Goal: Communication & Community: Answer question/provide support

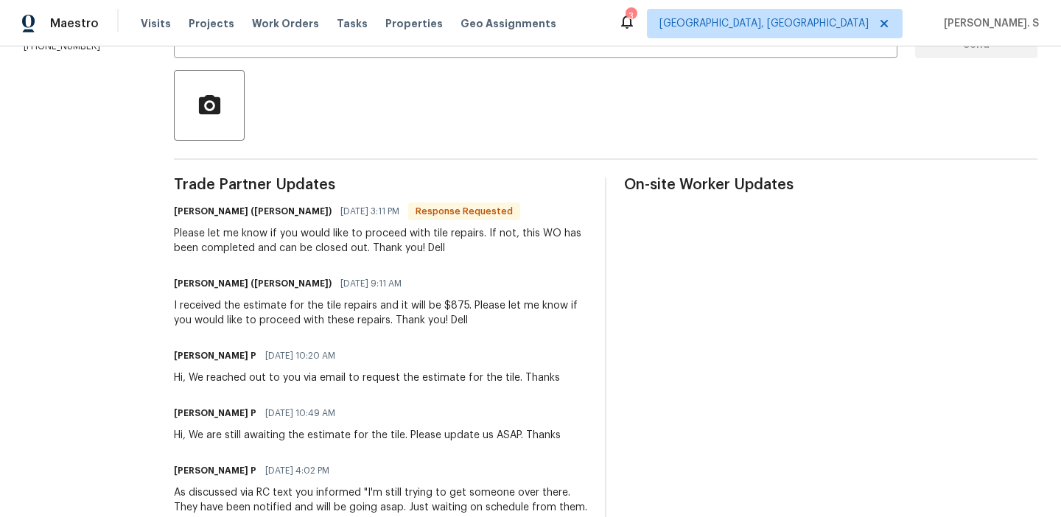
scroll to position [333, 0]
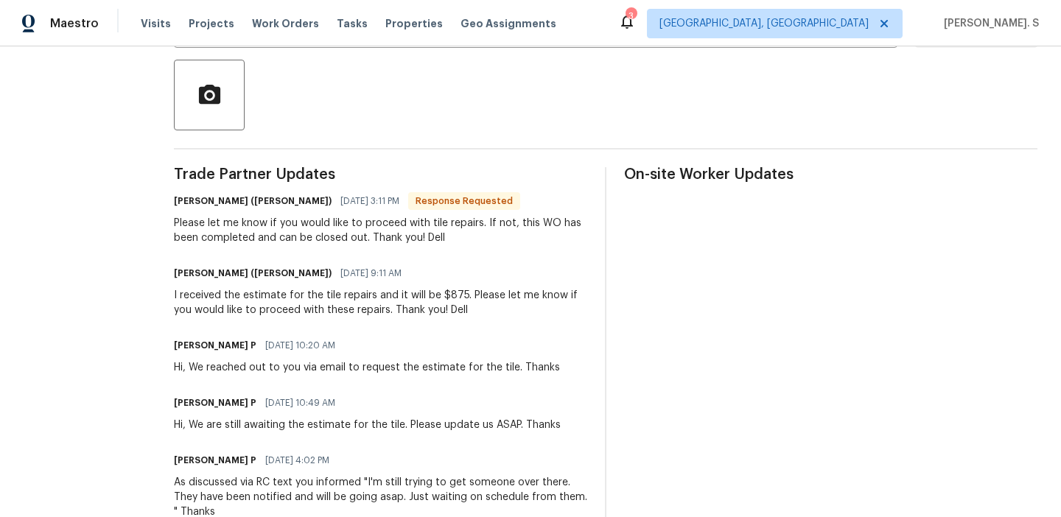
click at [332, 289] on div "I received the estimate for the tile repairs and it will be $875. Please let me…" at bounding box center [380, 302] width 413 height 29
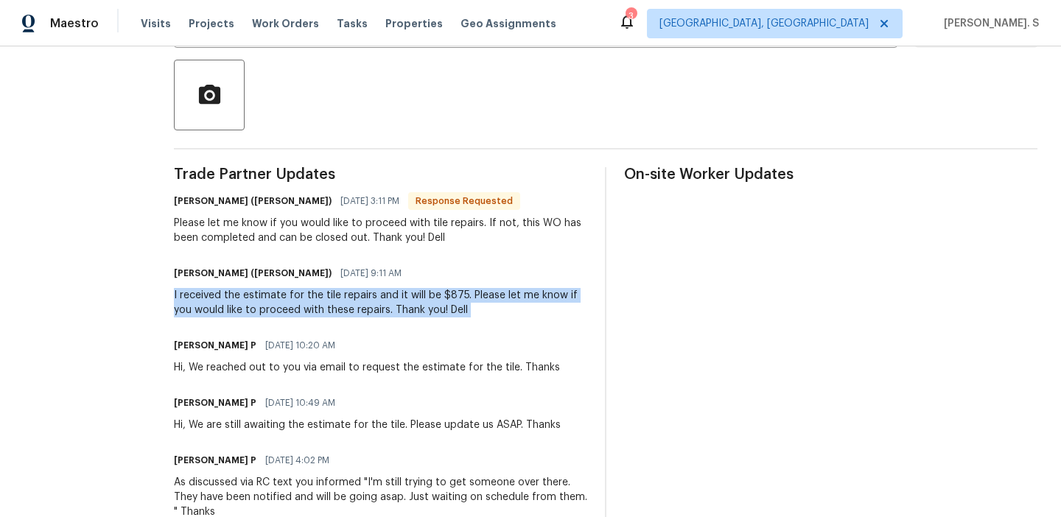
click at [332, 289] on div "I received the estimate for the tile repairs and it will be $875. Please let me…" at bounding box center [380, 302] width 413 height 29
copy div "I received the estimate for the tile repairs and it will be $875. Please let me…"
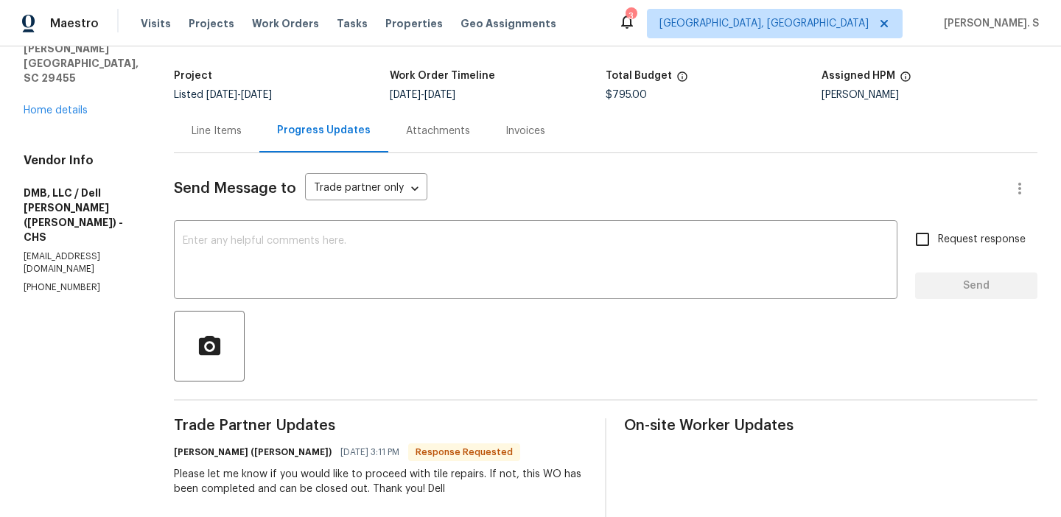
scroll to position [35, 0]
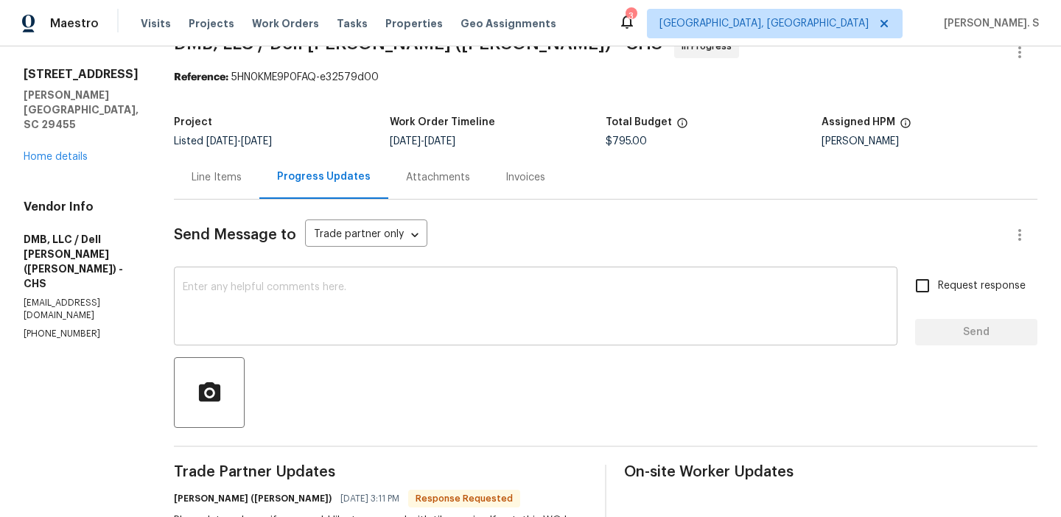
click at [381, 276] on div "x ​" at bounding box center [536, 308] width 724 height 75
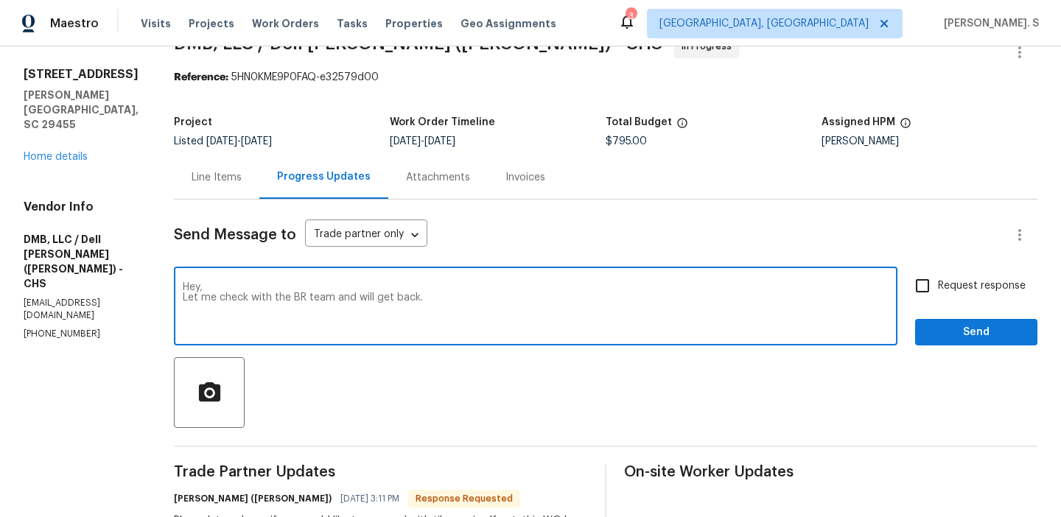
type textarea "Hey, Let me check with the BR team and will get back."
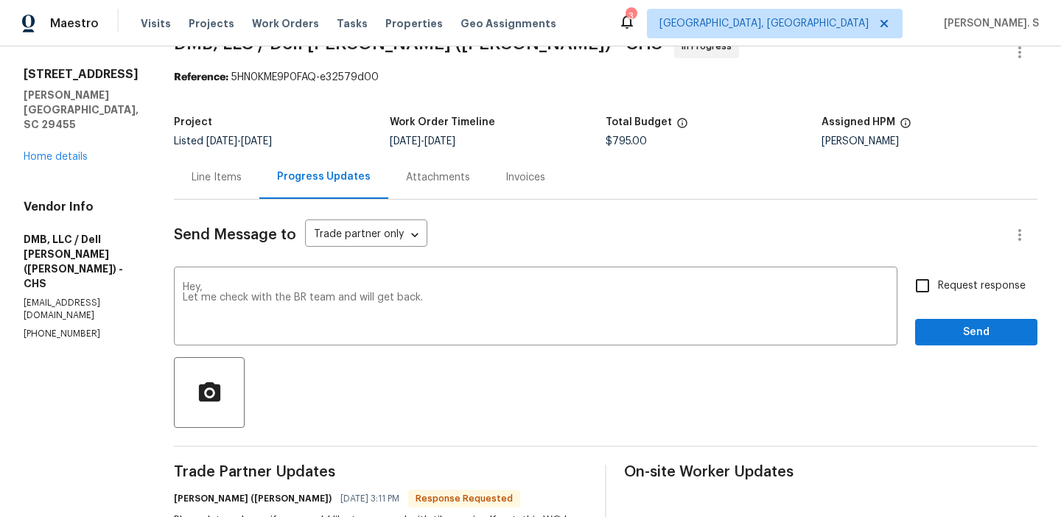
click at [1030, 282] on div "Request response Send" at bounding box center [976, 308] width 122 height 75
click at [985, 297] on label "Request response" at bounding box center [966, 286] width 119 height 31
click at [938, 297] on input "Request response" at bounding box center [922, 286] width 31 height 31
checkbox input "true"
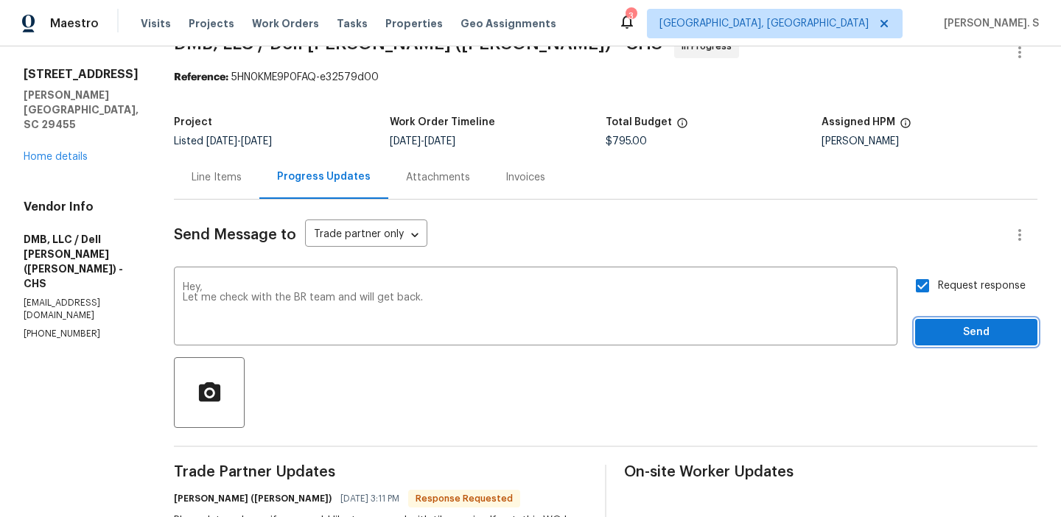
click at [971, 333] on span "Send" at bounding box center [976, 333] width 99 height 18
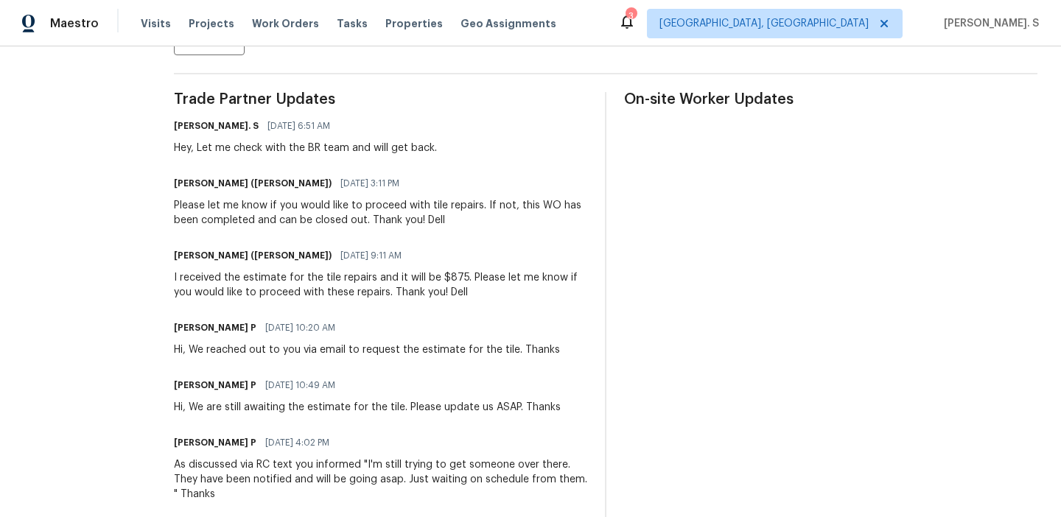
scroll to position [454, 0]
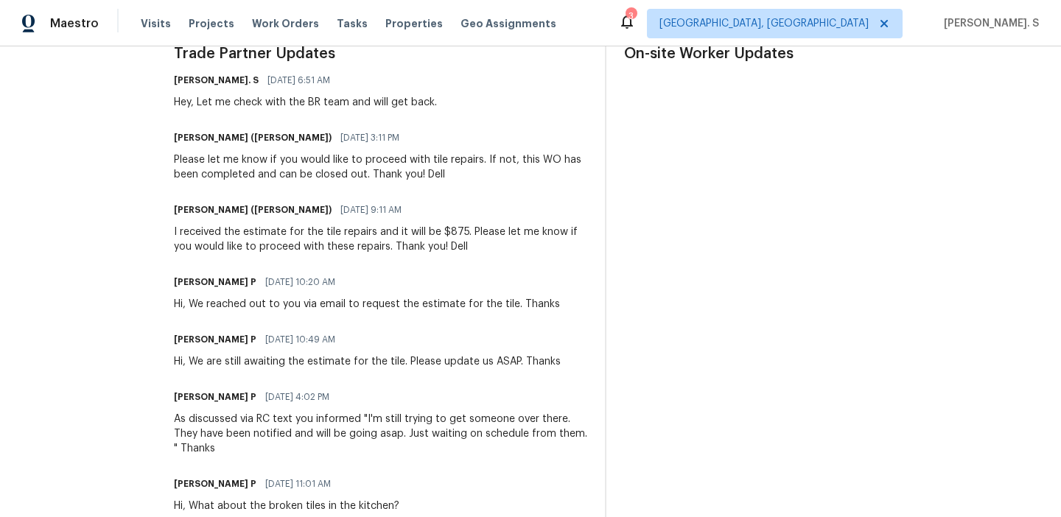
click at [304, 241] on div "I received the estimate for the tile repairs and it will be $875. Please let me…" at bounding box center [380, 239] width 413 height 29
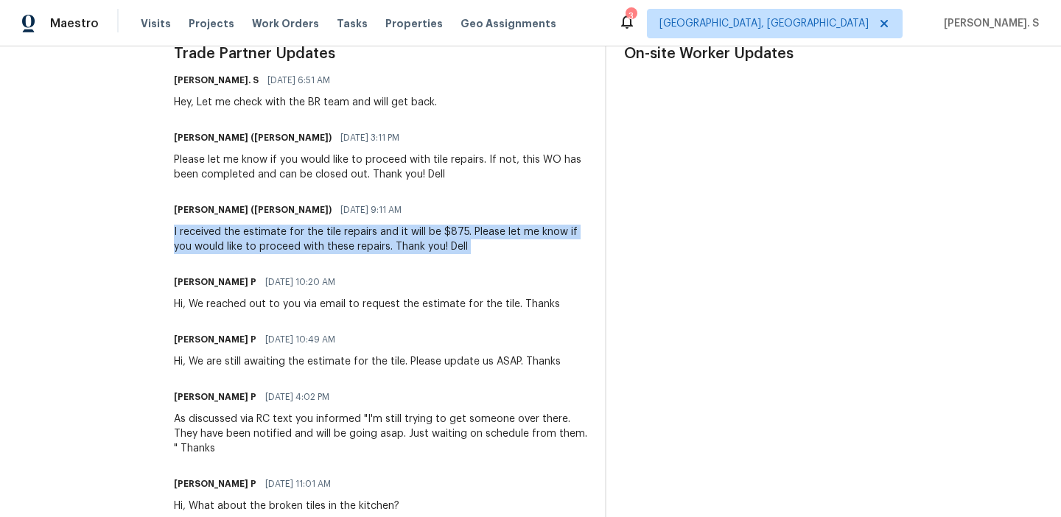
copy div "I received the estimate for the tile repairs and it will be $875. Please let me…"
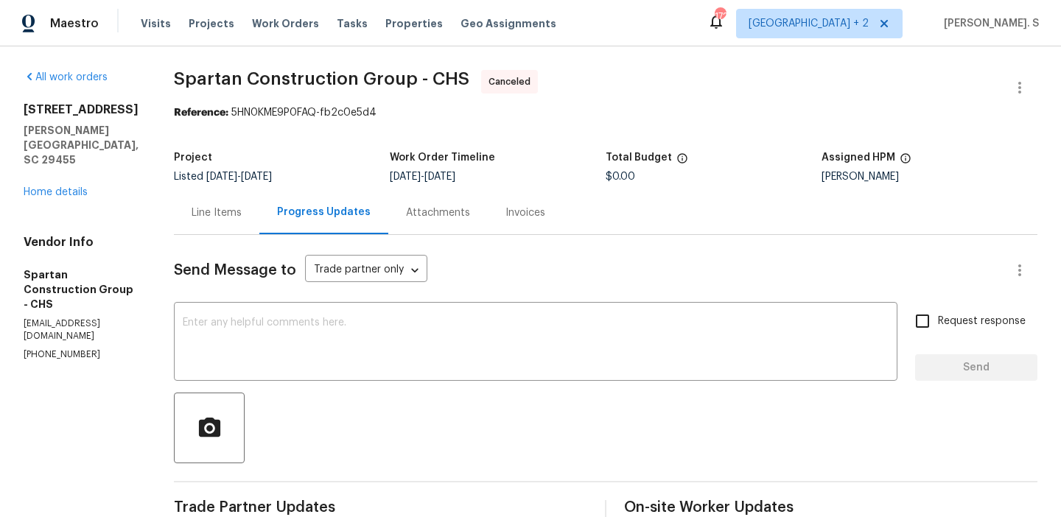
click at [52, 172] on div "All work orders [STREET_ADDRESS][PERSON_NAME] Home details Vendor Info Spartan …" at bounding box center [81, 215] width 115 height 291
click at [61, 168] on div "[STREET_ADDRESS][PERSON_NAME] Home details" at bounding box center [81, 150] width 115 height 97
click at [71, 187] on link "Home details" at bounding box center [56, 192] width 64 height 10
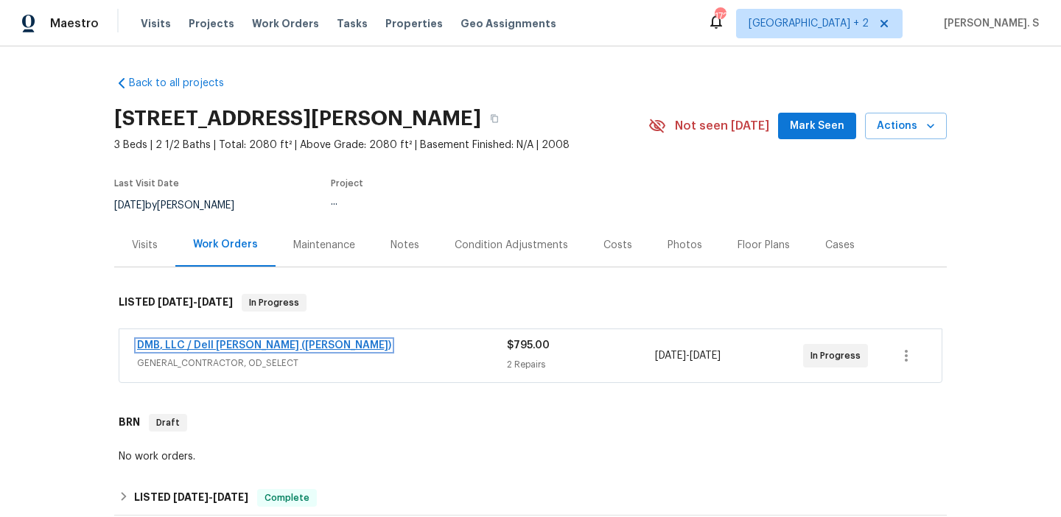
click at [207, 347] on link "DMB, LLC / Dell Bryson (Heise)" at bounding box center [264, 346] width 254 height 10
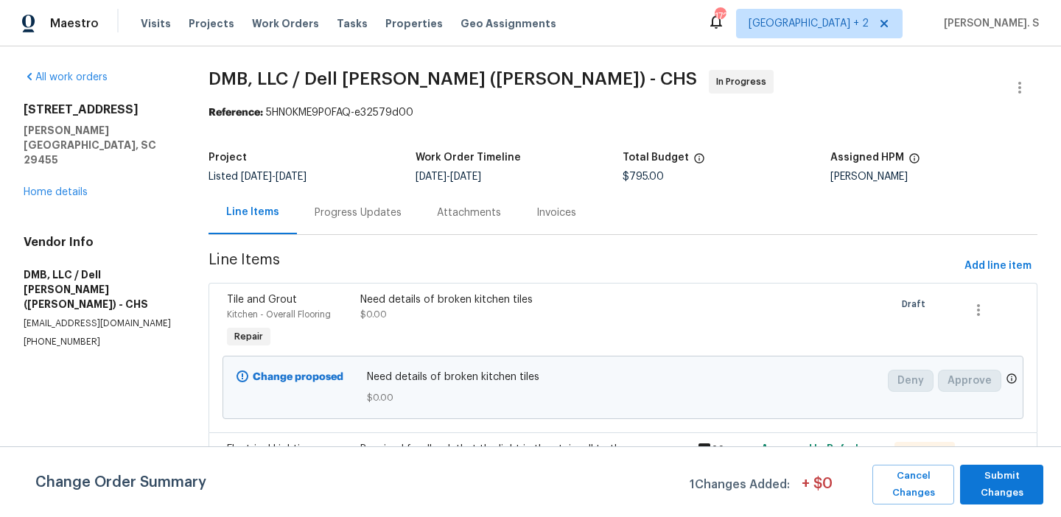
click at [377, 93] on span "DMB, LLC / Dell Bryson (Heise) - CHS In Progress" at bounding box center [606, 87] width 794 height 35
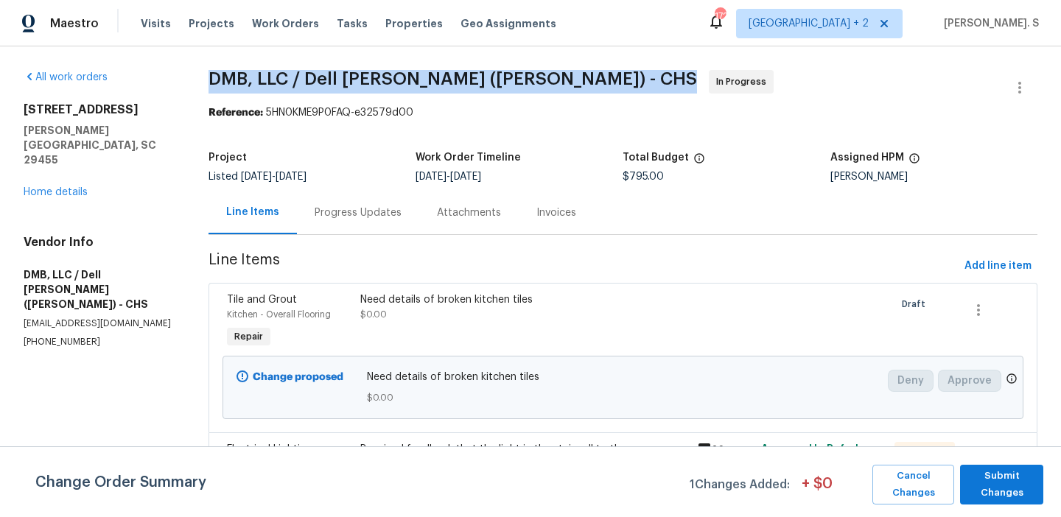
copy span "DMB, LLC / Dell Bryson (Heise) - CHS"
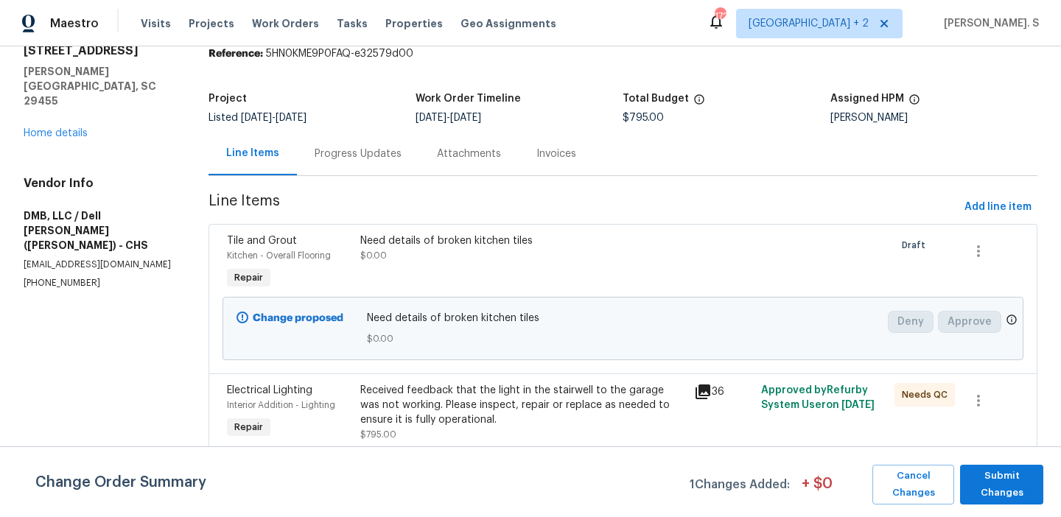
scroll to position [143, 0]
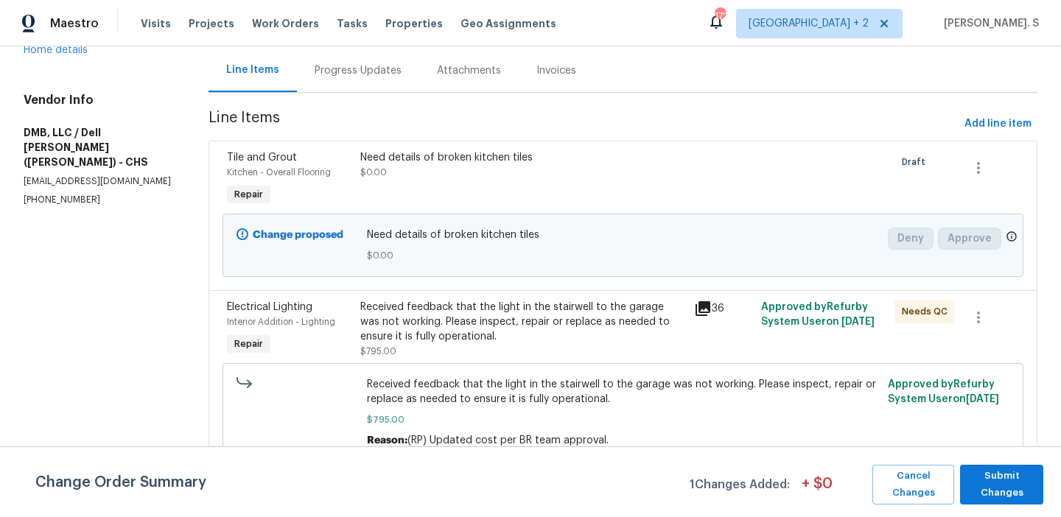
click at [425, 228] on span "Need details of broken kitchen tiles" at bounding box center [623, 235] width 513 height 15
copy span "Need details of broken kitchen tiles"
click at [489, 391] on span "Received feedback that the light in the stairwell to the garage was not working…" at bounding box center [623, 391] width 513 height 29
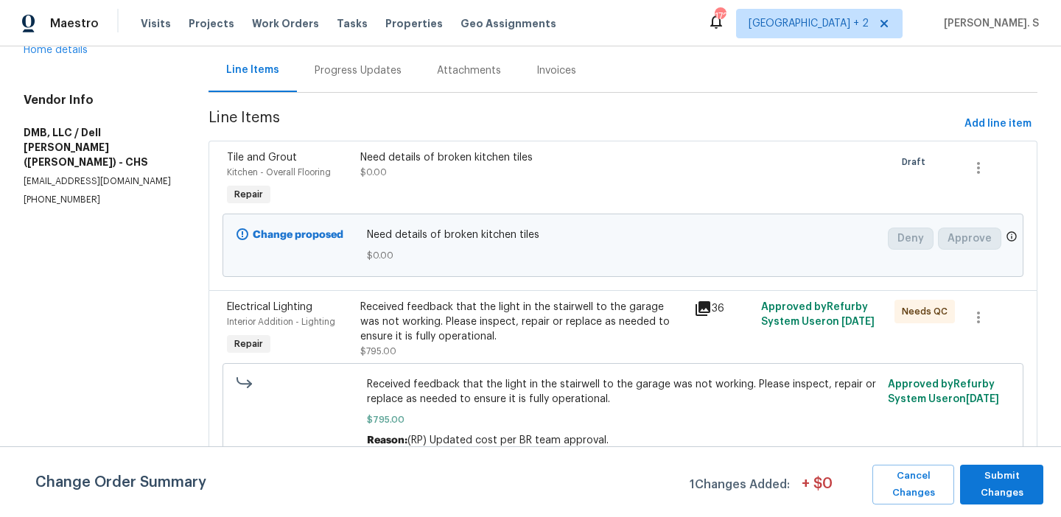
click at [489, 391] on span "Received feedback that the light in the stairwell to the garage was not working…" at bounding box center [623, 391] width 513 height 29
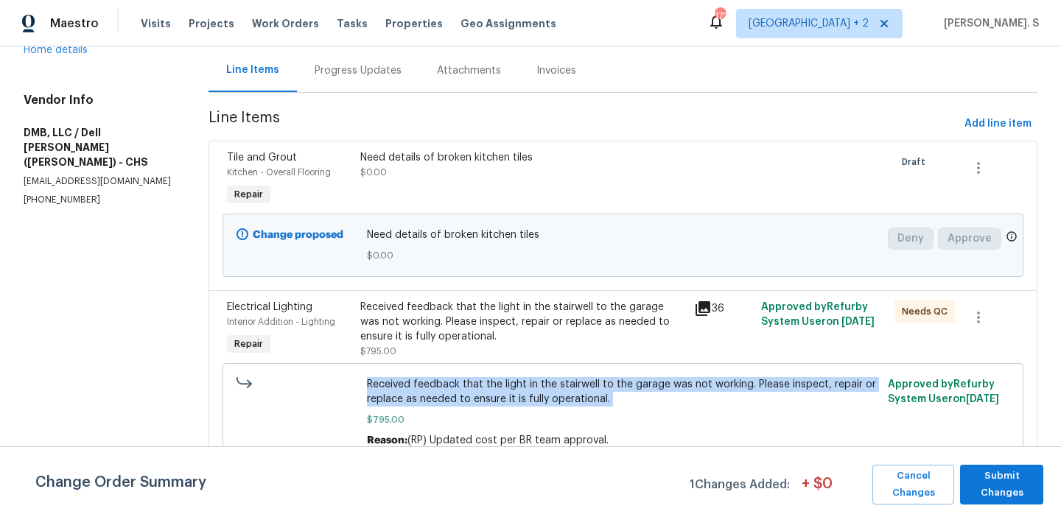
copy span "Received feedback that the light in the stairwell to the garage was not working…"
click at [337, 64] on div "Progress Updates" at bounding box center [358, 70] width 87 height 15
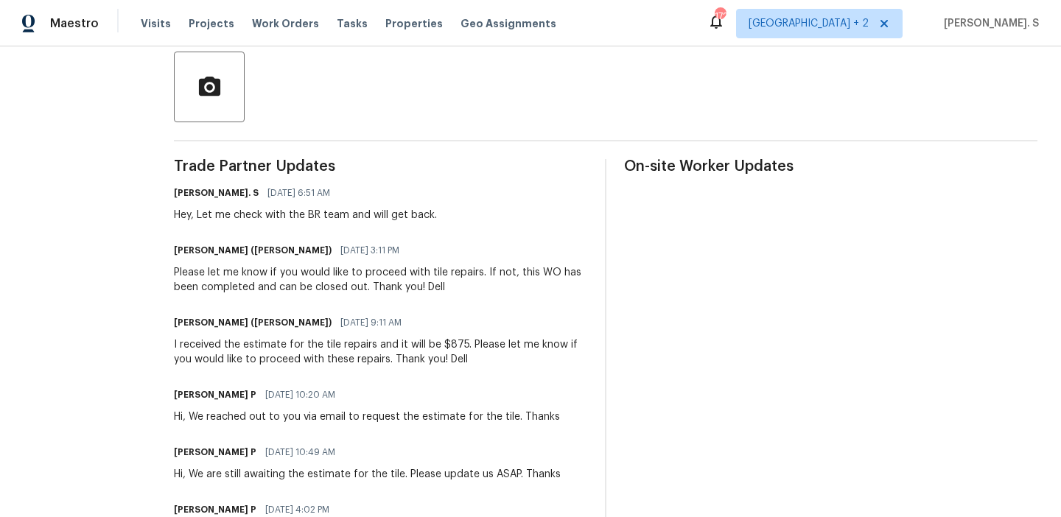
scroll to position [378, 0]
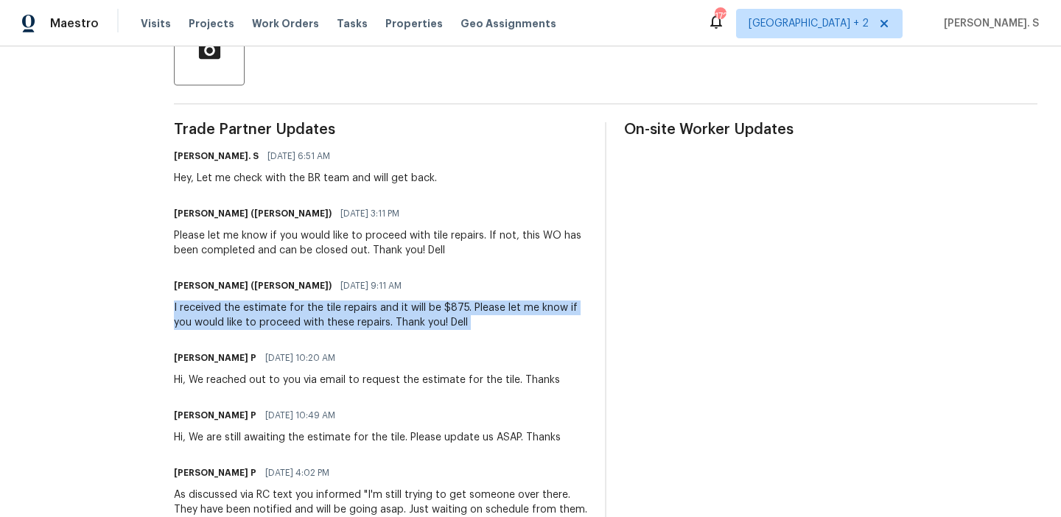
copy div "I received the estimate for the tile repairs and it will be $875. Please let me…"
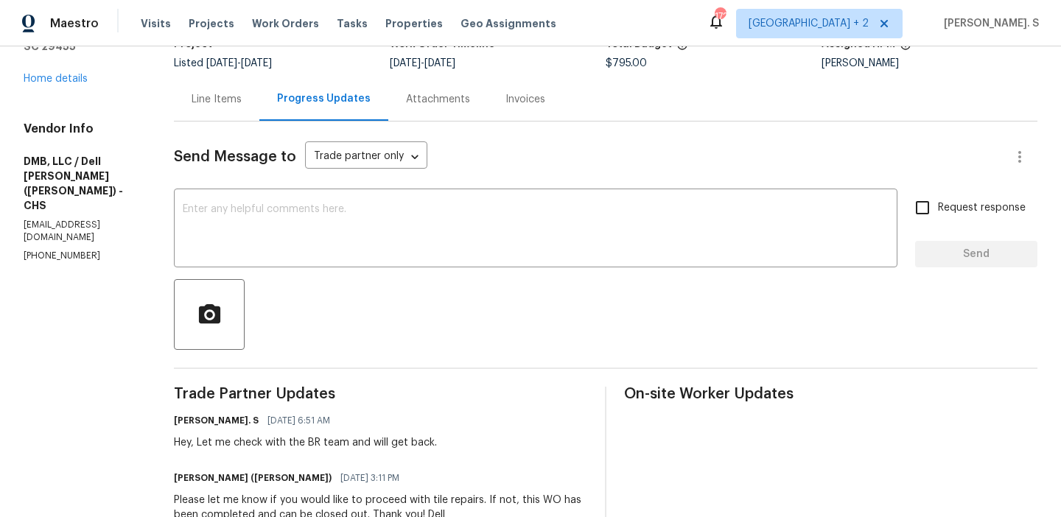
scroll to position [0, 0]
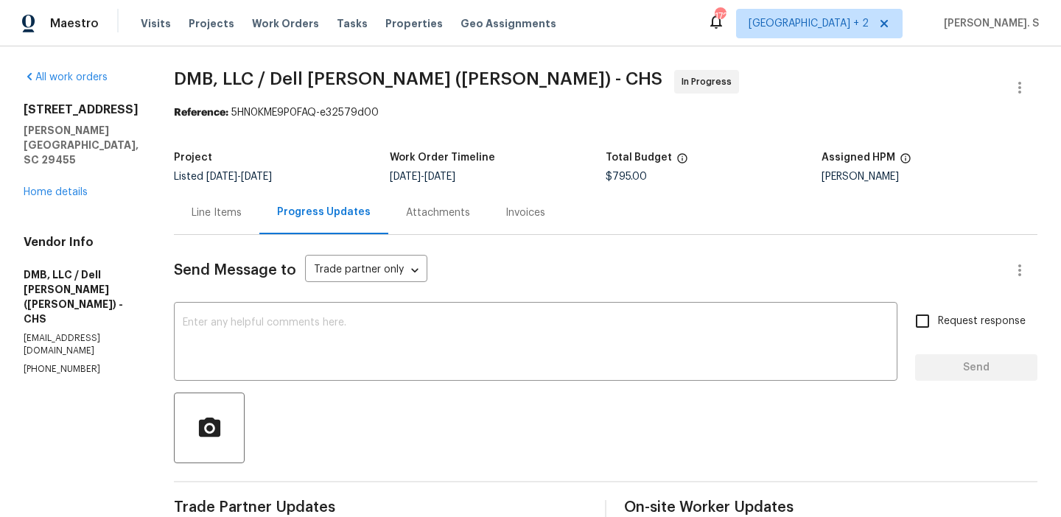
click at [273, 70] on span "DMB, LLC / Dell Bryson (Heise) - CHS" at bounding box center [418, 79] width 489 height 18
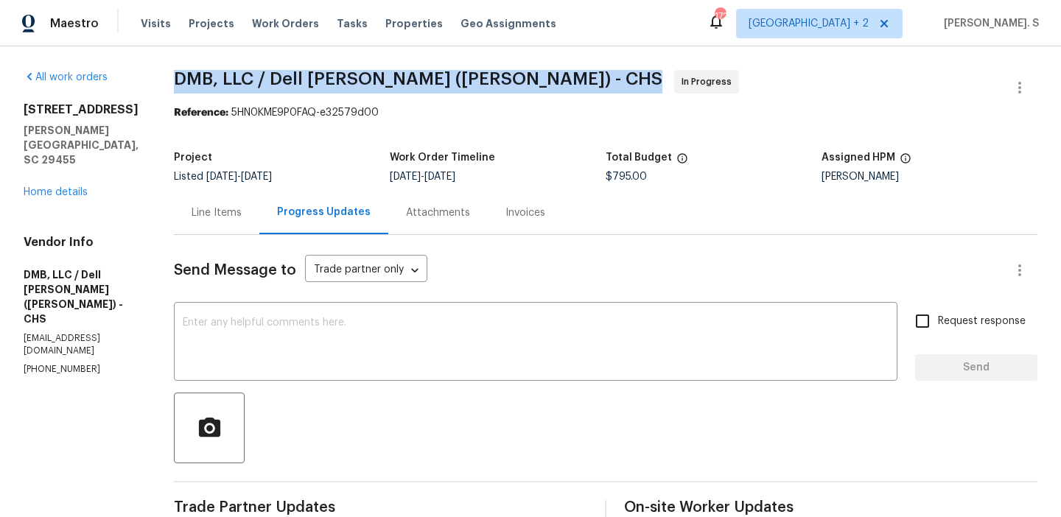
copy span "DMB, LLC / Dell Bryson (Heise) - CHS"
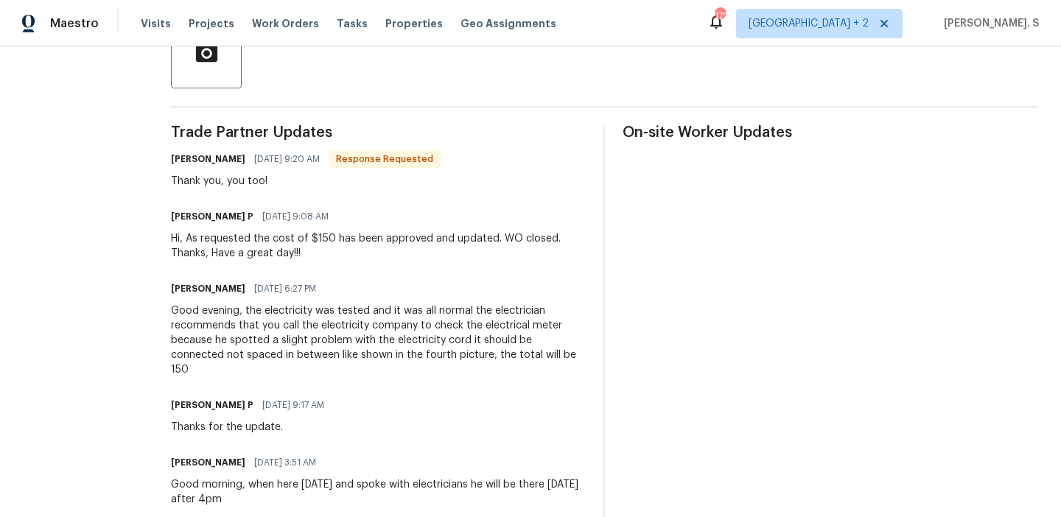
scroll to position [127, 0]
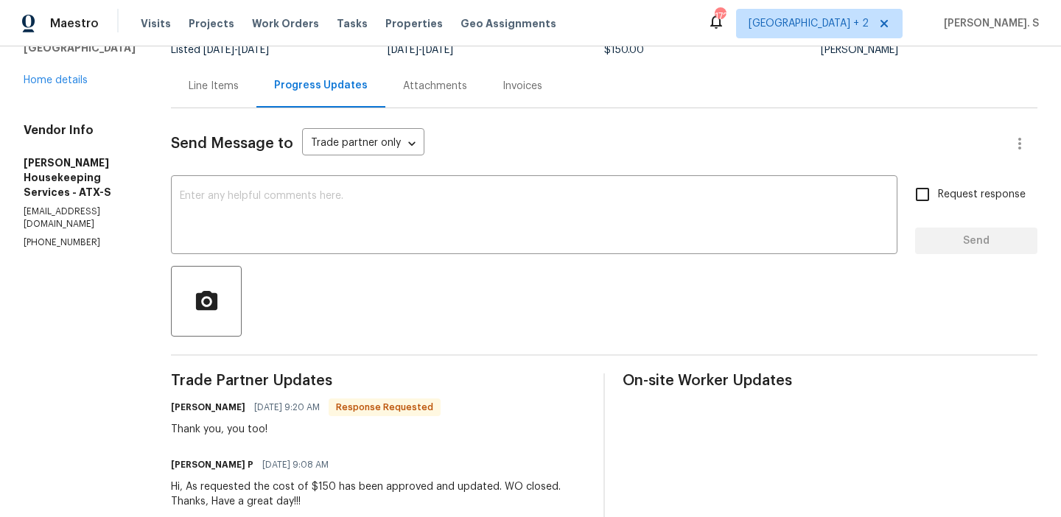
click at [369, 165] on div "Send Message to Trade partner only Trade partner only ​ x ​ Request response Se…" at bounding box center [604, 498] width 867 height 781
click at [363, 195] on textarea at bounding box center [534, 217] width 709 height 52
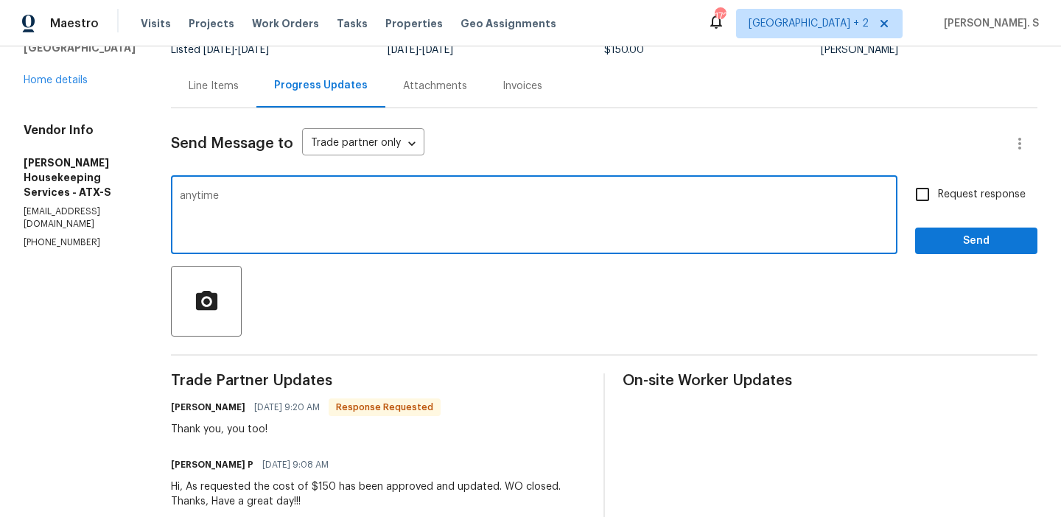
type textarea "anytime"
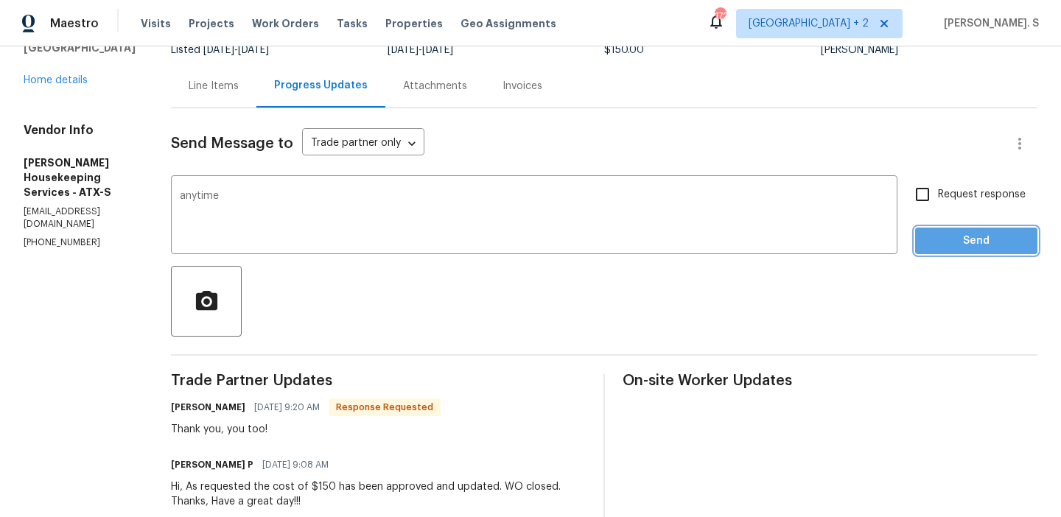
click at [940, 242] on span "Send" at bounding box center [976, 241] width 99 height 18
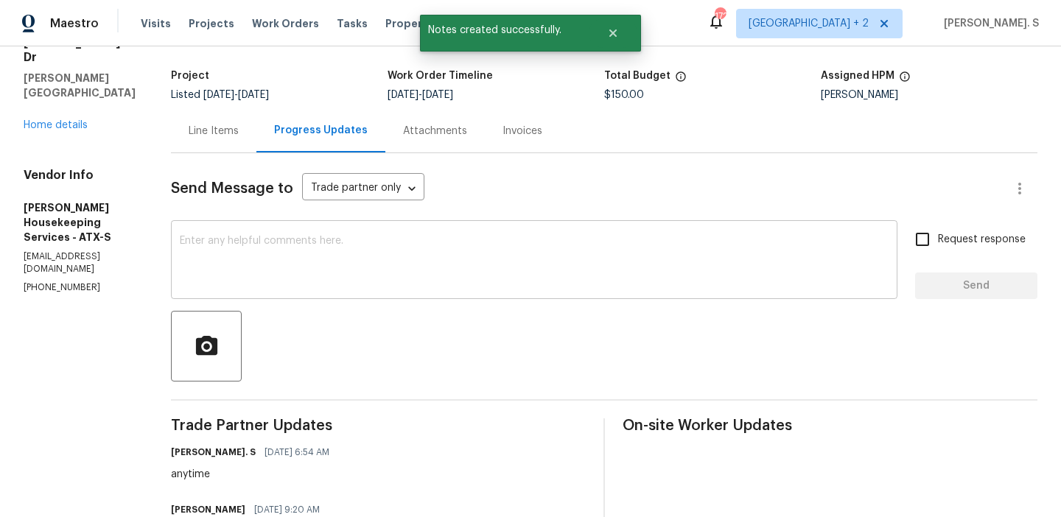
scroll to position [0, 0]
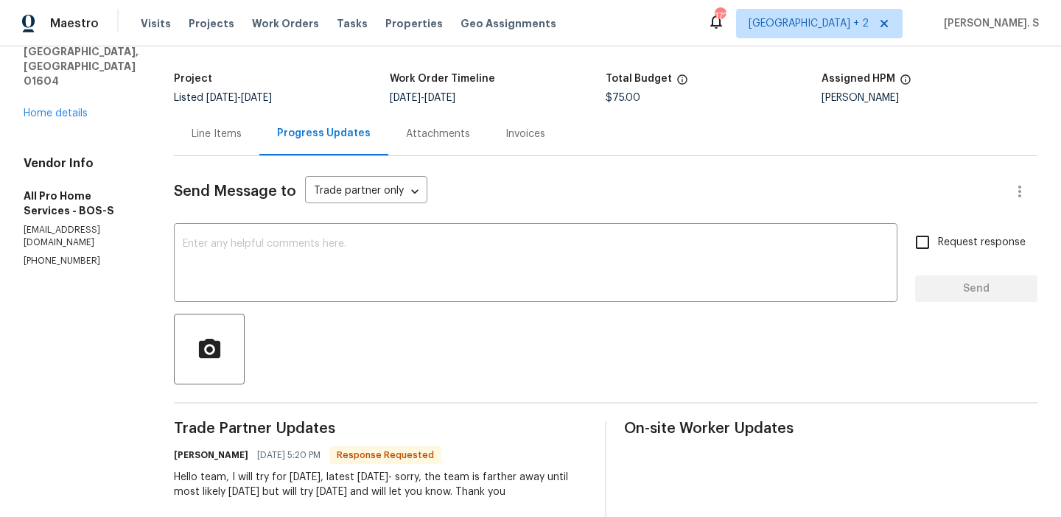
scroll to position [61, 0]
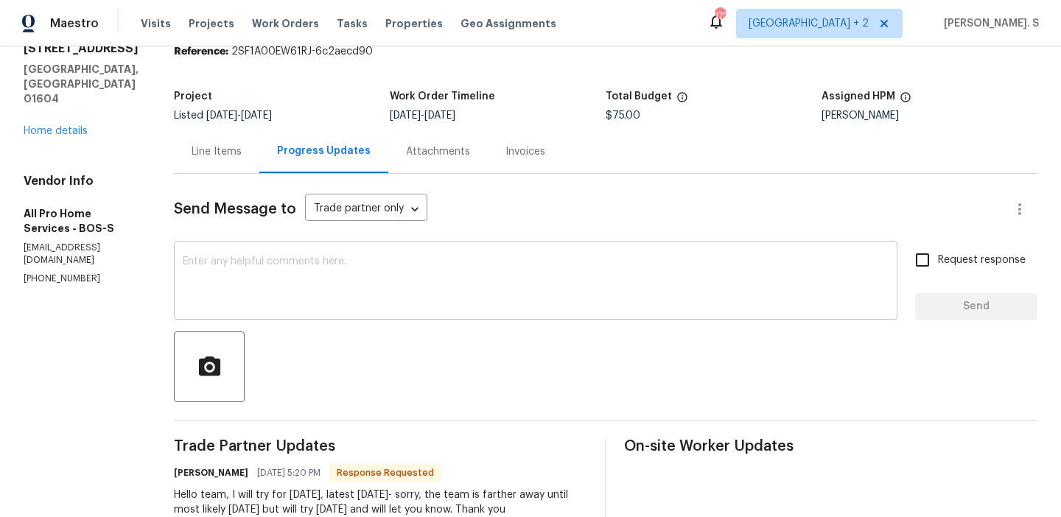
click at [298, 273] on textarea at bounding box center [536, 282] width 706 height 52
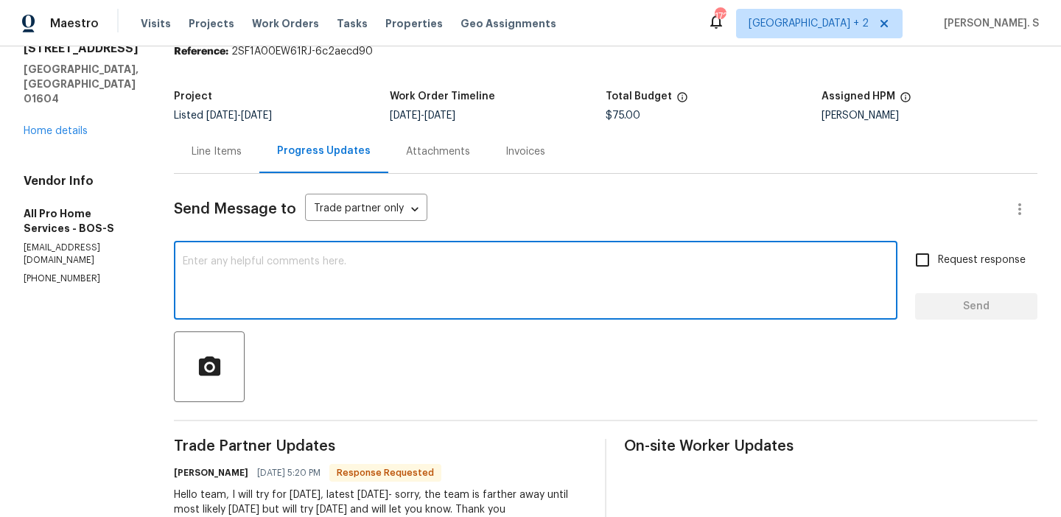
paste textarea "May we have an update on the progress of the work order?"
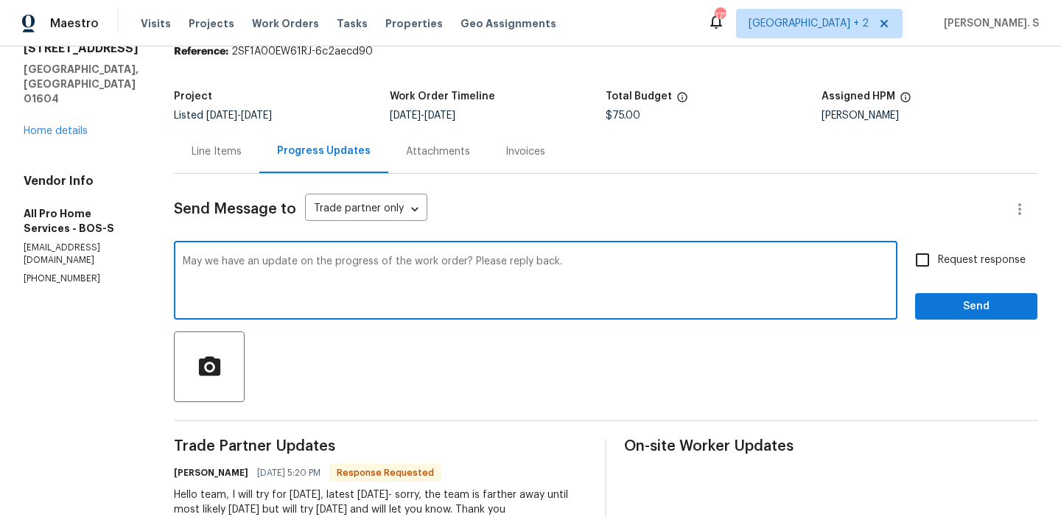
type textarea "May we have an update on the progress of the work order? Please reply back."
click at [910, 268] on input "Request response" at bounding box center [922, 260] width 31 height 31
checkbox input "true"
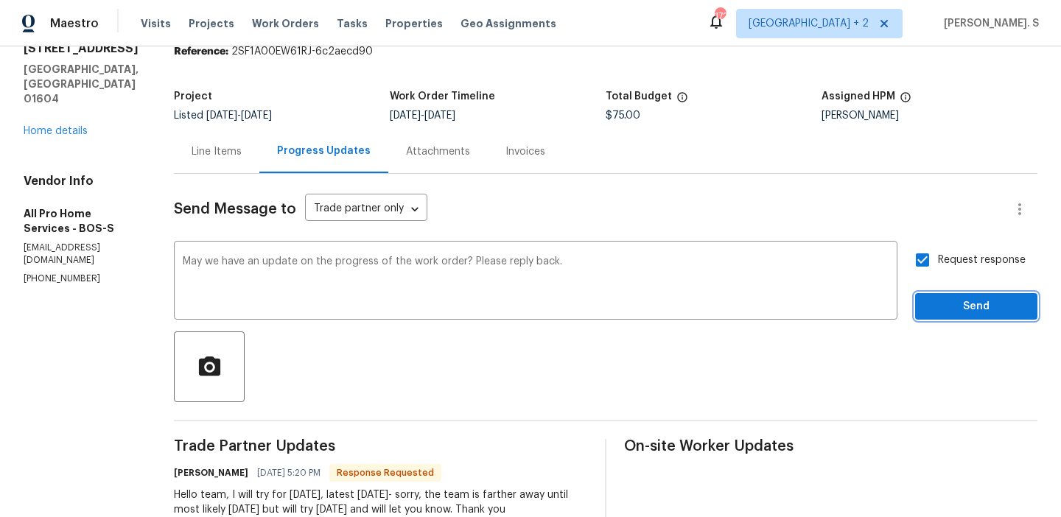
click at [940, 304] on span "Send" at bounding box center [976, 307] width 99 height 18
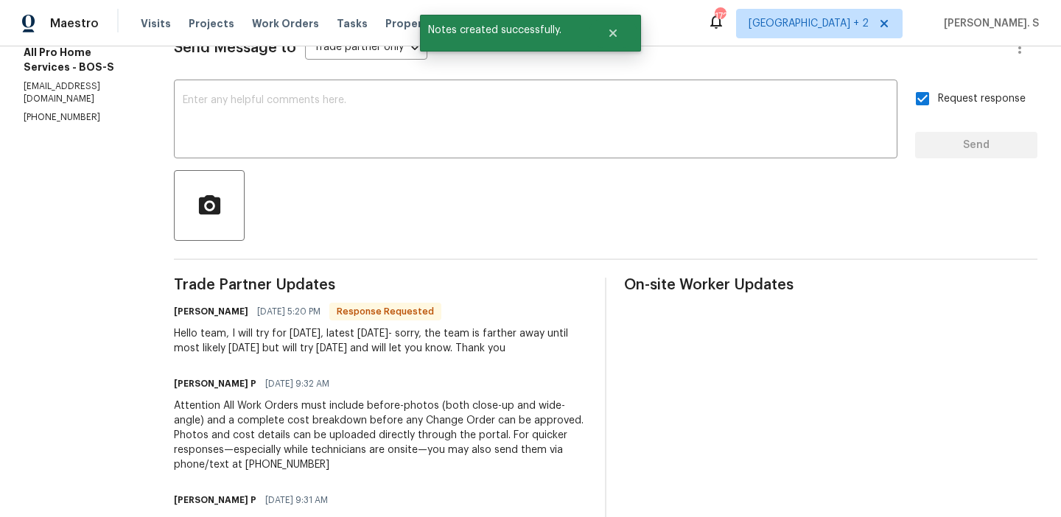
scroll to position [295, 0]
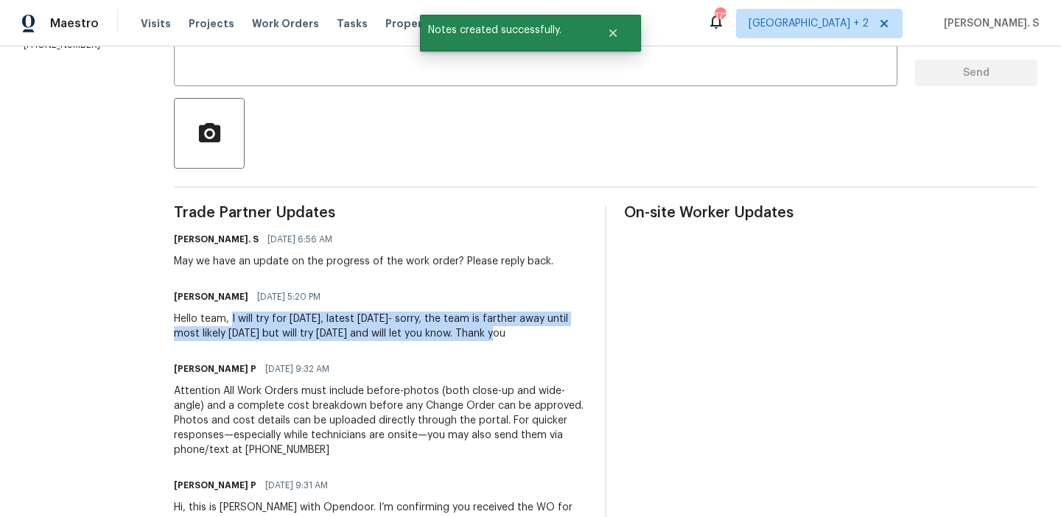
drag, startPoint x: 233, startPoint y: 320, endPoint x: 509, endPoint y: 327, distance: 275.8
click at [509, 327] on div "Hello team, I will try for tomorrow, latest Thursday- sorry, the team is farthe…" at bounding box center [380, 326] width 413 height 29
copy div "I will try for tomorrow, latest Thursday- sorry, the team is farther away until…"
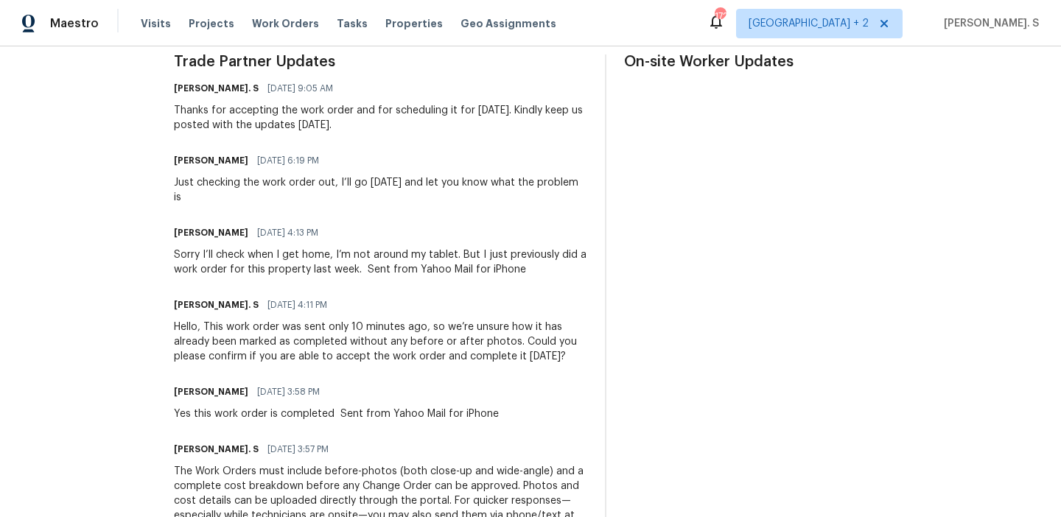
scroll to position [298, 0]
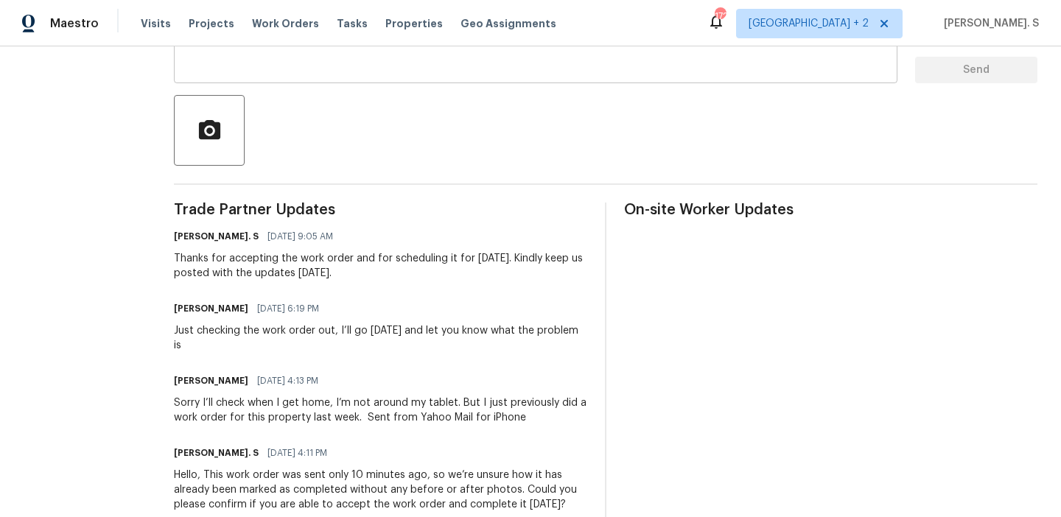
click at [346, 57] on textarea at bounding box center [536, 46] width 706 height 52
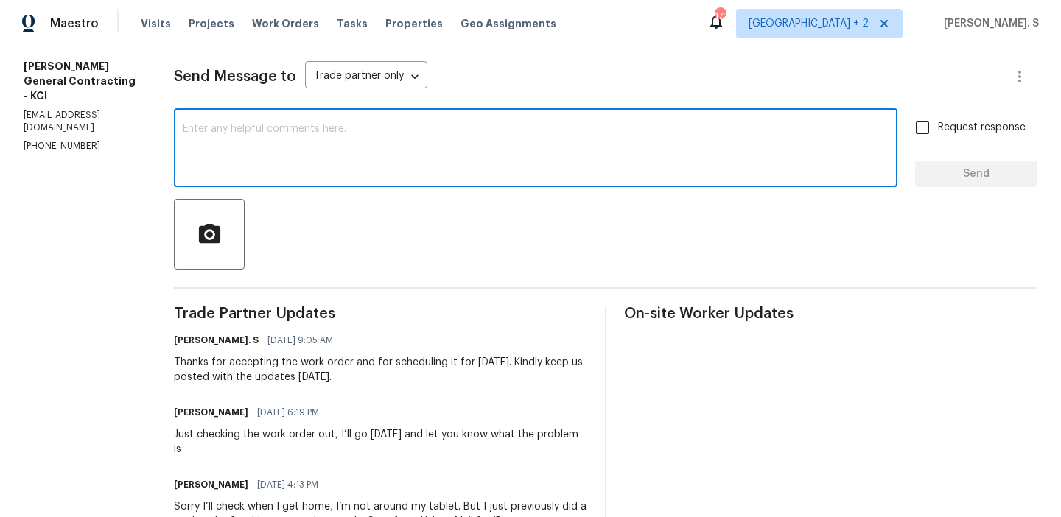
scroll to position [0, 0]
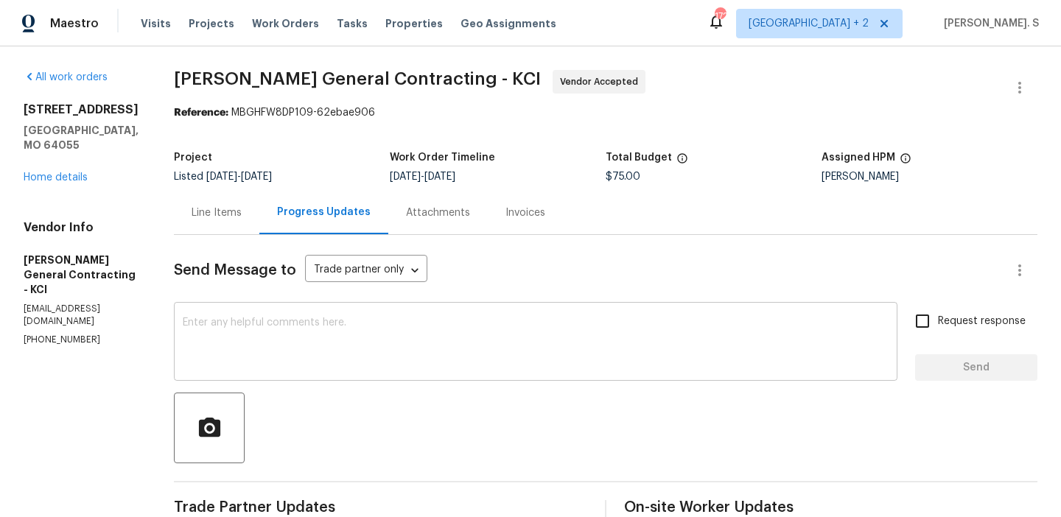
click at [305, 343] on textarea at bounding box center [536, 344] width 706 height 52
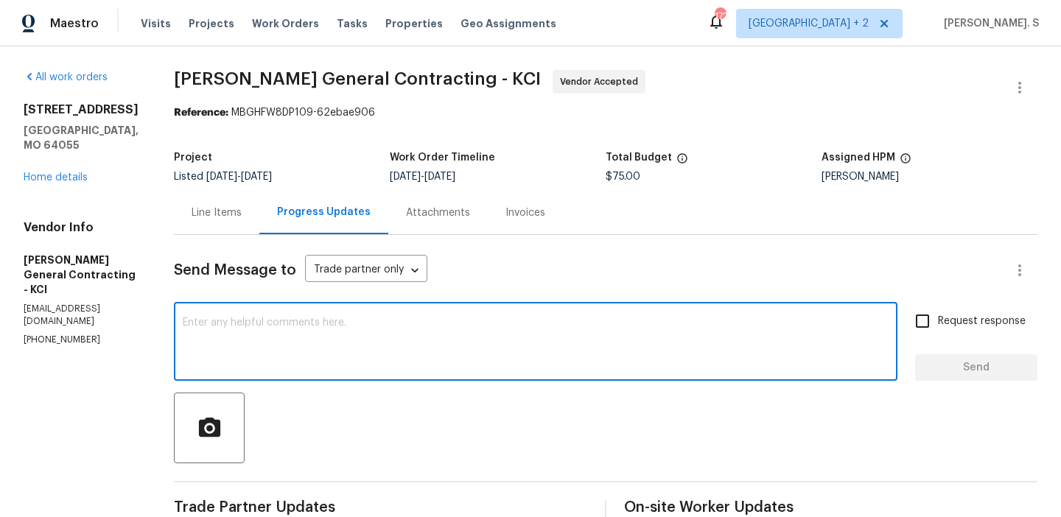
paste textarea "May we have an update on the progress of the work order?"
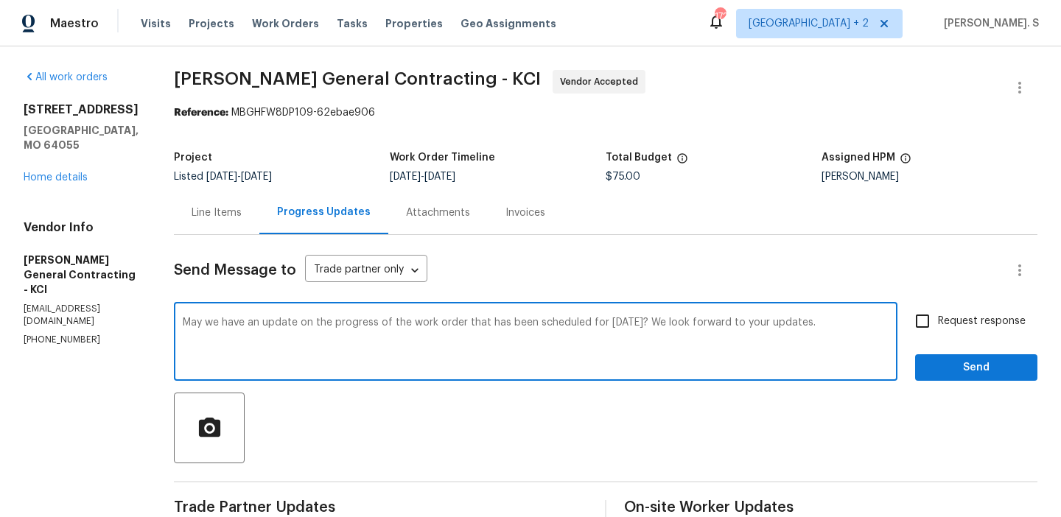
type textarea "May we have an update on the progress of the work order that has been scheduled…"
click at [921, 321] on input "Request response" at bounding box center [922, 321] width 31 height 31
checkbox input "true"
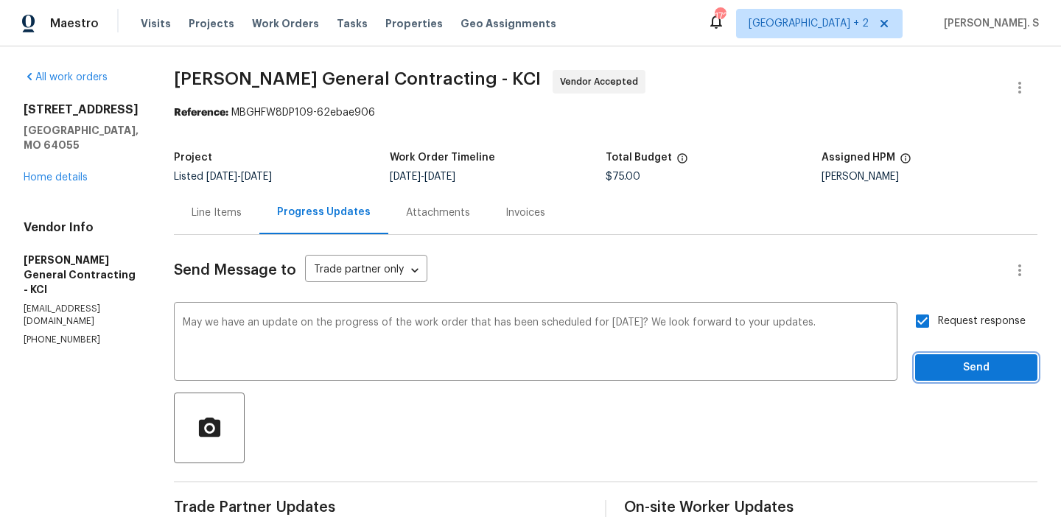
click at [958, 373] on span "Send" at bounding box center [976, 368] width 99 height 18
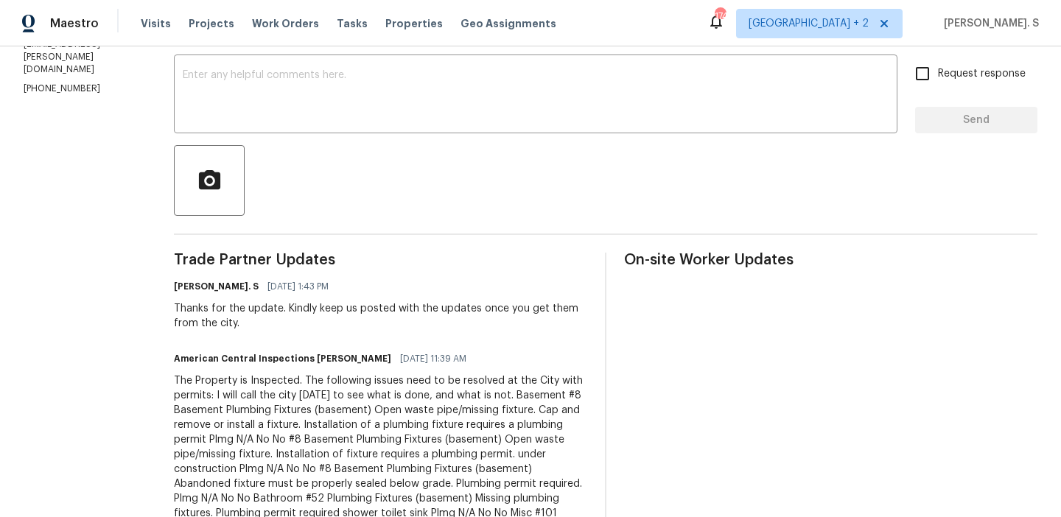
scroll to position [279, 0]
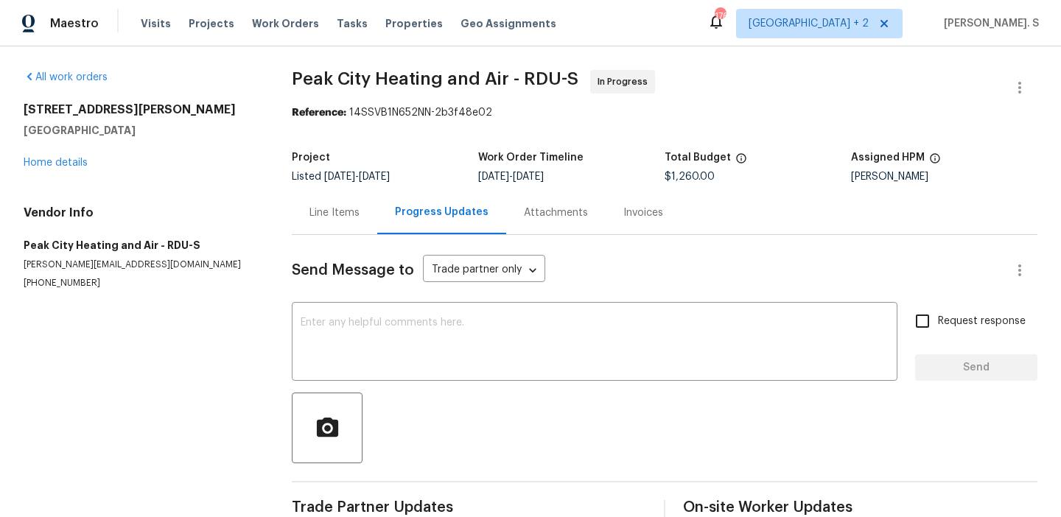
scroll to position [33, 0]
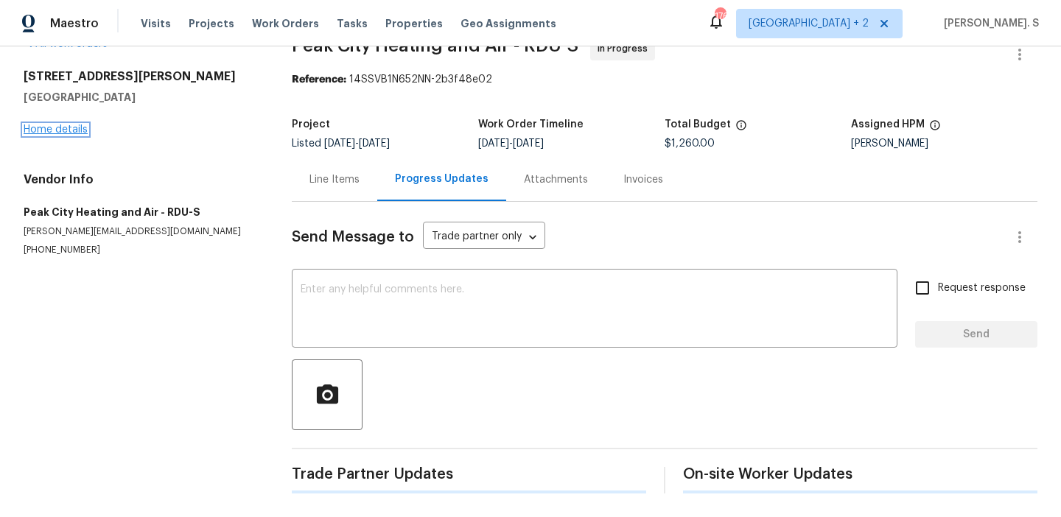
click at [46, 128] on link "Home details" at bounding box center [56, 130] width 64 height 10
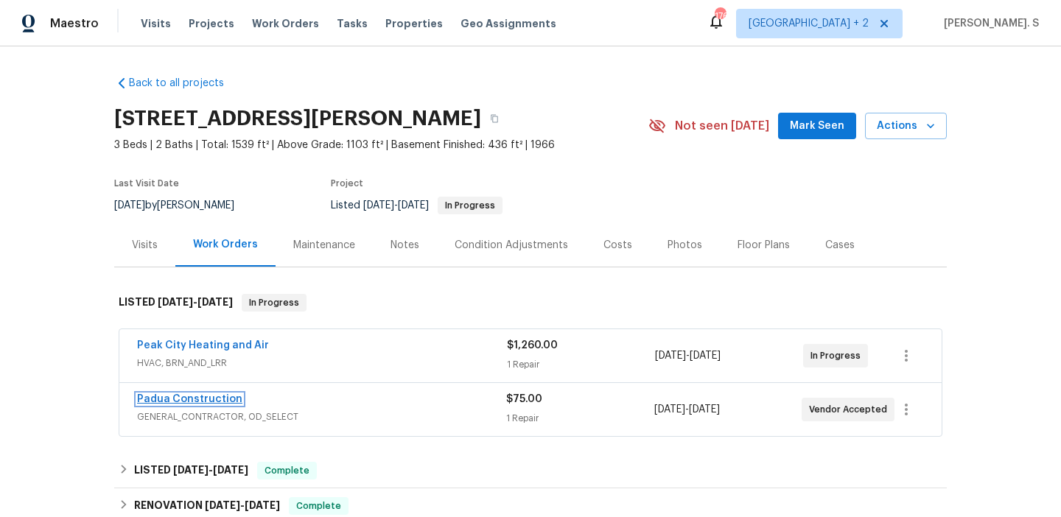
click at [192, 402] on link "Padua Construction" at bounding box center [189, 399] width 105 height 10
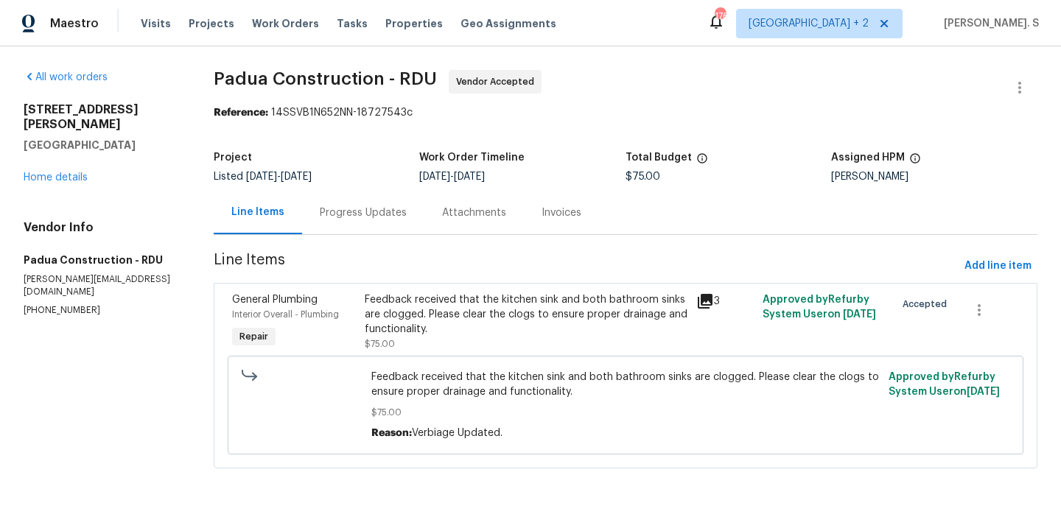
click at [397, 222] on div "Progress Updates" at bounding box center [363, 212] width 122 height 43
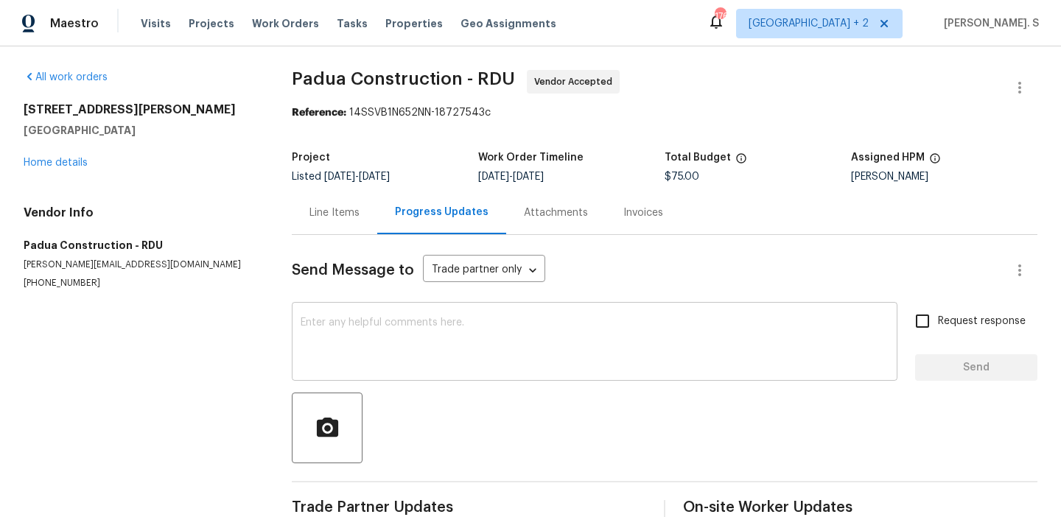
click at [421, 319] on textarea at bounding box center [595, 344] width 588 height 52
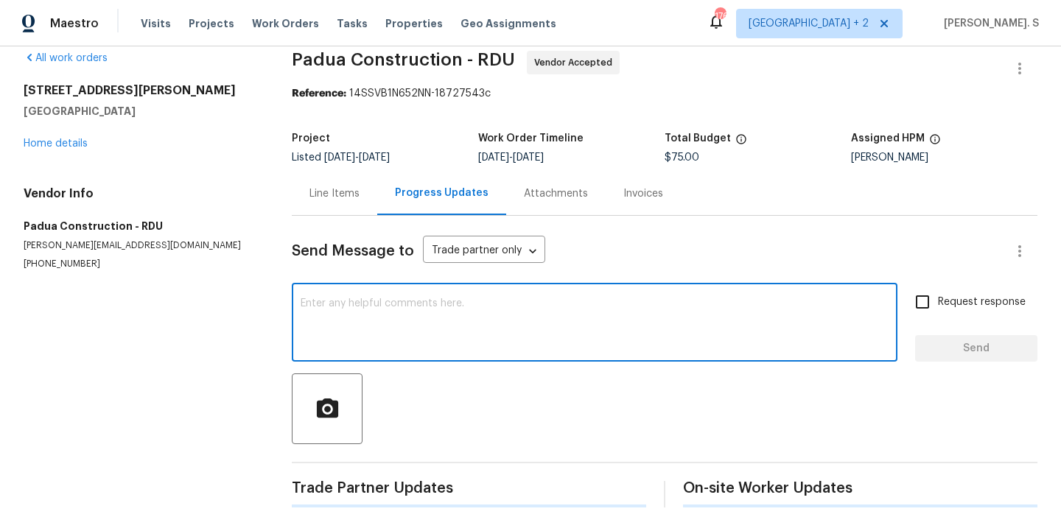
scroll to position [33, 0]
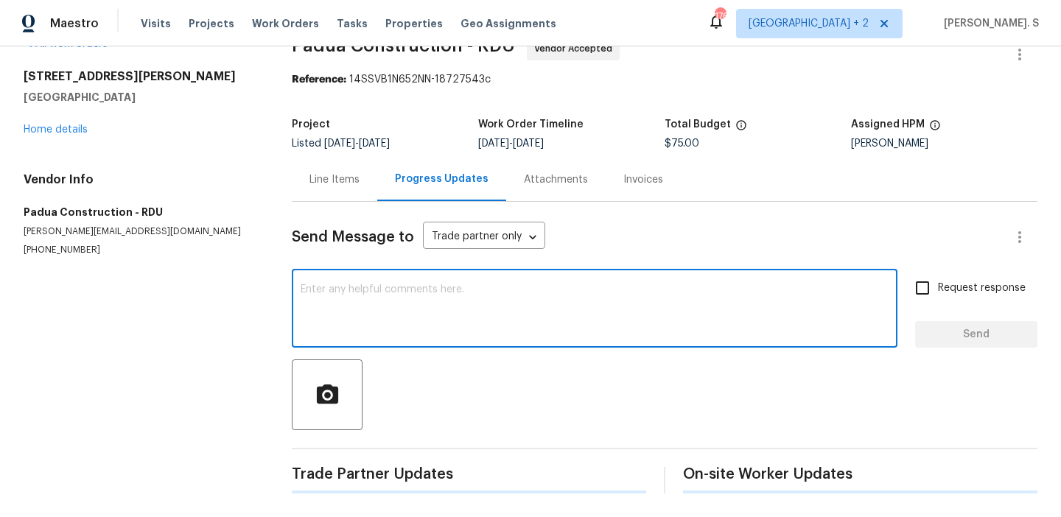
click at [427, 294] on textarea at bounding box center [595, 311] width 588 height 52
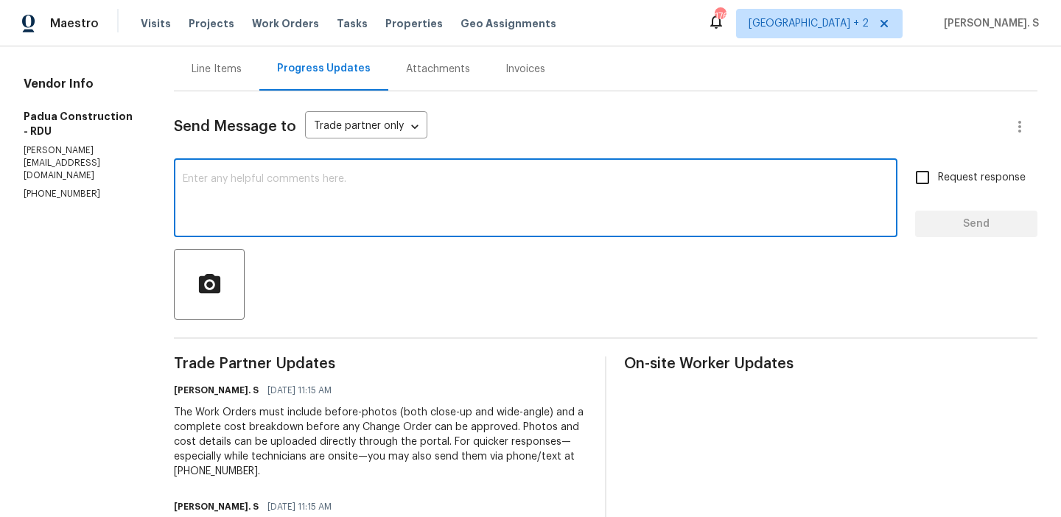
scroll to position [184, 0]
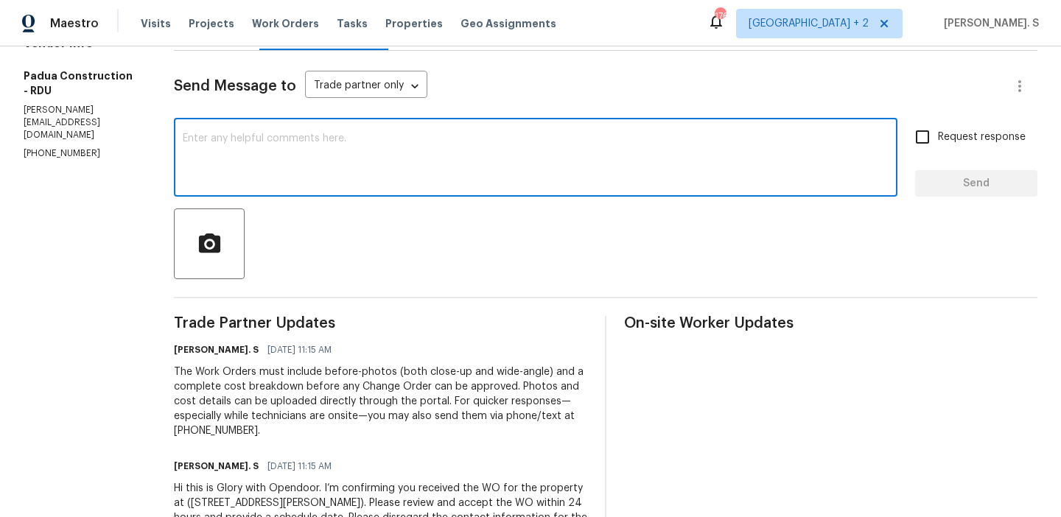
click at [411, 189] on div "x ​" at bounding box center [536, 159] width 724 height 75
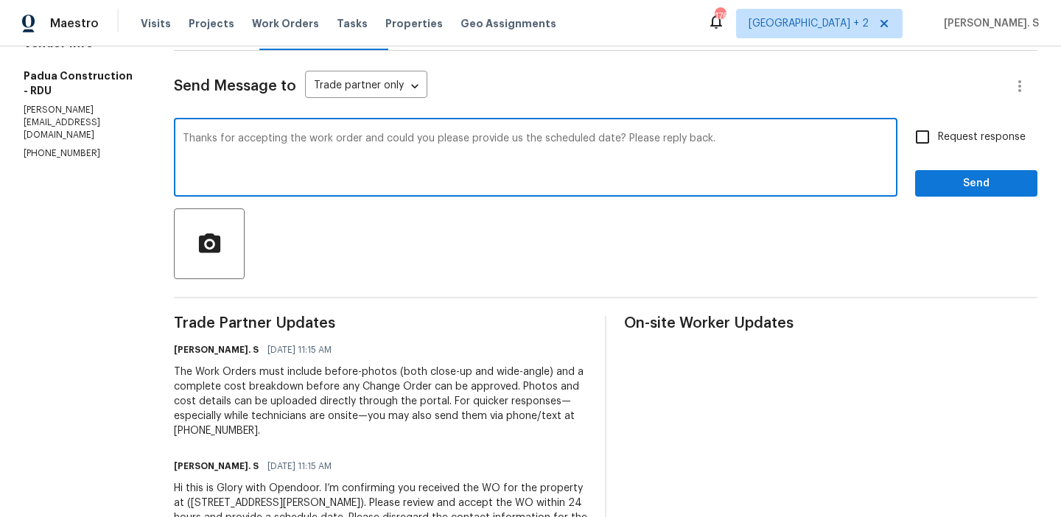
type textarea "Thanks for accepting the work order and could you please provide us the schedul…"
click at [963, 126] on label "Request response" at bounding box center [966, 137] width 119 height 31
click at [938, 126] on input "Request response" at bounding box center [922, 137] width 31 height 31
checkbox input "true"
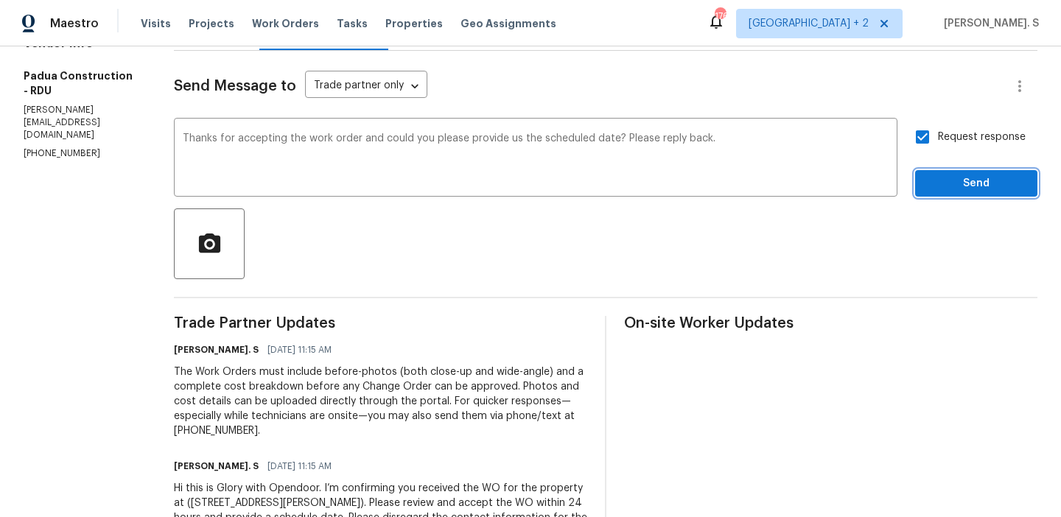
click at [943, 188] on span "Send" at bounding box center [976, 184] width 99 height 18
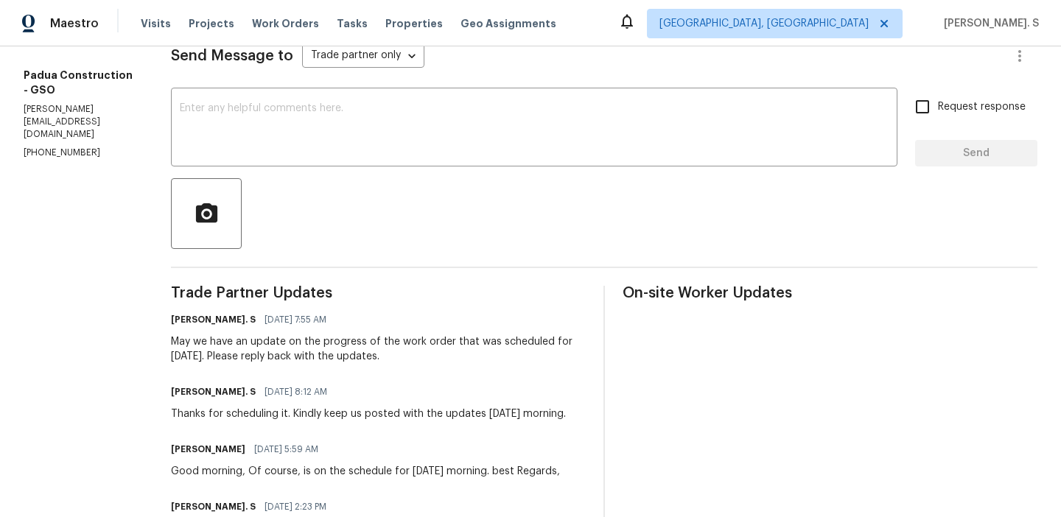
scroll to position [239, 0]
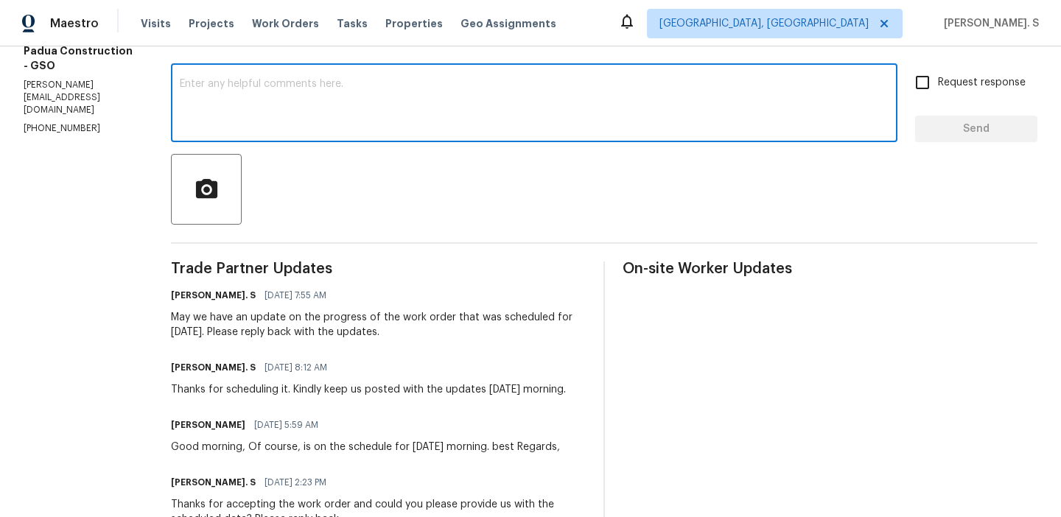
click at [376, 89] on textarea at bounding box center [534, 105] width 709 height 52
paste textarea "Hello, It's important that this work order is completed within the designated t…"
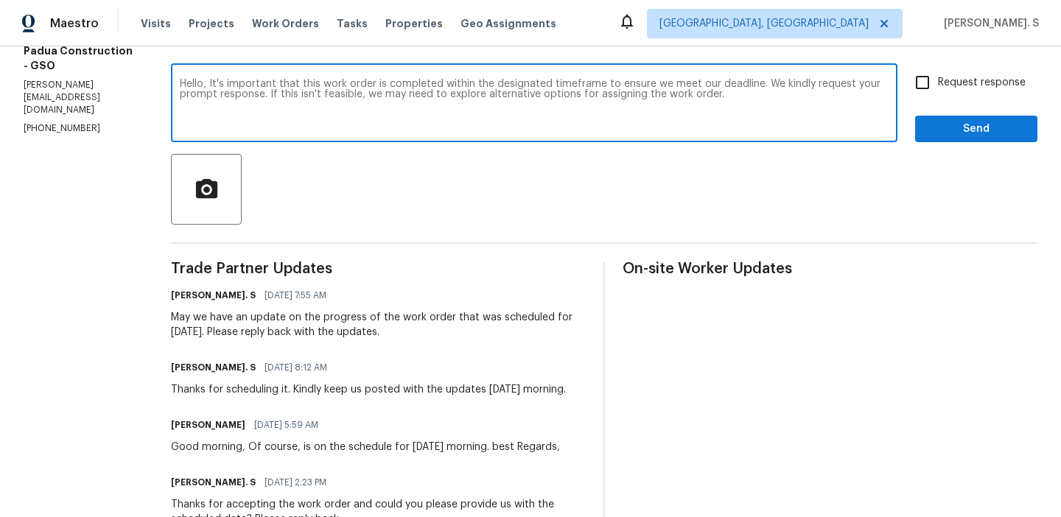
type textarea "Hello, It's important that this work order is completed within the designated t…"
click at [946, 78] on span "Request response" at bounding box center [982, 82] width 88 height 15
click at [938, 78] on input "Request response" at bounding box center [922, 82] width 31 height 31
checkbox input "true"
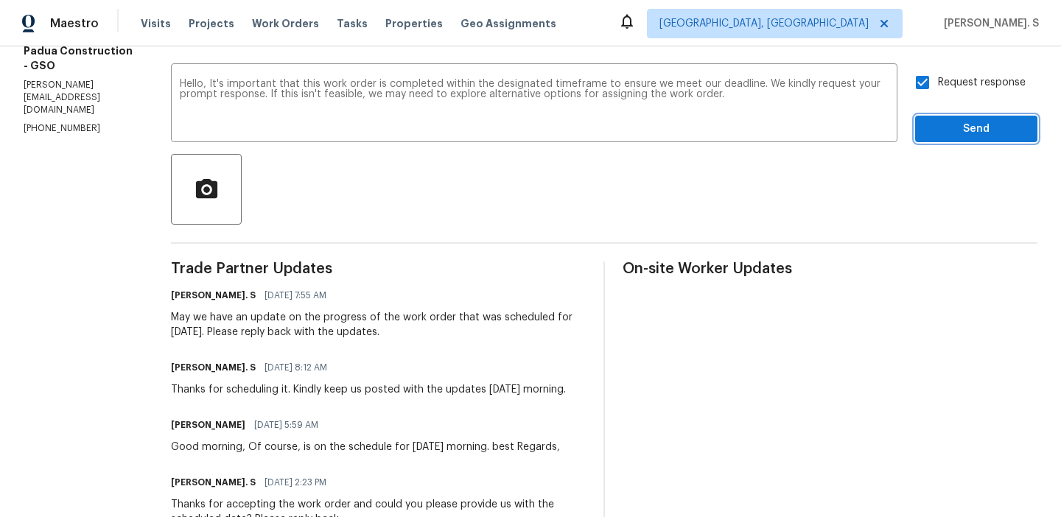
click at [950, 134] on span "Send" at bounding box center [976, 129] width 99 height 18
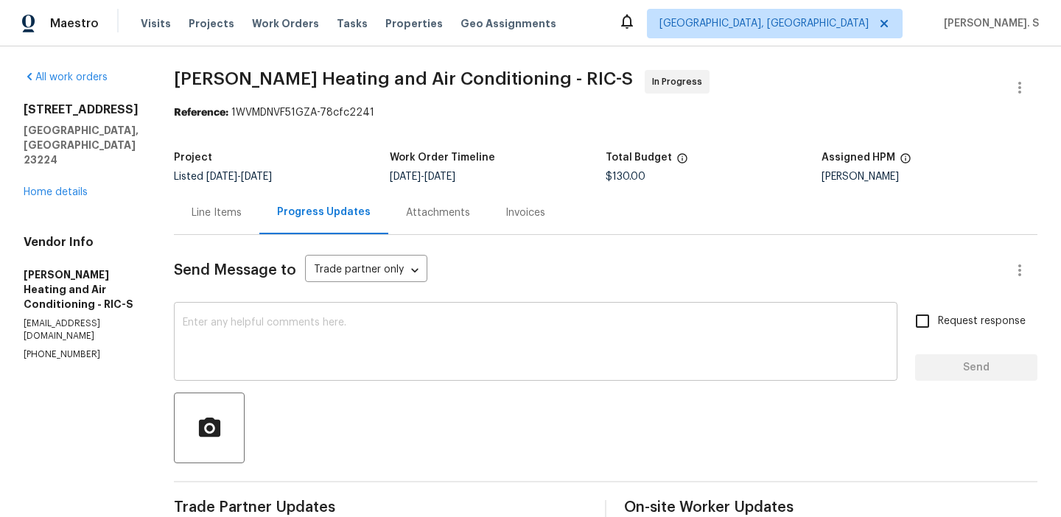
click at [342, 312] on div "x ​" at bounding box center [536, 343] width 724 height 75
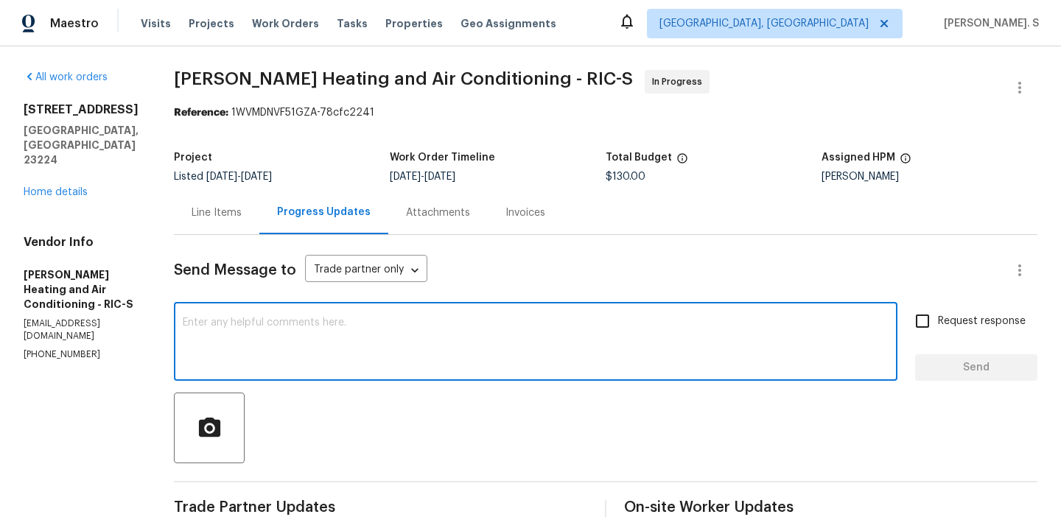
click at [400, 372] on div "x ​" at bounding box center [536, 343] width 724 height 75
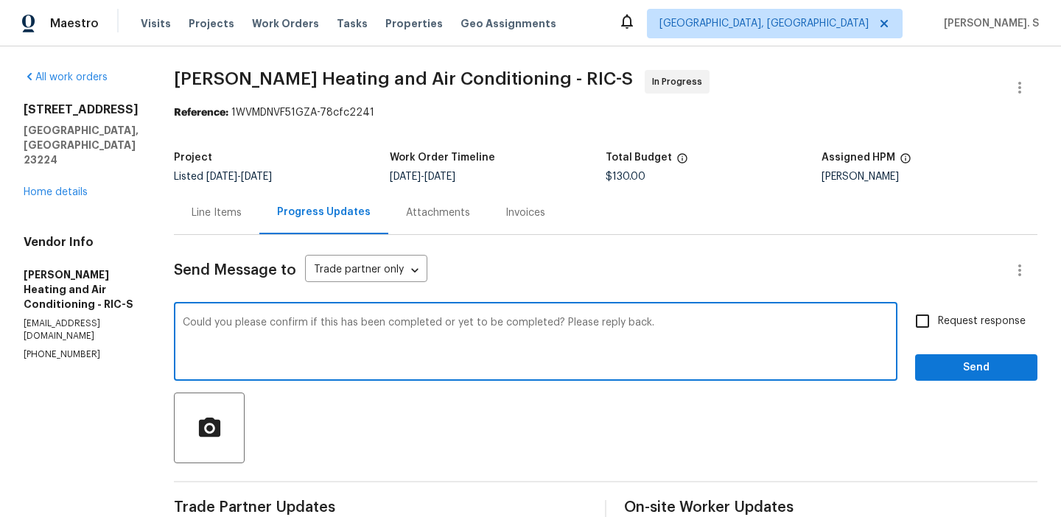
type textarea "Could you please confirm if this has been completed or yet to be completed? Ple…"
click at [913, 347] on div "Could you please confirm if this has been completed or yet to be completed? Ple…" at bounding box center [606, 343] width 864 height 75
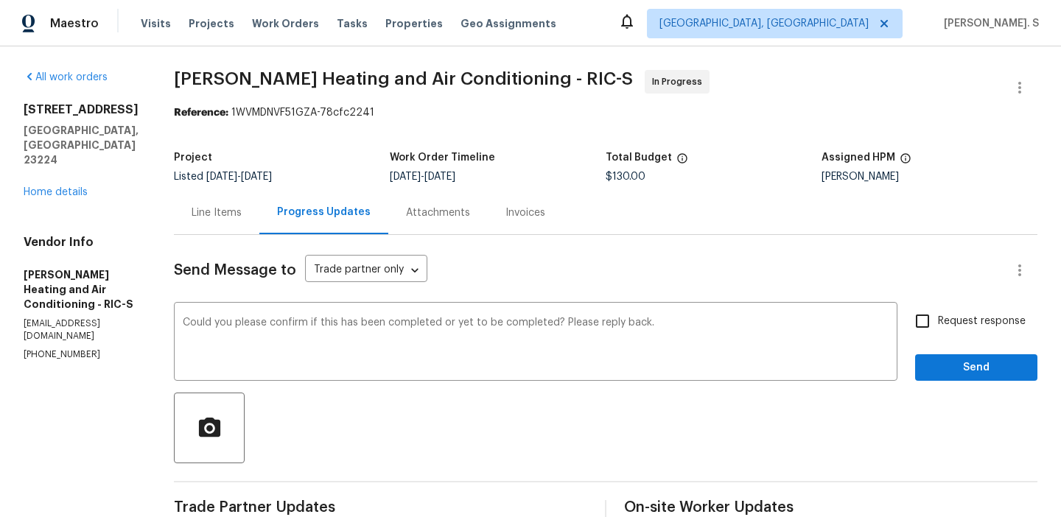
click at [926, 341] on div "Request response Send" at bounding box center [976, 343] width 122 height 75
click at [972, 309] on label "Request response" at bounding box center [966, 321] width 119 height 31
click at [938, 309] on input "Request response" at bounding box center [922, 321] width 31 height 31
checkbox input "true"
click at [952, 357] on button "Send" at bounding box center [976, 368] width 122 height 27
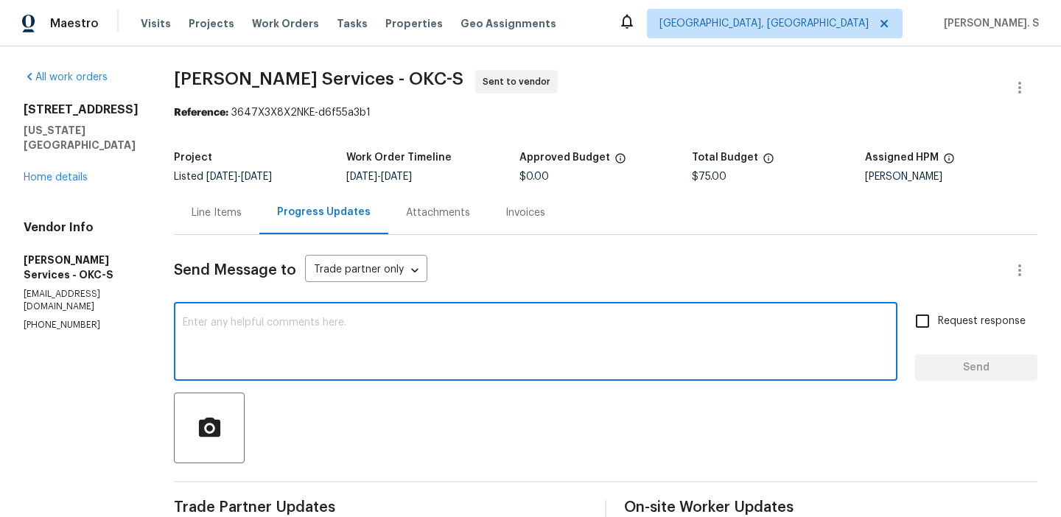
click at [431, 320] on textarea at bounding box center [536, 344] width 706 height 52
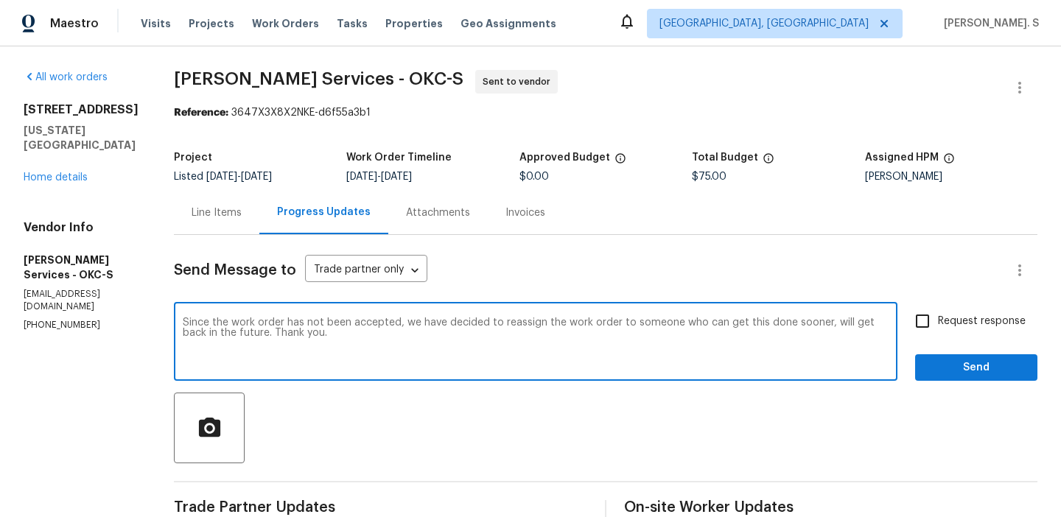
click at [730, 297] on div "Send Message to Trade partner only Trade partner only ​ Since the work order ha…" at bounding box center [606, 488] width 864 height 507
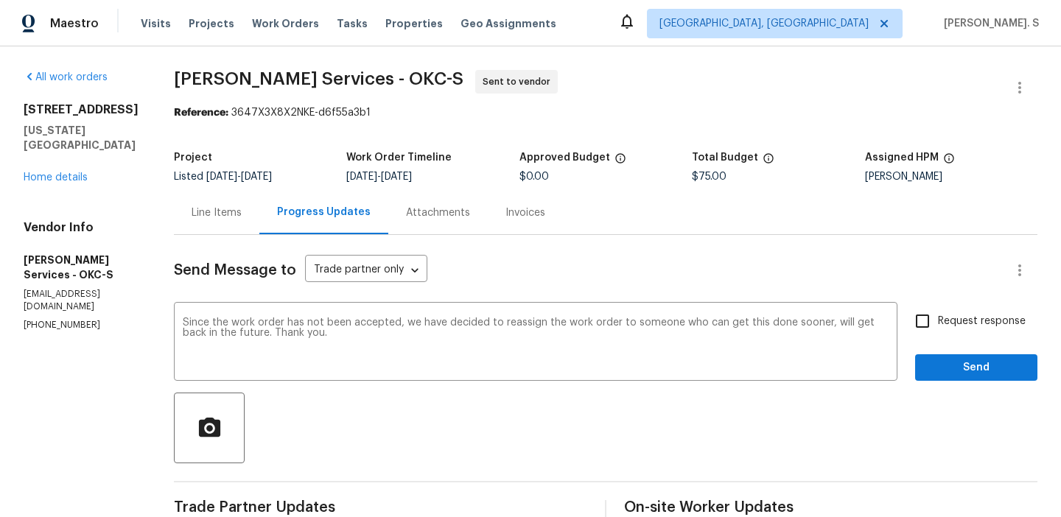
click at [730, 297] on div "Send Message to Trade partner only Trade partner only ​ Since the work order ha…" at bounding box center [606, 488] width 864 height 507
click at [777, 206] on div "Line Items Progress Updates Attachments Invoices" at bounding box center [606, 213] width 864 height 44
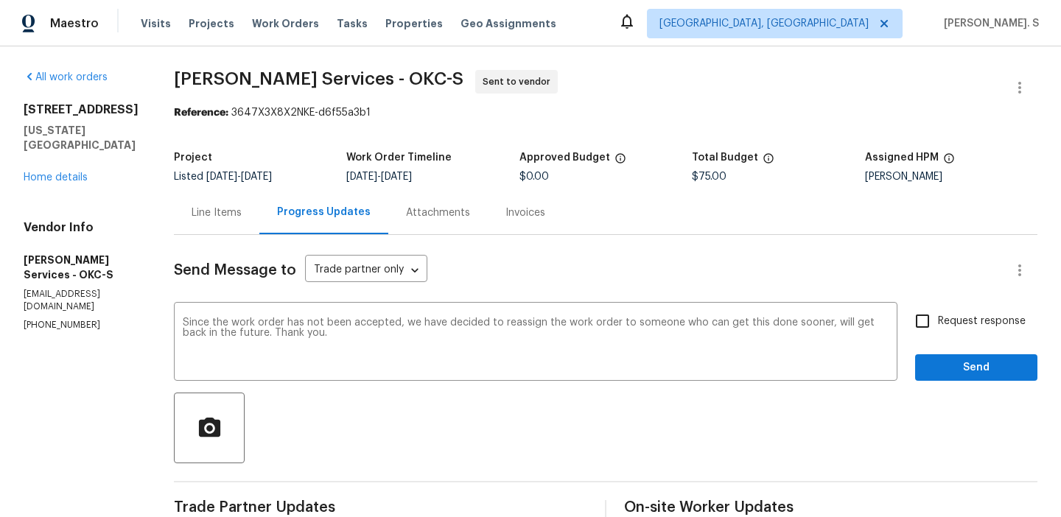
click at [777, 206] on div "Line Items Progress Updates Attachments Invoices" at bounding box center [606, 213] width 864 height 44
click at [0, 0] on div "sooner and" at bounding box center [0, 0] width 0 height 0
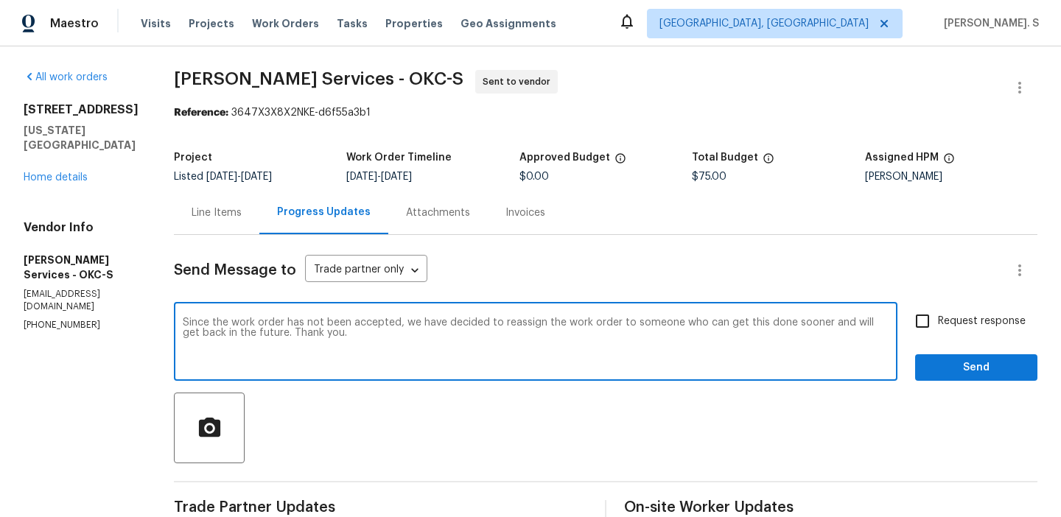
type textarea "Since the work order has not been accepted, we have decided to reassign the wor…"
click at [960, 190] on div "Project Listed 9/23/2025 - 9/25/2025 Work Order Timeline 9/23/2025 - 9/25/2025 …" at bounding box center [606, 167] width 864 height 47
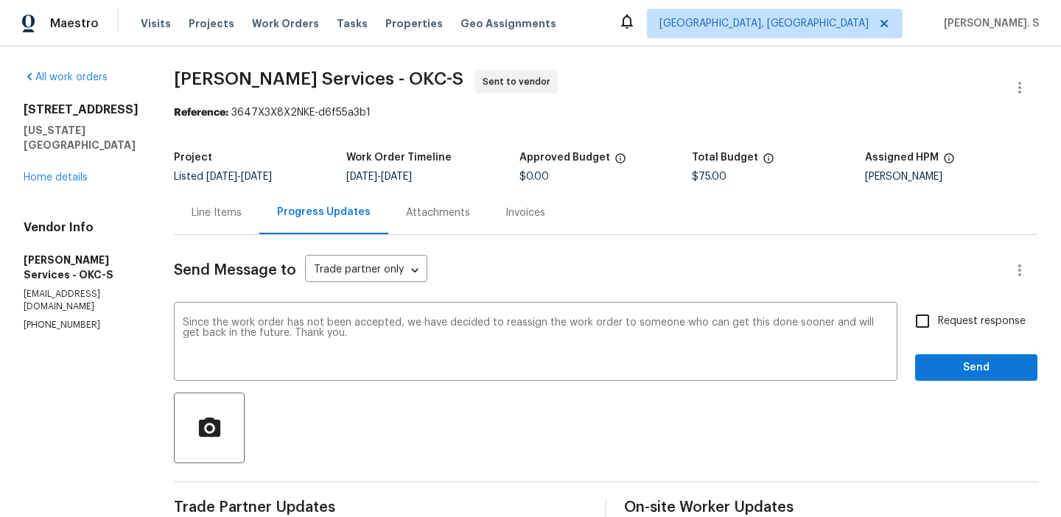
click at [960, 190] on div "Project Listed 9/23/2025 - 9/25/2025 Work Order Timeline 9/23/2025 - 9/25/2025 …" at bounding box center [606, 167] width 864 height 47
click at [912, 195] on div "Line Items Progress Updates Attachments Invoices" at bounding box center [606, 213] width 864 height 44
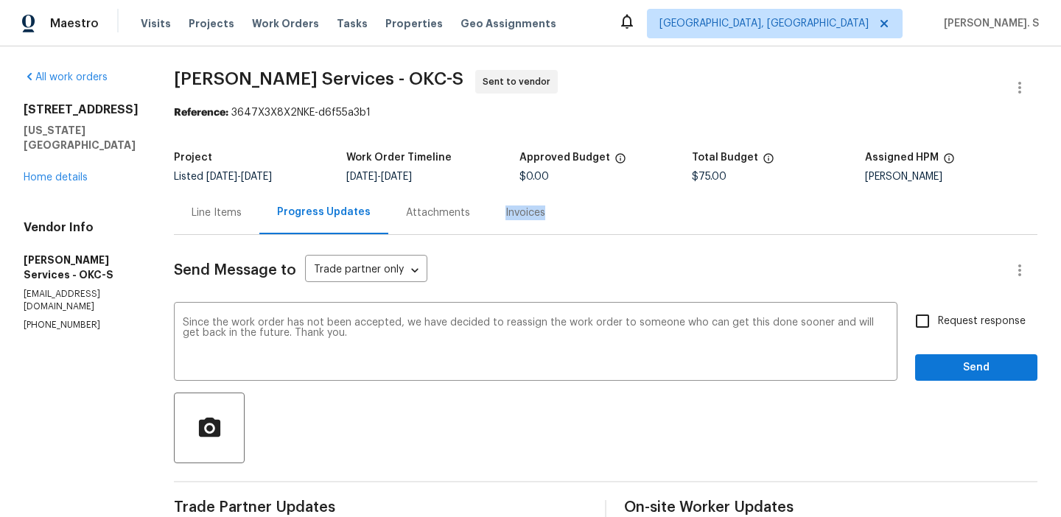
click at [912, 195] on div "Line Items Progress Updates Attachments Invoices" at bounding box center [606, 213] width 864 height 44
click at [781, 329] on textarea "Since the work order has not been accepted, we have decided to reassign the wor…" at bounding box center [536, 344] width 706 height 52
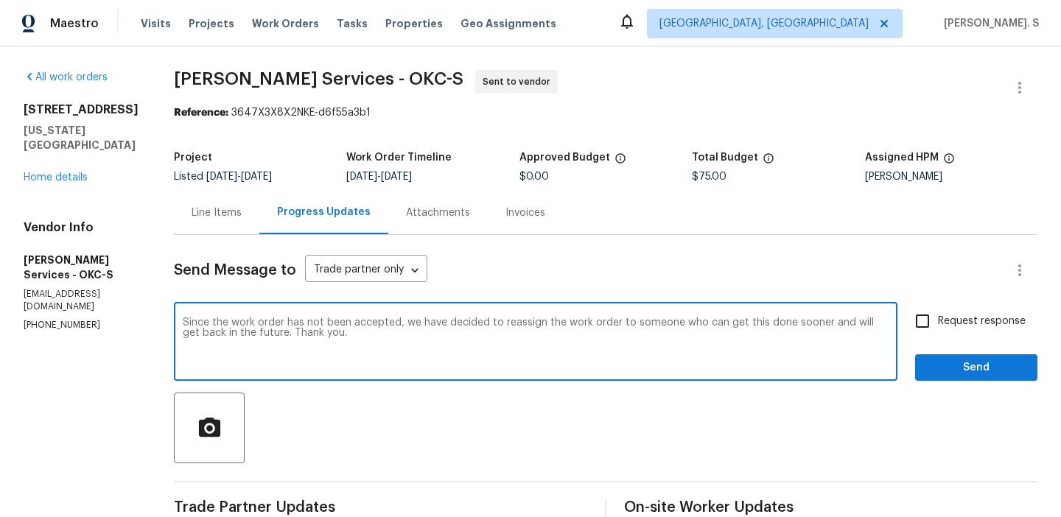
click at [781, 329] on textarea "Since the work order has not been accepted, we have decided to reassign the wor…" at bounding box center [536, 344] width 706 height 52
click at [986, 333] on label "Request response" at bounding box center [966, 321] width 119 height 31
click at [938, 333] on input "Request response" at bounding box center [922, 321] width 31 height 31
checkbox input "true"
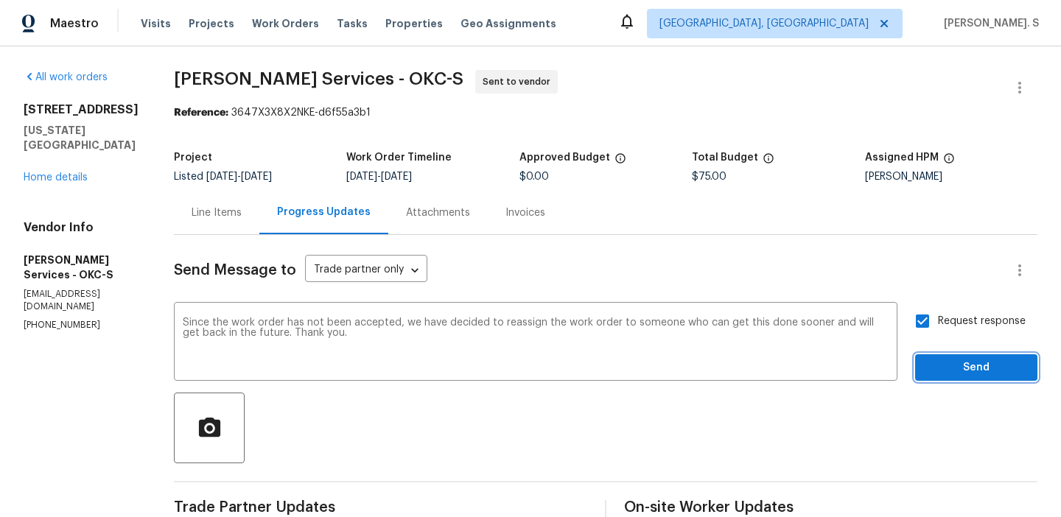
click at [978, 370] on span "Send" at bounding box center [976, 368] width 99 height 18
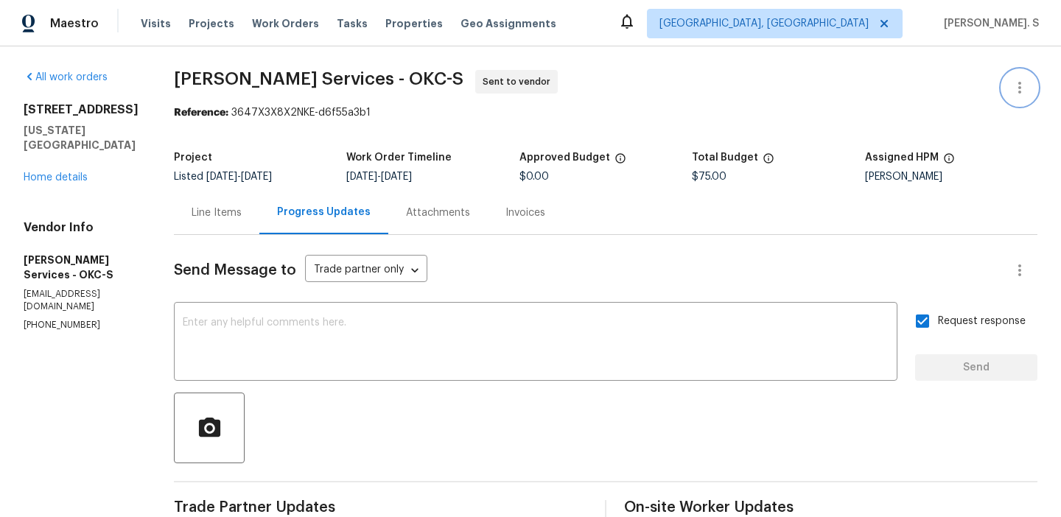
click at [1018, 86] on icon "button" at bounding box center [1020, 88] width 18 height 18
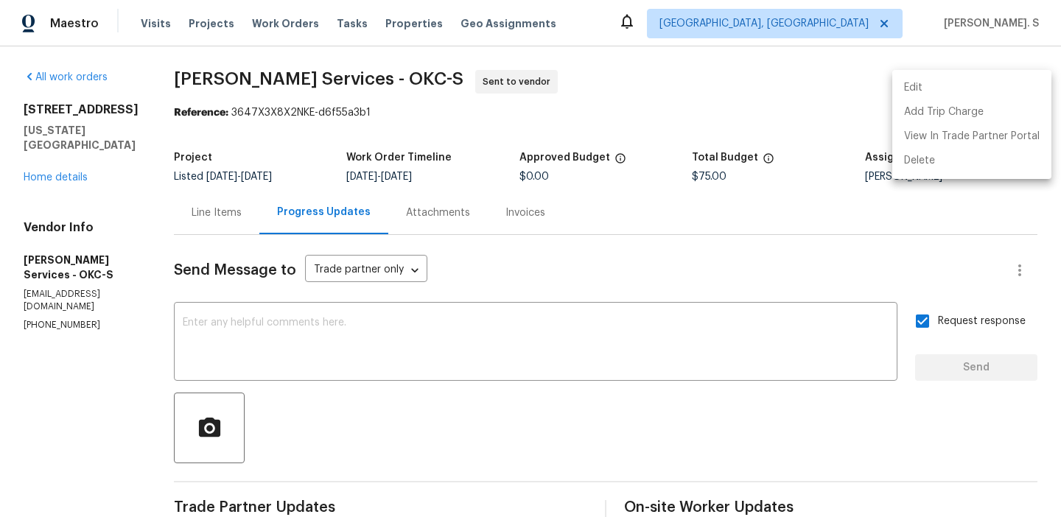
click at [955, 84] on li "Edit" at bounding box center [972, 88] width 159 height 24
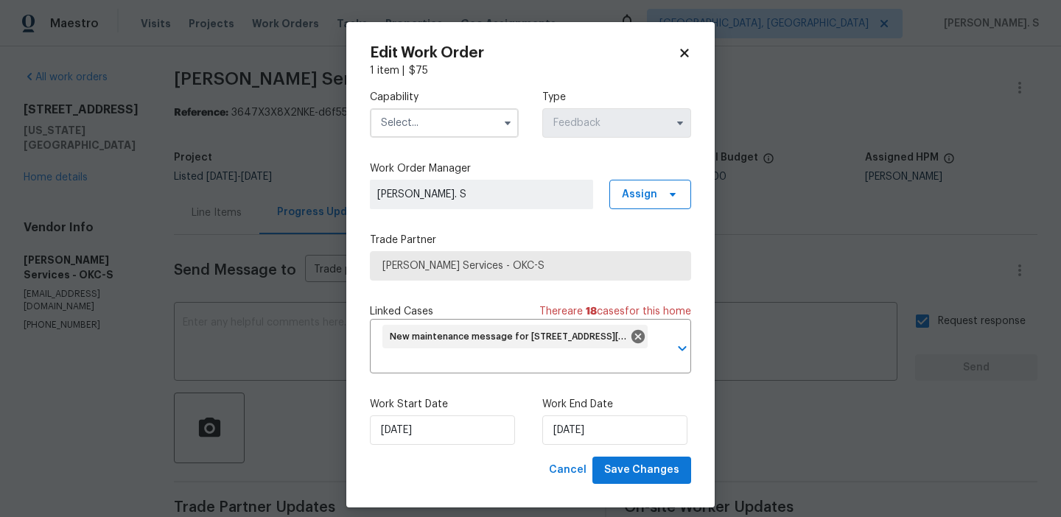
click at [490, 114] on input "text" at bounding box center [444, 122] width 149 height 29
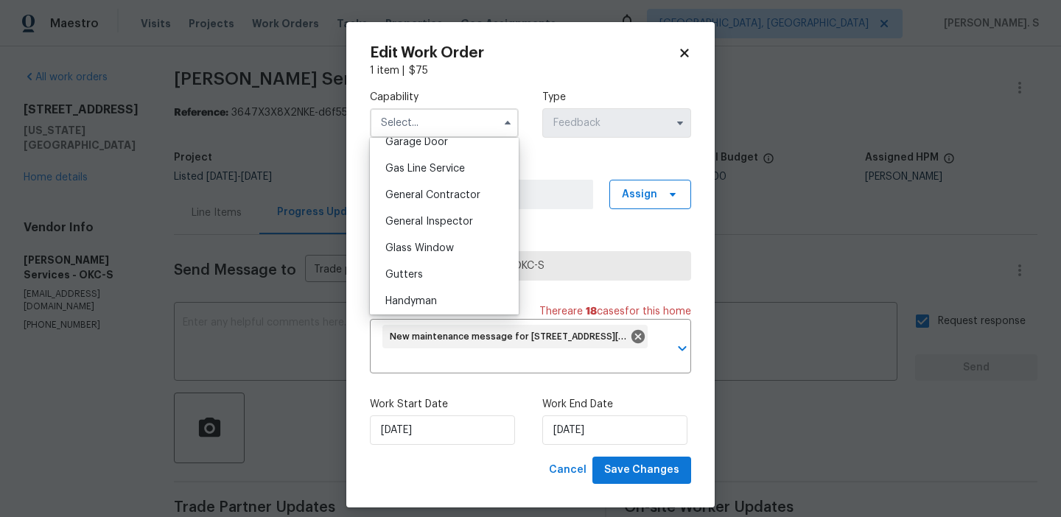
scroll to position [755, 0]
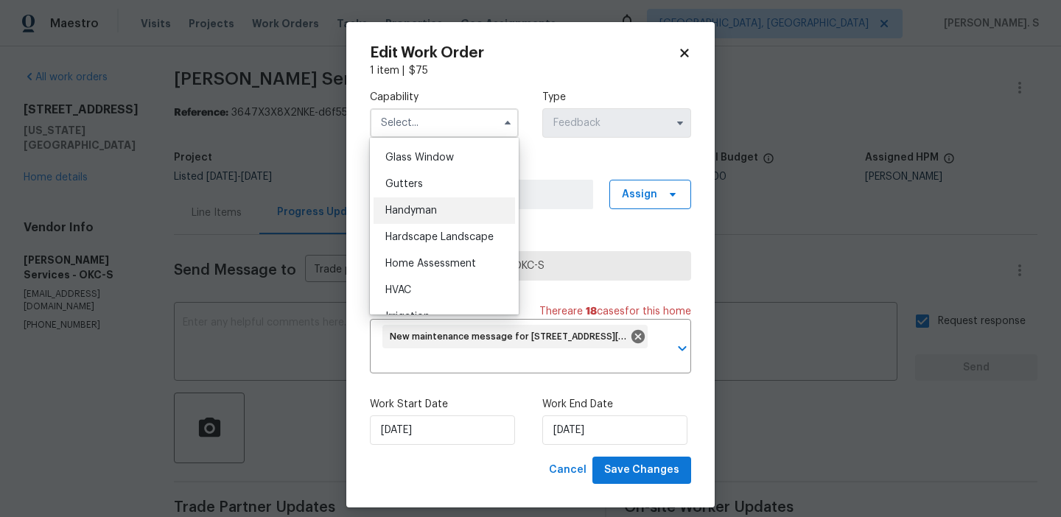
click at [470, 207] on div "Handyman" at bounding box center [445, 211] width 142 height 27
type input "Handyman"
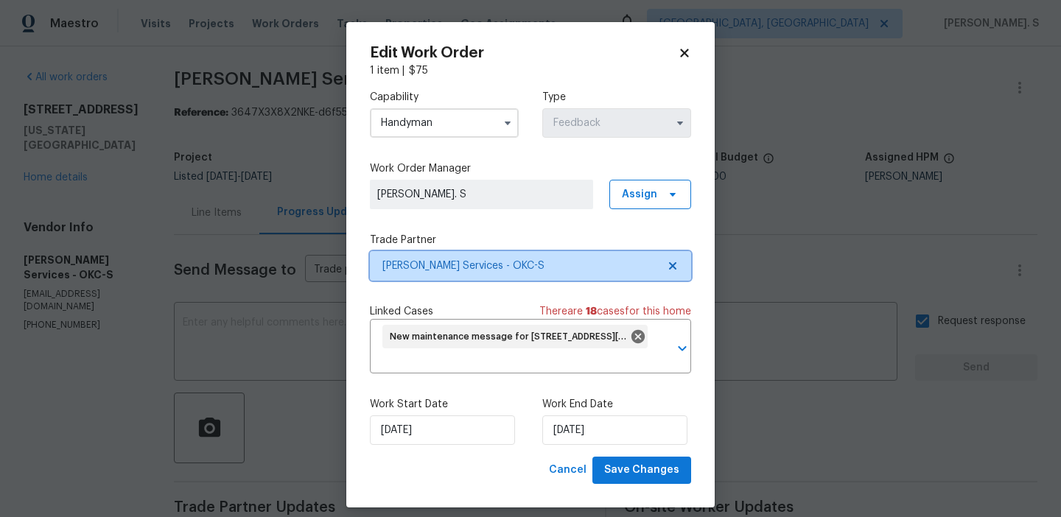
click at [674, 269] on icon at bounding box center [673, 266] width 12 height 12
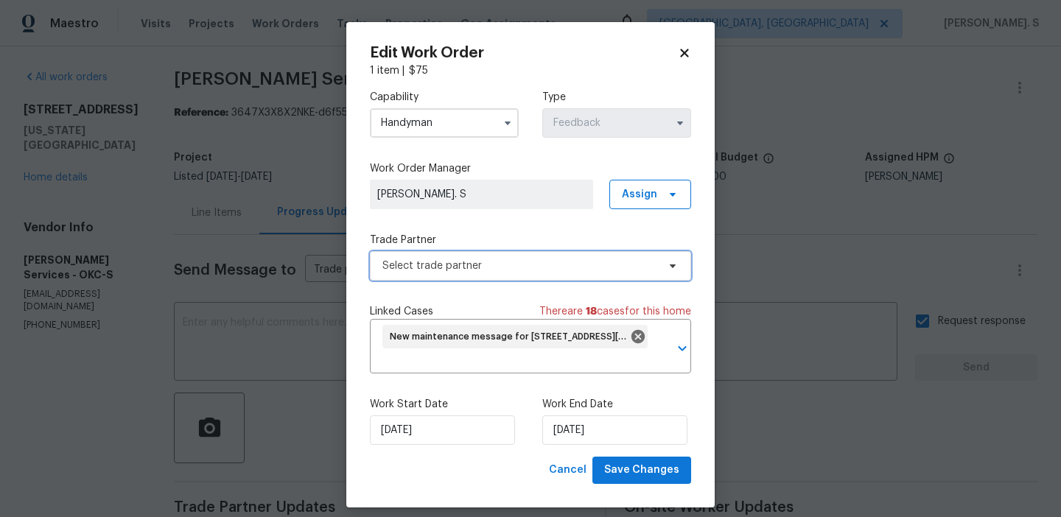
click at [674, 269] on icon at bounding box center [673, 266] width 12 height 12
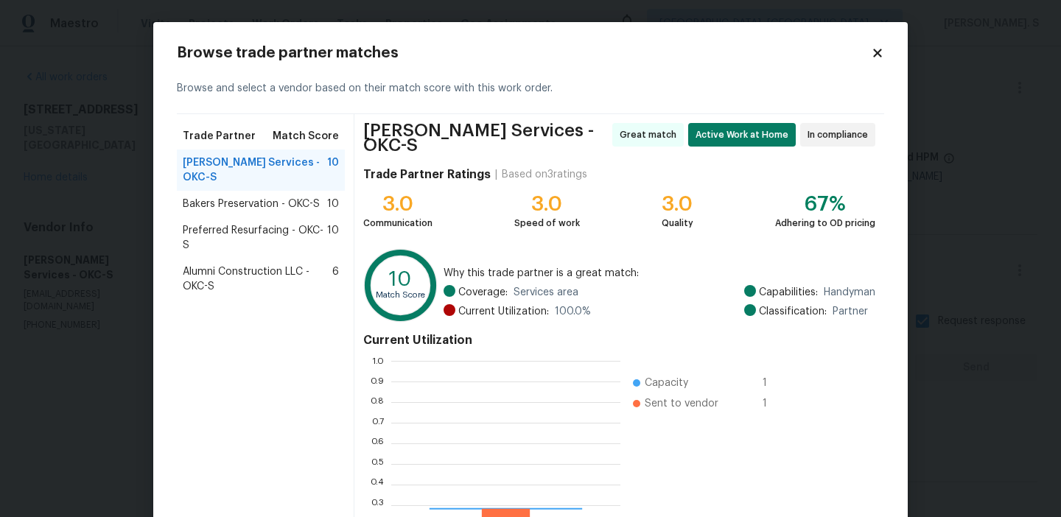
scroll to position [206, 229]
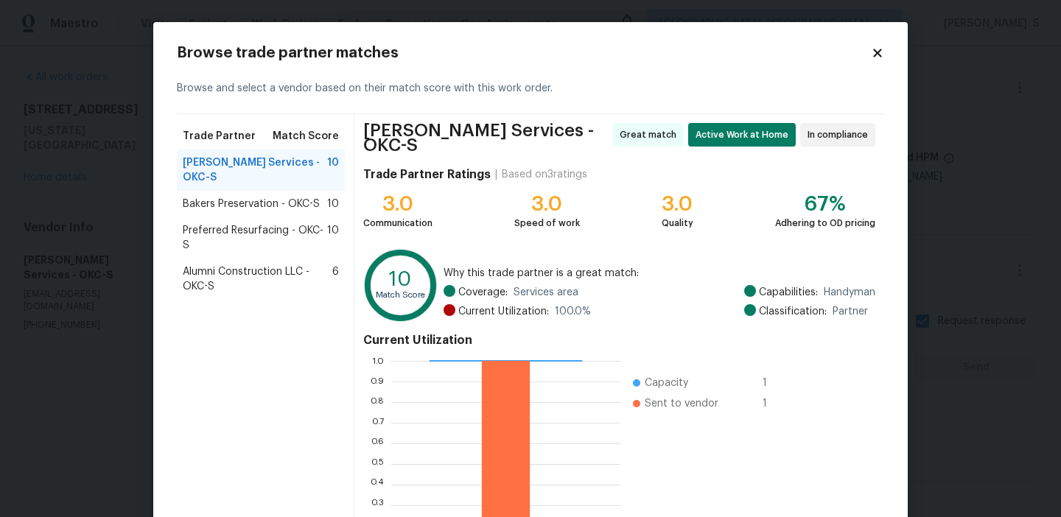
click at [295, 198] on div "Bakers Preservation - OKC-S 10" at bounding box center [261, 204] width 168 height 27
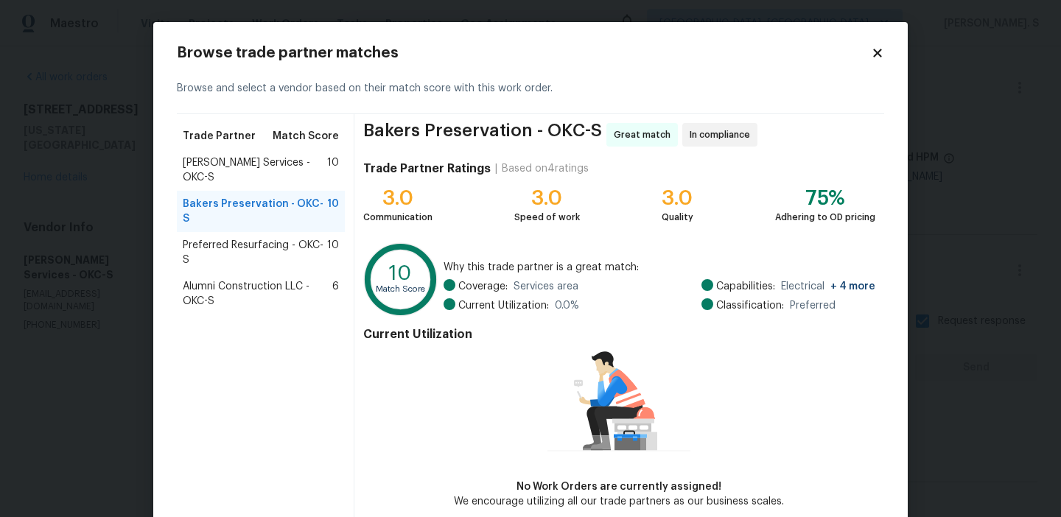
scroll to position [72, 0]
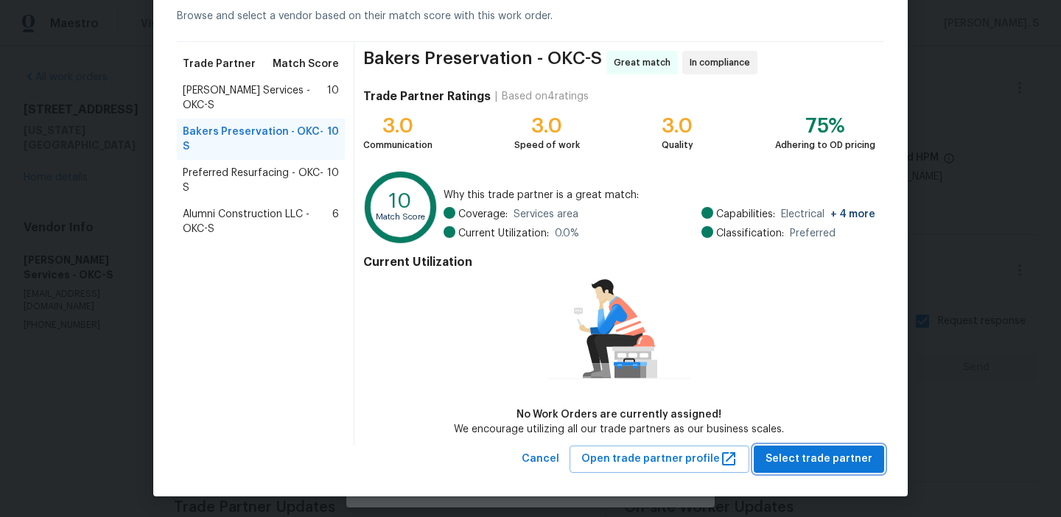
click at [816, 470] on button "Select trade partner" at bounding box center [819, 459] width 130 height 27
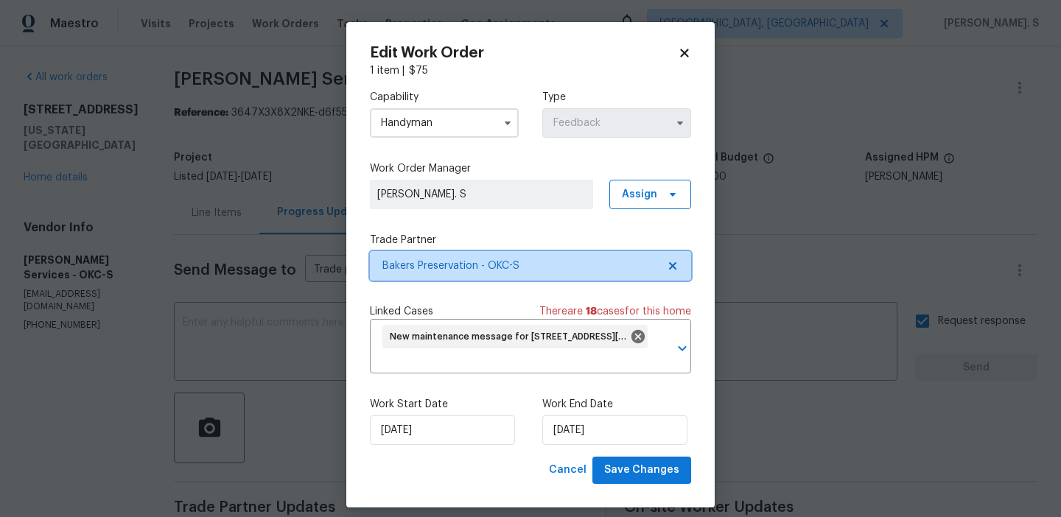
scroll to position [0, 0]
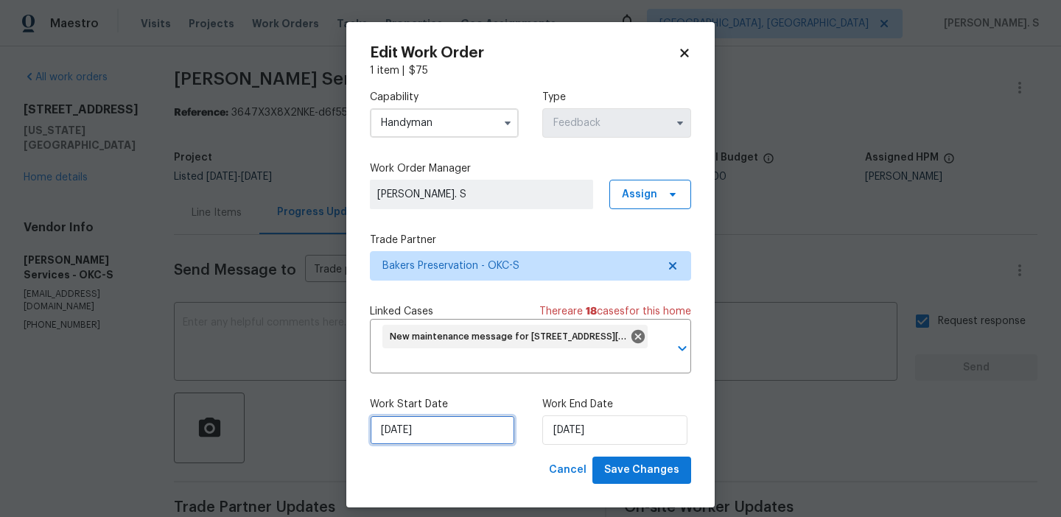
click at [435, 419] on input "[DATE]" at bounding box center [442, 430] width 145 height 29
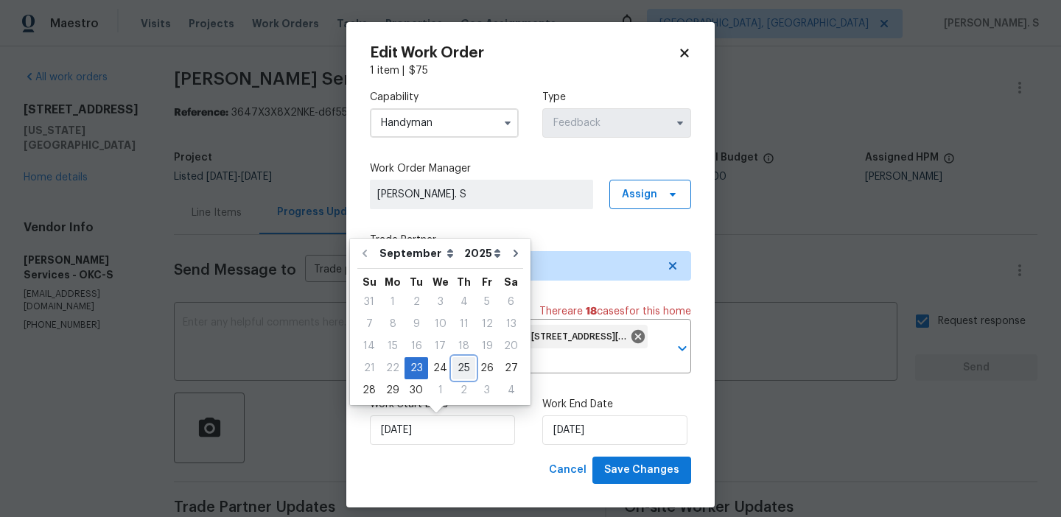
click at [456, 368] on div "25" at bounding box center [464, 368] width 23 height 21
type input "[DATE]"
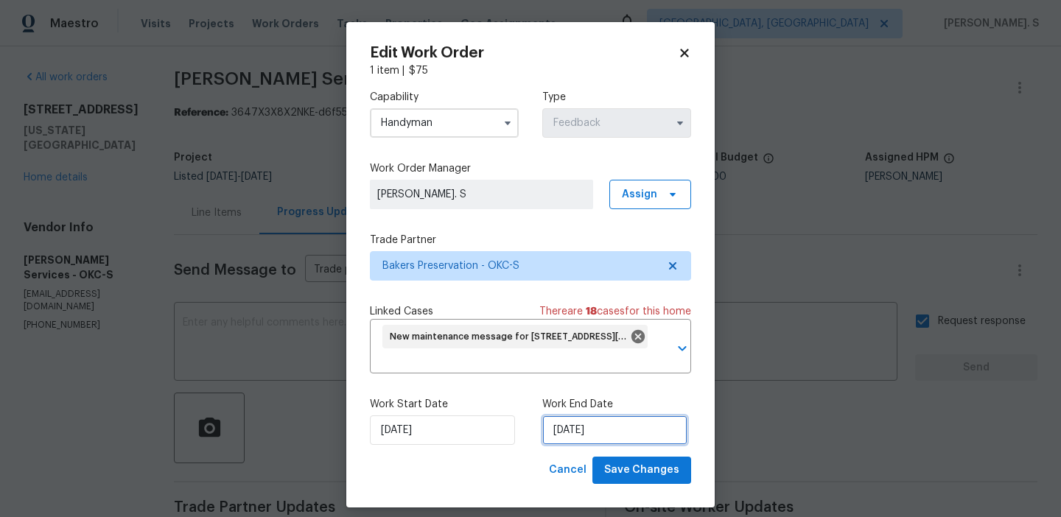
click at [623, 427] on input "[DATE]" at bounding box center [614, 430] width 145 height 29
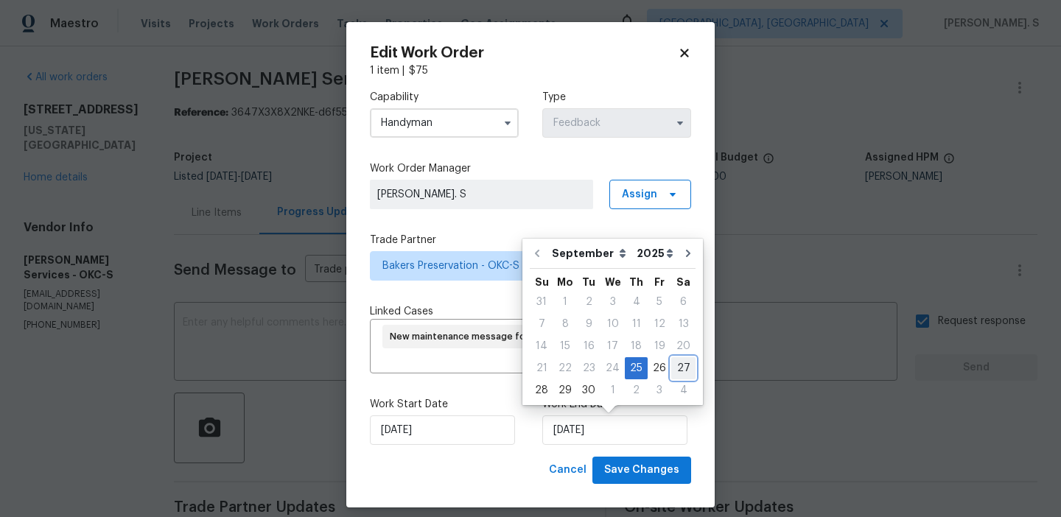
click at [682, 368] on div "27" at bounding box center [683, 368] width 24 height 21
type input "[DATE]"
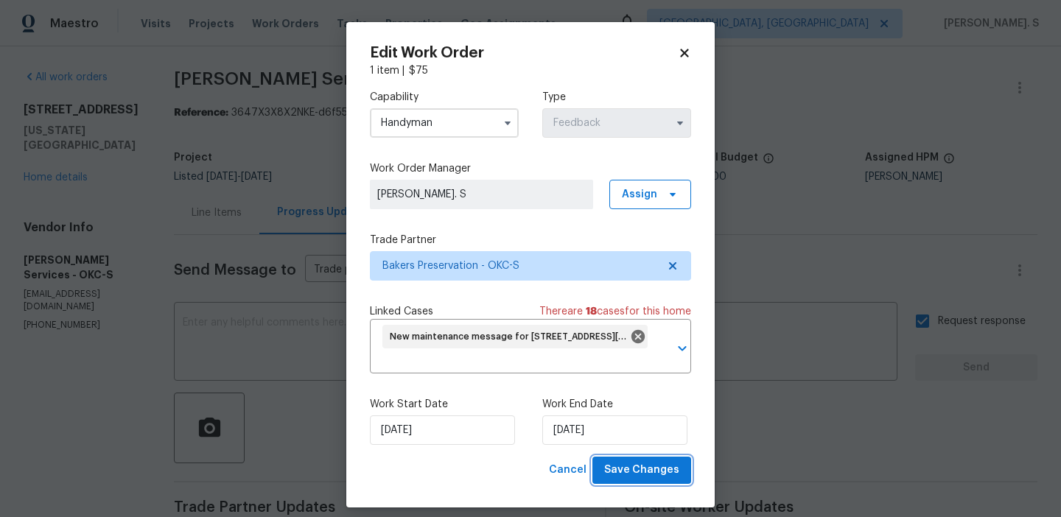
click at [640, 480] on button "Save Changes" at bounding box center [642, 470] width 99 height 27
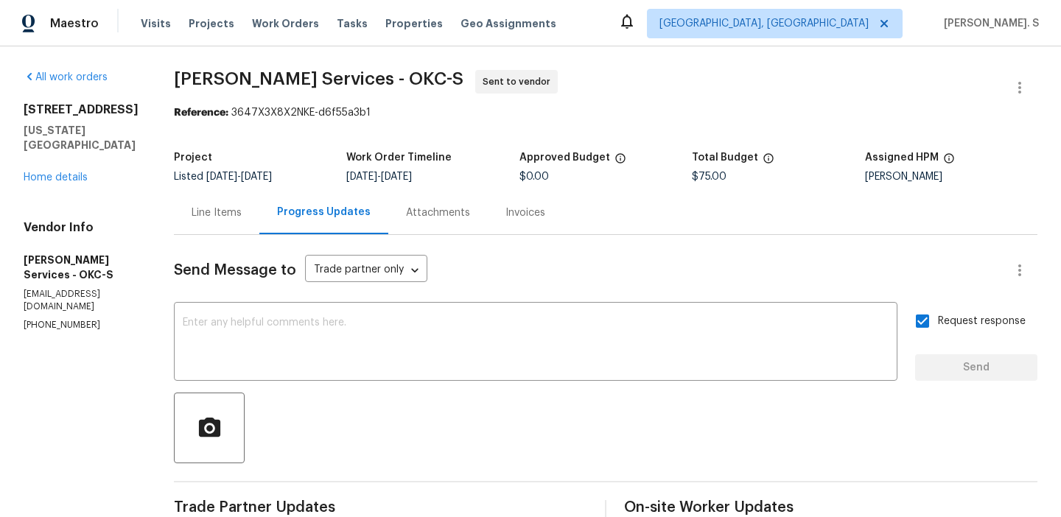
click at [77, 189] on body "Maestro Visits Projects Work Orders Tasks Properties Geo Assignments Albuquerqu…" at bounding box center [530, 258] width 1061 height 517
click at [77, 183] on link "Home details" at bounding box center [56, 177] width 64 height 10
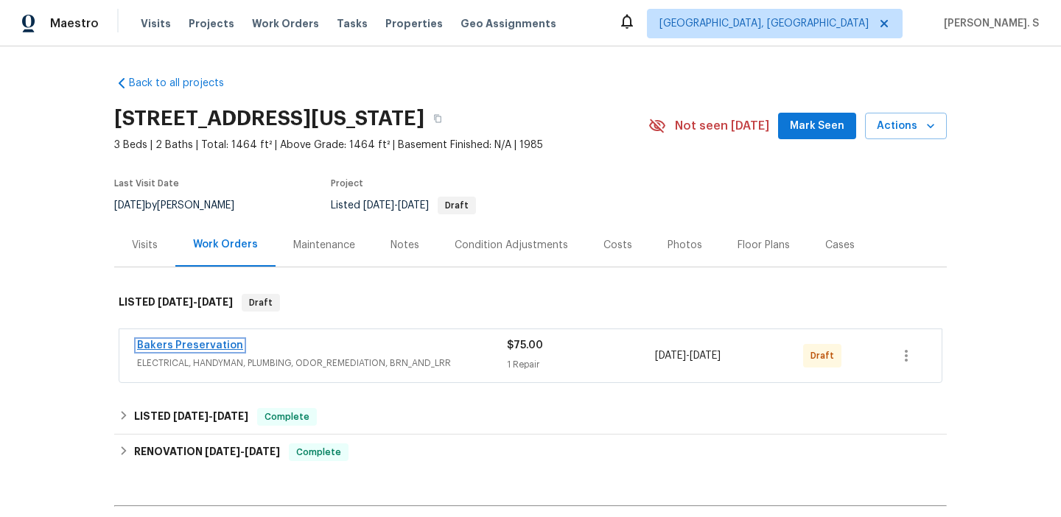
click at [162, 344] on link "Bakers Preservation" at bounding box center [190, 346] width 106 height 10
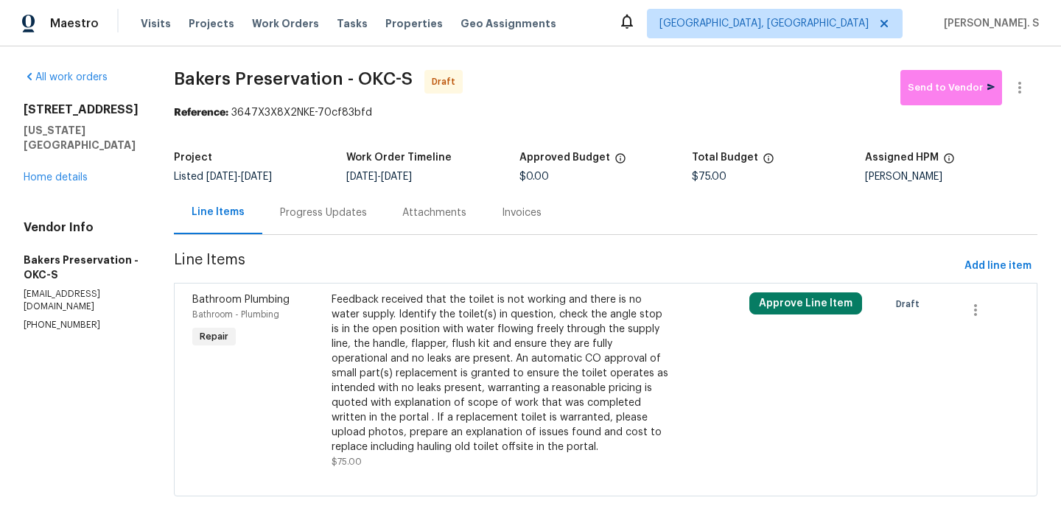
click at [530, 321] on div "Feedback received that the toilet is not working and there is no water supply. …" at bounding box center [502, 374] width 340 height 162
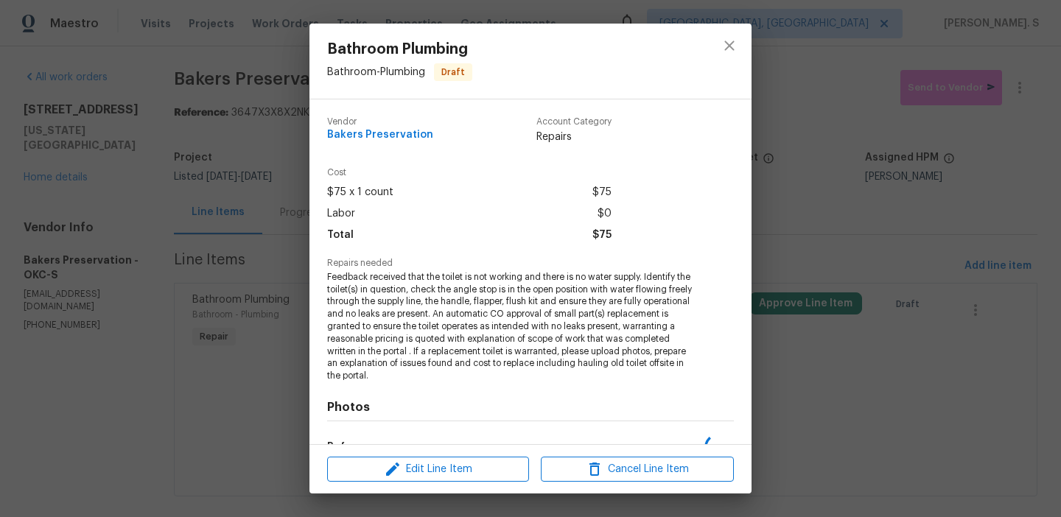
scroll to position [143, 0]
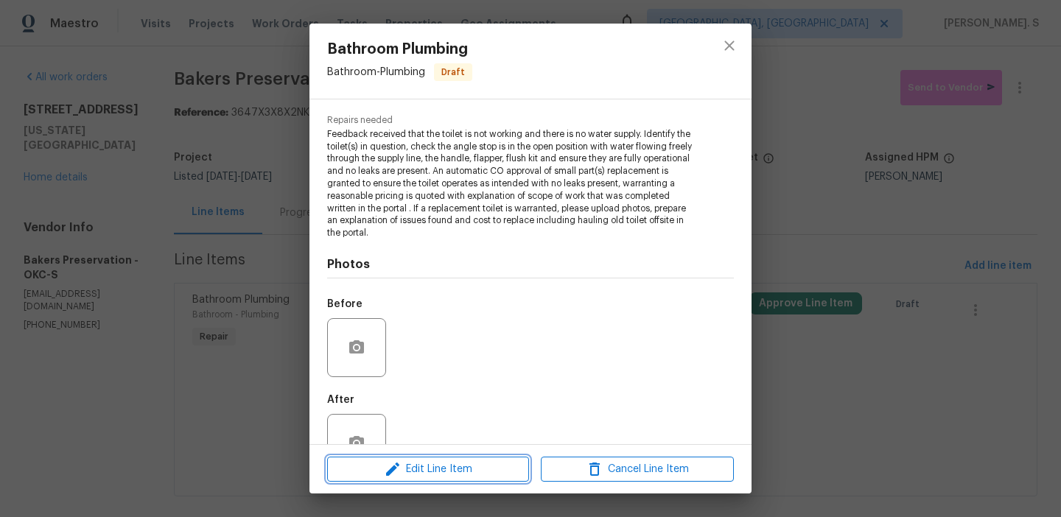
click at [461, 467] on span "Edit Line Item" at bounding box center [428, 470] width 193 height 18
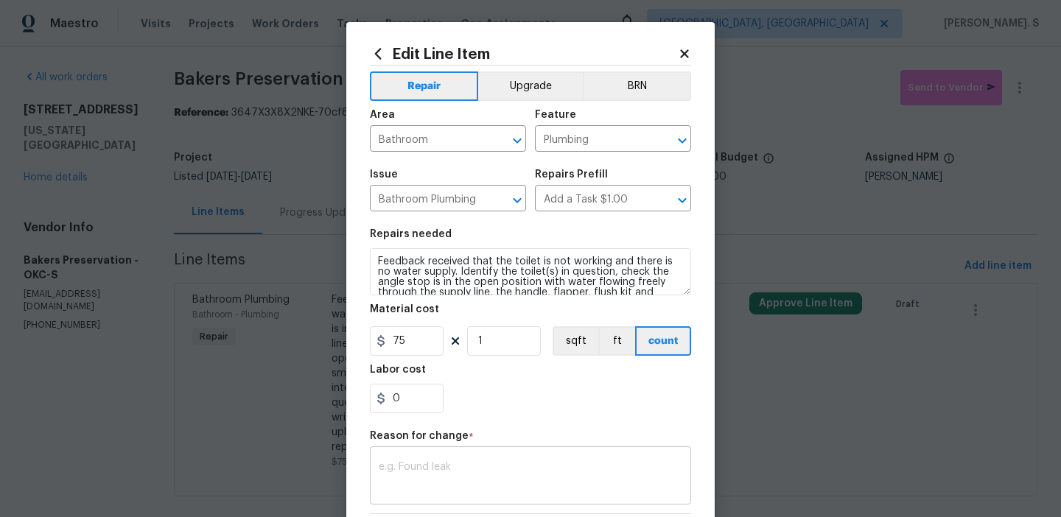
click at [438, 483] on textarea at bounding box center [531, 477] width 304 height 31
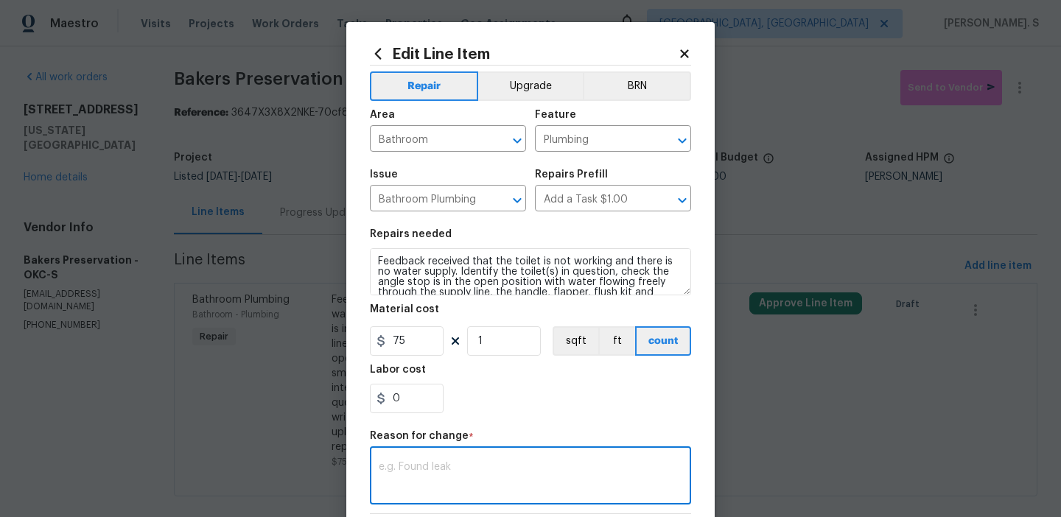
click at [453, 466] on textarea at bounding box center [531, 477] width 304 height 31
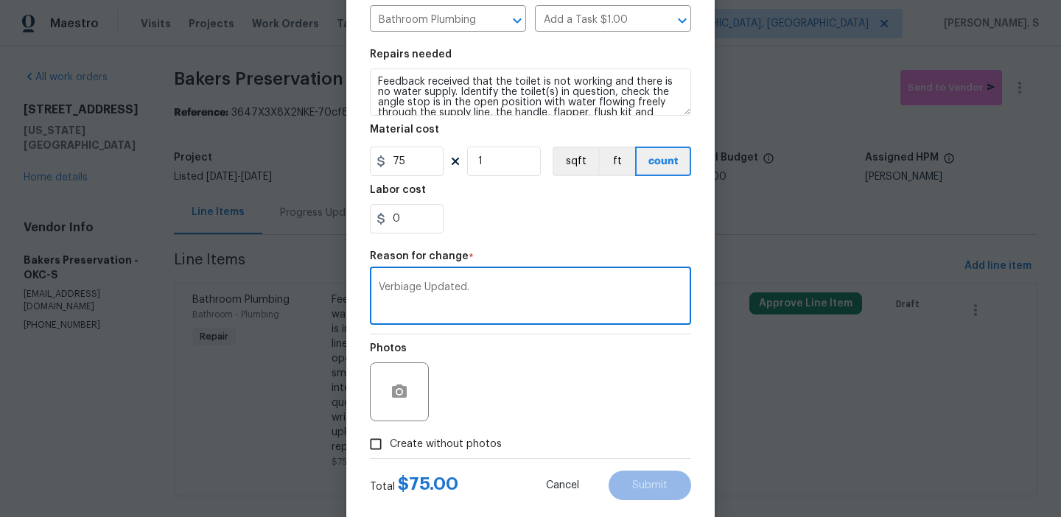
type textarea "Verbiage Updated."
click at [459, 419] on div "Photos" at bounding box center [530, 383] width 321 height 96
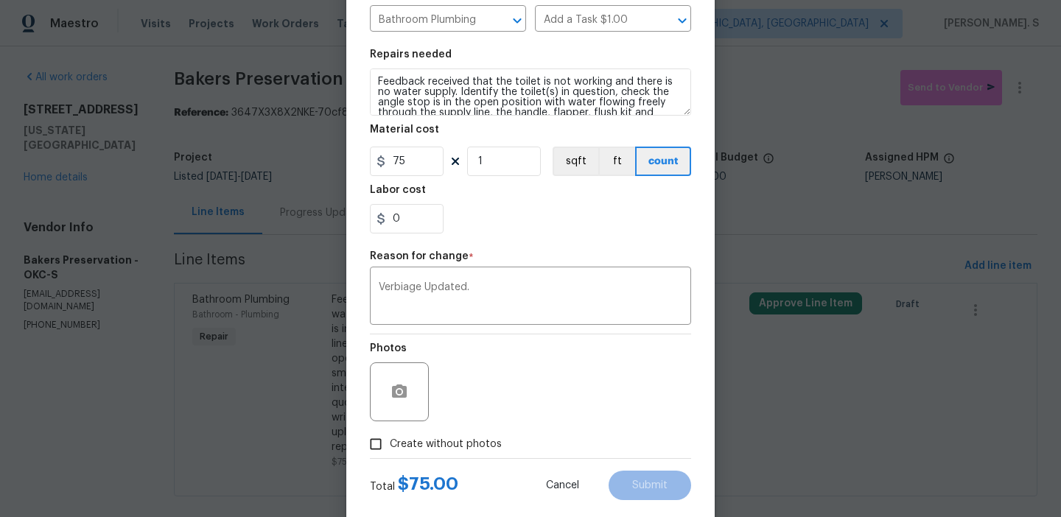
click at [459, 424] on div "Photos" at bounding box center [530, 383] width 321 height 96
click at [464, 436] on label "Create without photos" at bounding box center [432, 444] width 140 height 28
click at [390, 436] on input "Create without photos" at bounding box center [376, 444] width 28 height 28
checkbox input "true"
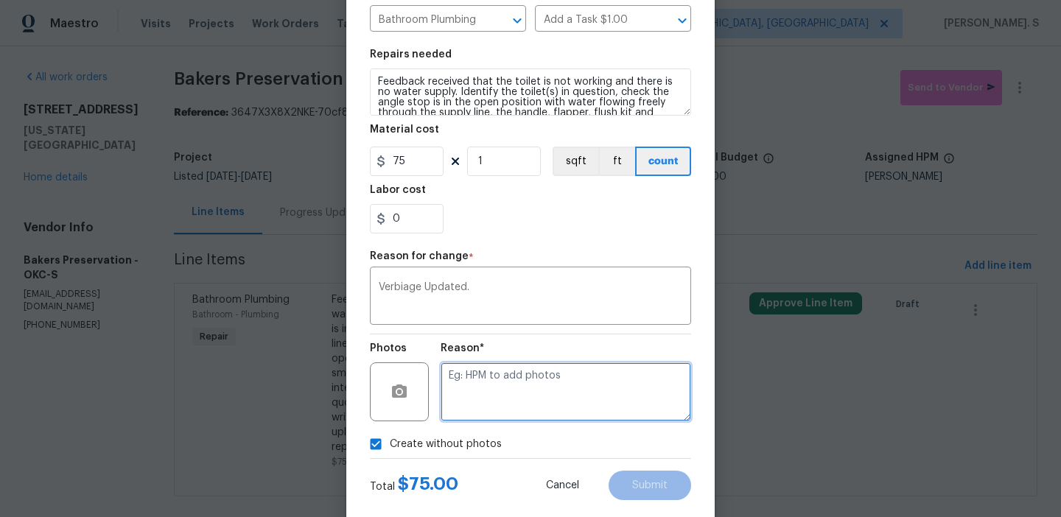
click at [561, 374] on textarea at bounding box center [566, 392] width 251 height 59
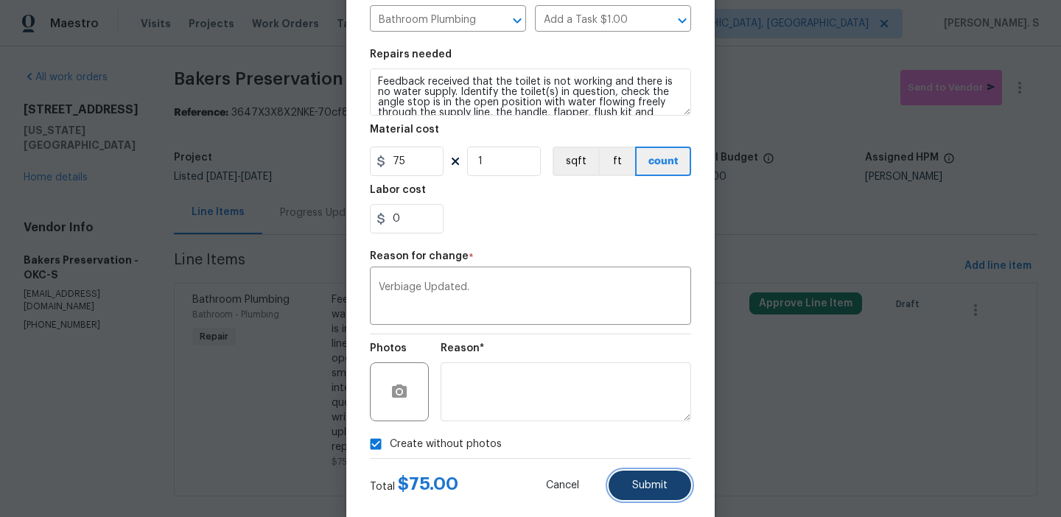
click at [640, 495] on button "Submit" at bounding box center [650, 485] width 83 height 29
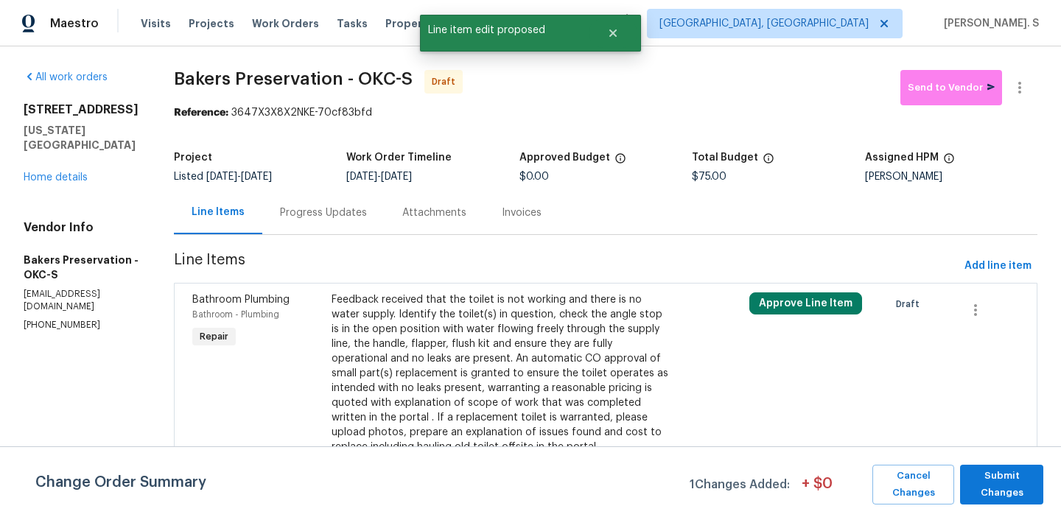
scroll to position [0, 0]
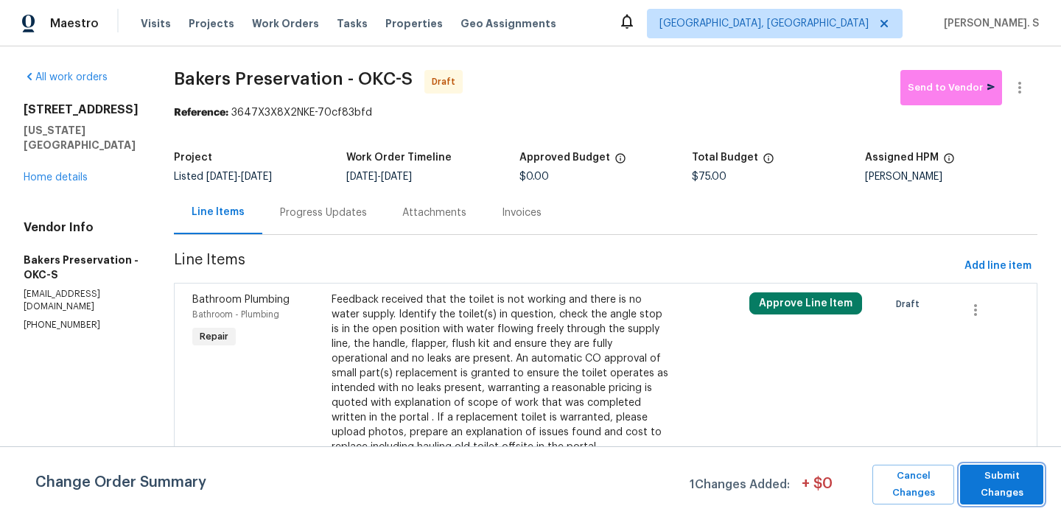
click at [1013, 477] on span "Submit Changes" at bounding box center [1002, 485] width 69 height 34
click at [346, 212] on div "Progress Updates" at bounding box center [323, 213] width 87 height 15
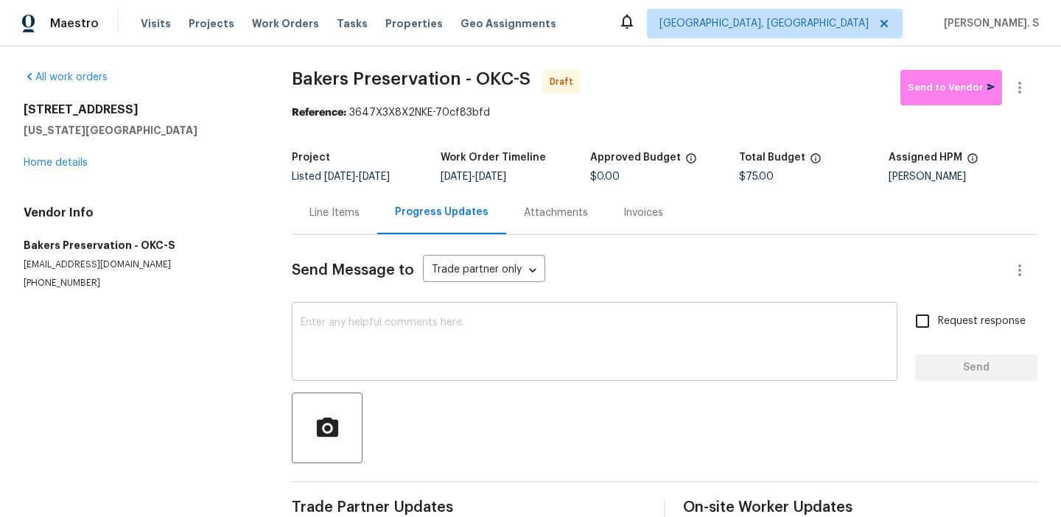
click at [374, 352] on textarea at bounding box center [595, 344] width 588 height 52
paste textarea "Hi this is Glory with Opendoor. I’m confirming you received the WO for the prop…"
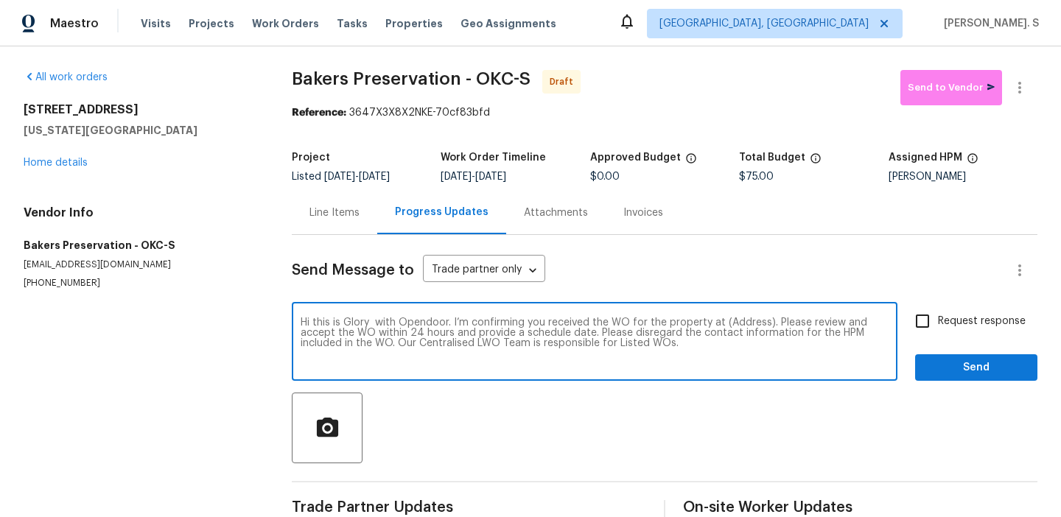
click at [734, 321] on textarea "Hi this is Glory with Opendoor. I’m confirming you received the WO for the prop…" at bounding box center [595, 344] width 588 height 52
paste textarea "[STREET_ADDRESS][US_STATE]"
type textarea "Hi this is Glory with Opendoor. I’m confirming you received the WO for the prop…"
click at [1018, 88] on icon "button" at bounding box center [1020, 88] width 18 height 18
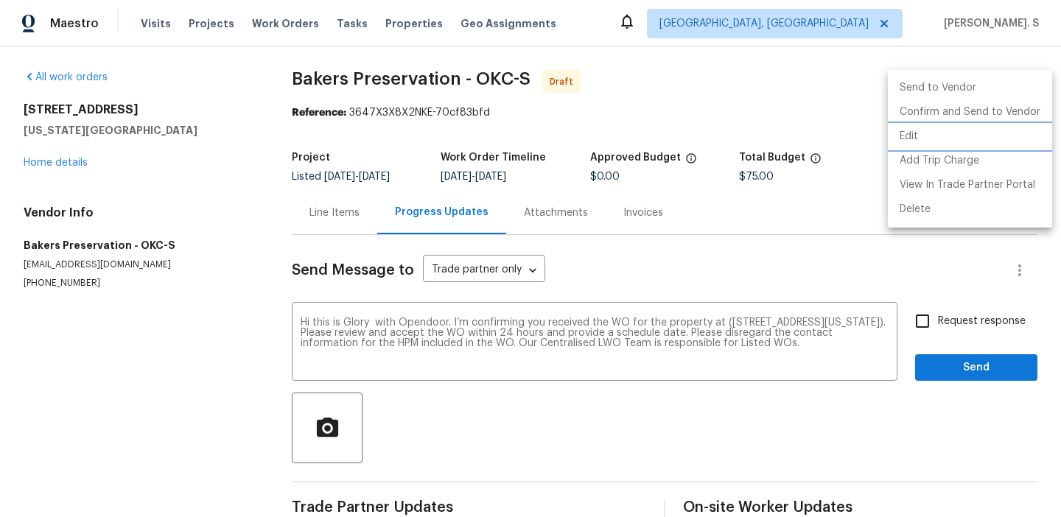
click at [967, 135] on li "Edit" at bounding box center [970, 137] width 164 height 24
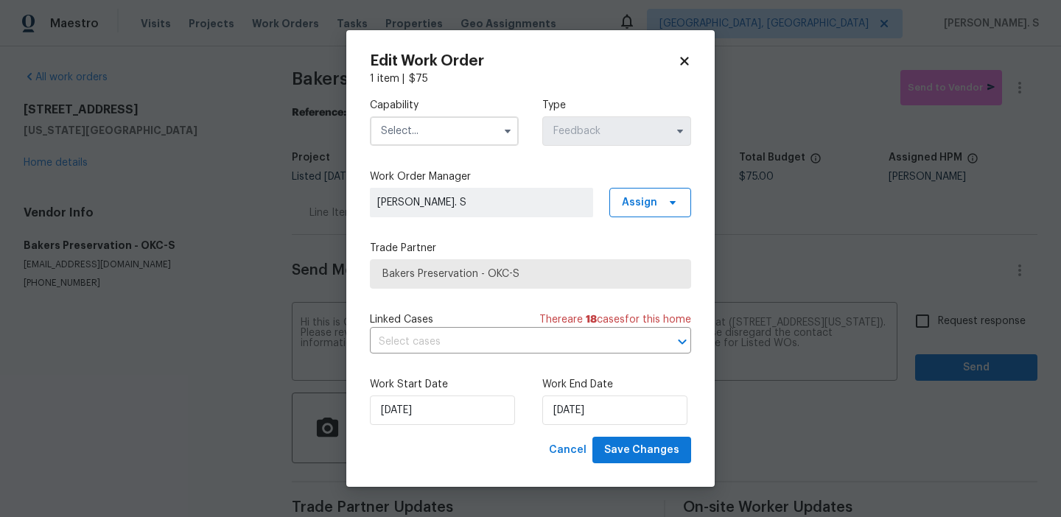
click at [481, 130] on input "text" at bounding box center [444, 130] width 149 height 29
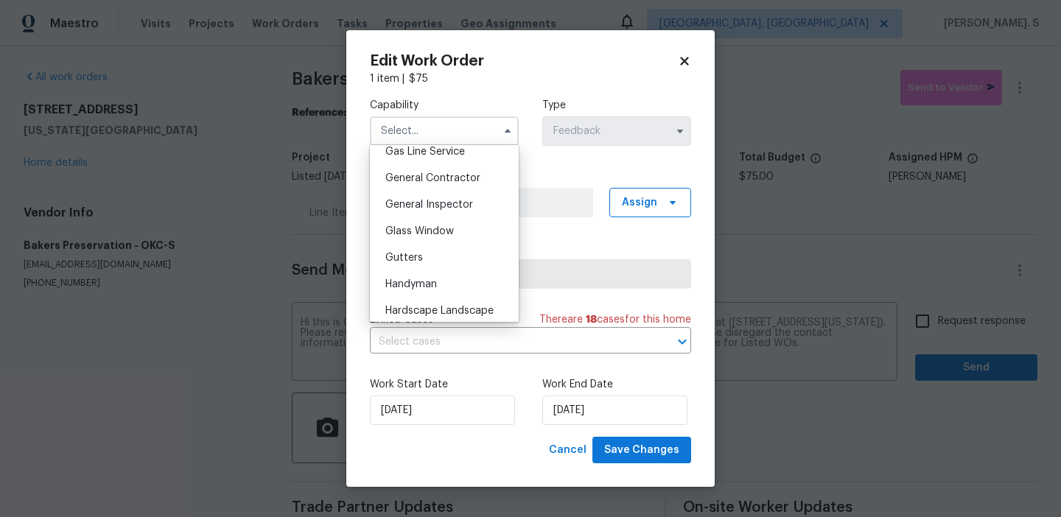
scroll to position [738, 0]
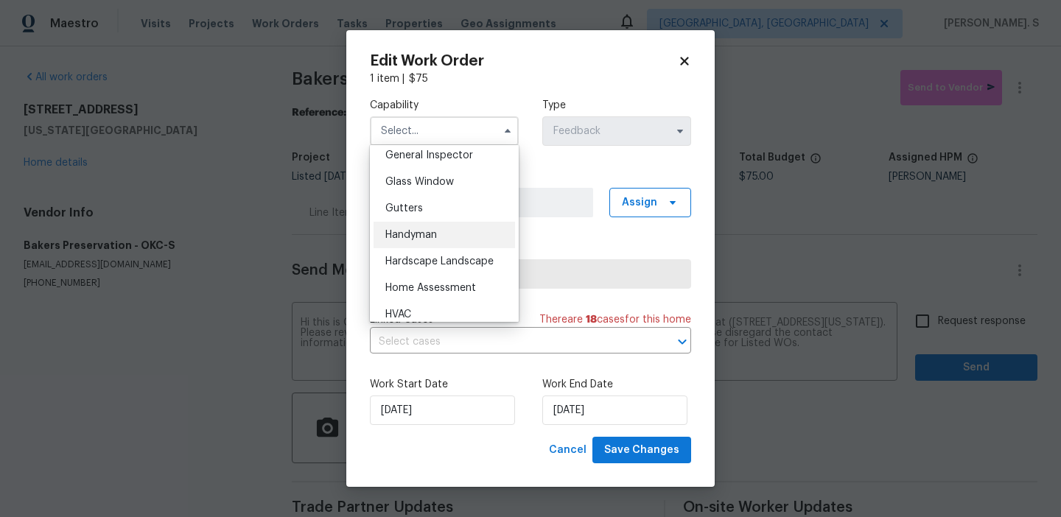
click at [435, 240] on div "Handyman" at bounding box center [445, 235] width 142 height 27
type input "Handyman"
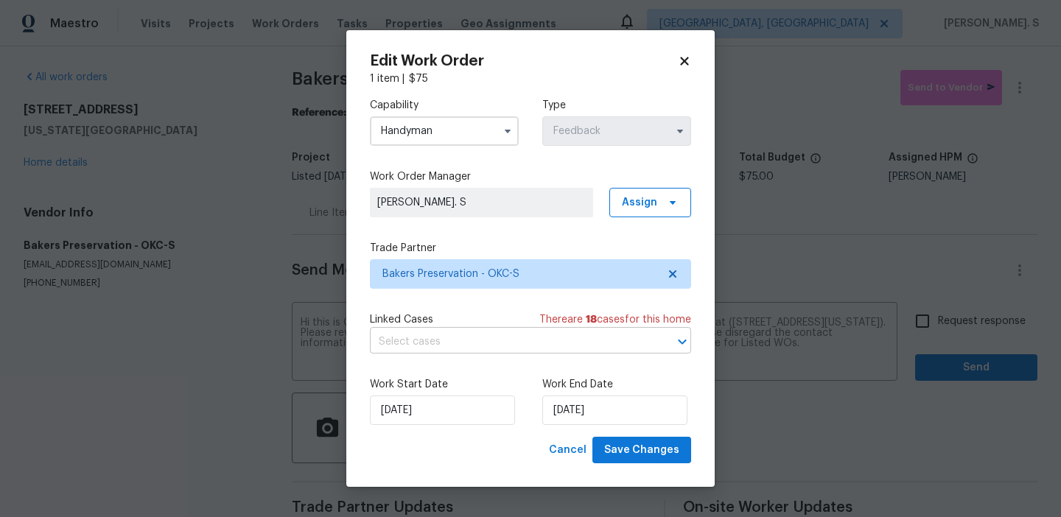
click at [446, 349] on input "text" at bounding box center [510, 342] width 280 height 23
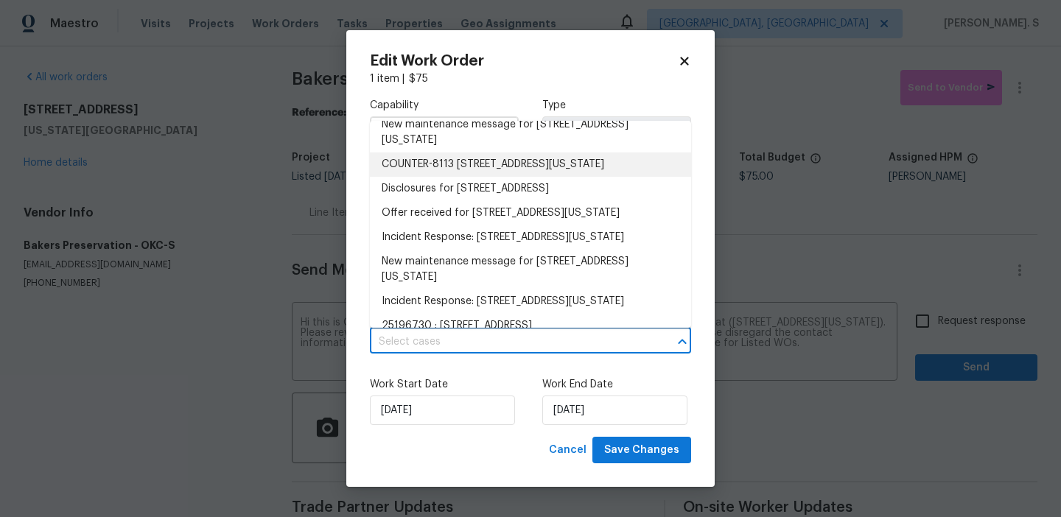
scroll to position [0, 0]
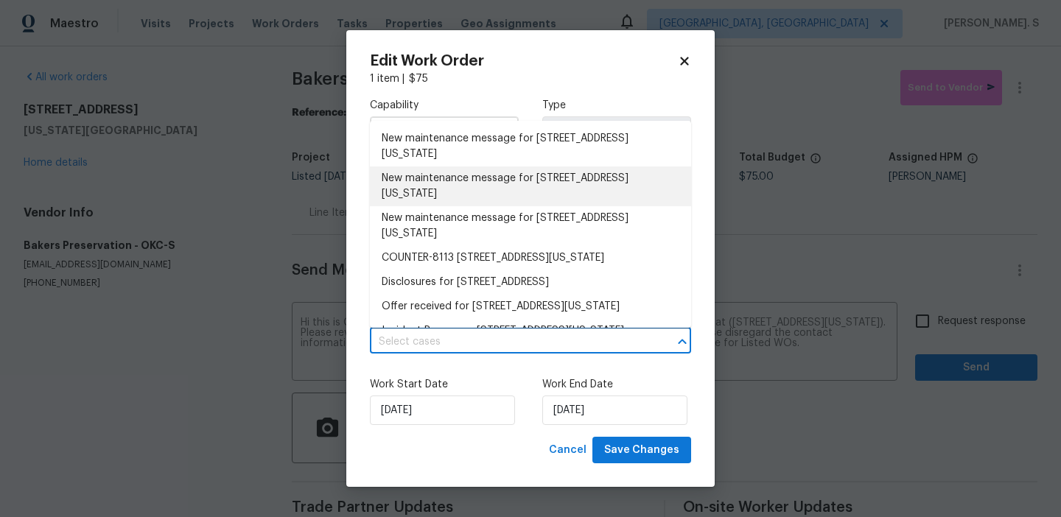
click at [430, 196] on li "New maintenance message for 8113 Wilshire Ridge Dr , Oklahoma City, OK 73132" at bounding box center [530, 187] width 321 height 40
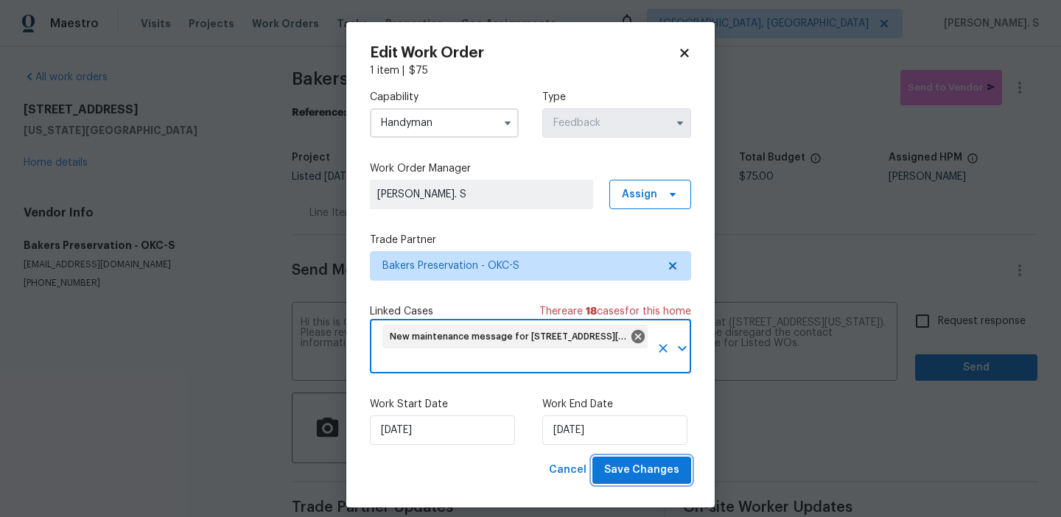
click at [636, 472] on span "Save Changes" at bounding box center [641, 470] width 75 height 18
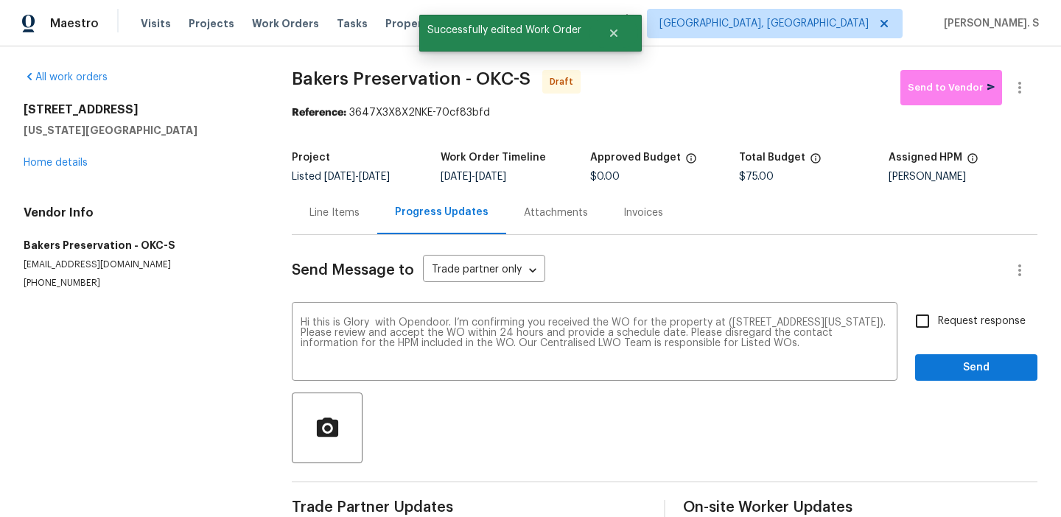
click at [930, 322] on input "Request response" at bounding box center [922, 321] width 31 height 31
checkbox input "true"
click at [951, 368] on span "Send" at bounding box center [976, 368] width 99 height 18
click at [1035, 94] on button "button" at bounding box center [1019, 87] width 35 height 35
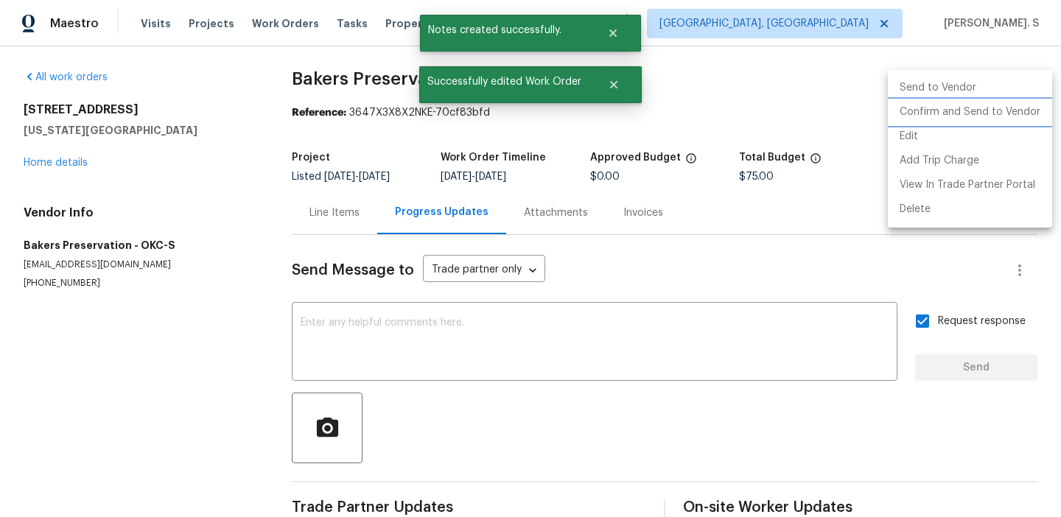
click at [1014, 113] on li "Confirm and Send to Vendor" at bounding box center [970, 112] width 164 height 24
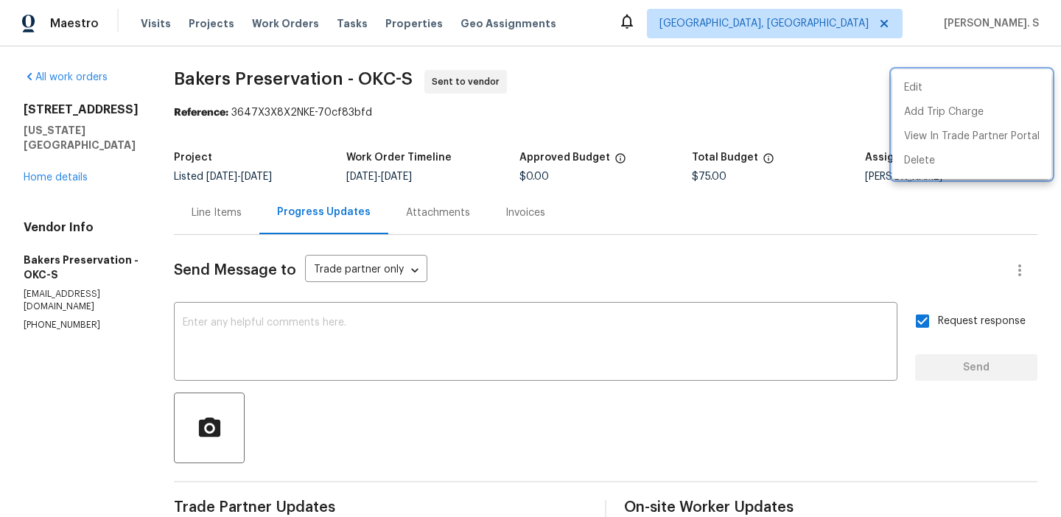
click at [537, 332] on div at bounding box center [530, 258] width 1061 height 517
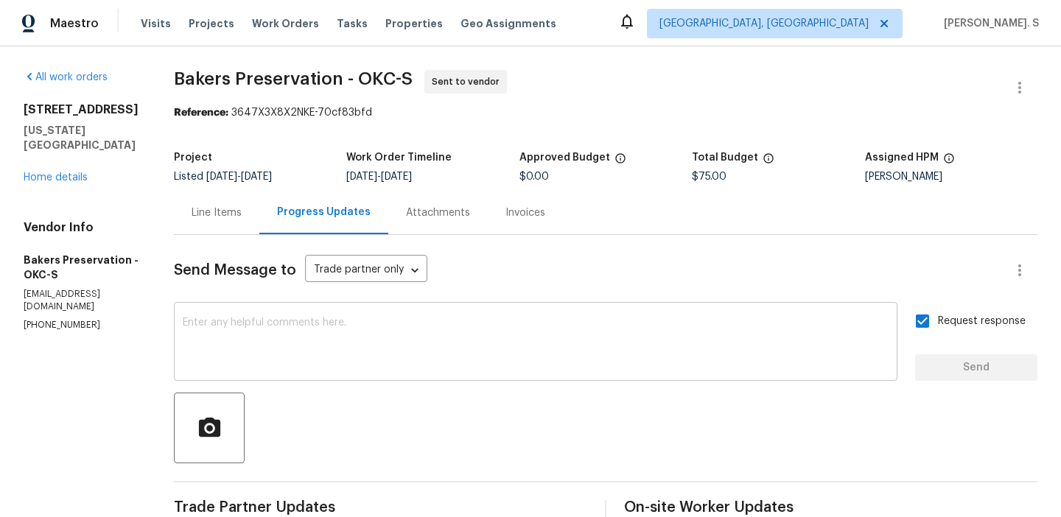
click at [531, 335] on textarea at bounding box center [536, 344] width 706 height 52
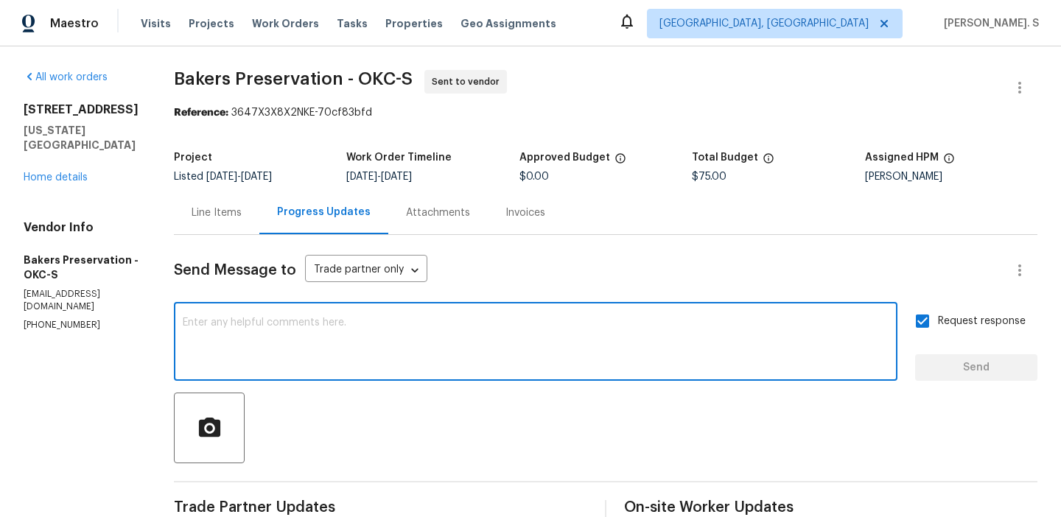
paste textarea "The Work Orders must include before-photos (both close-up and wide-angle) and a…"
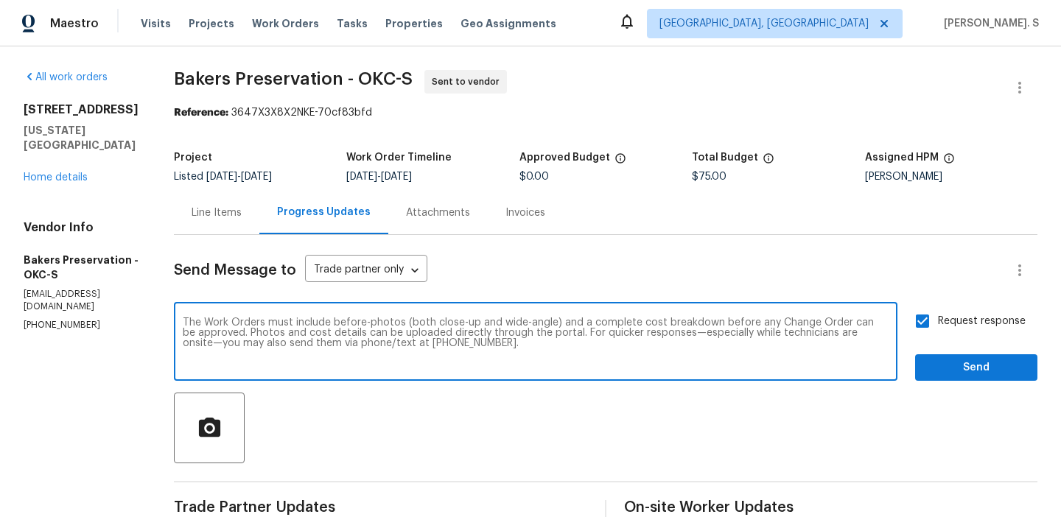
type textarea "The Work Orders must include before-photos (both close-up and wide-angle) and a…"
click at [979, 363] on span "Send" at bounding box center [976, 368] width 99 height 18
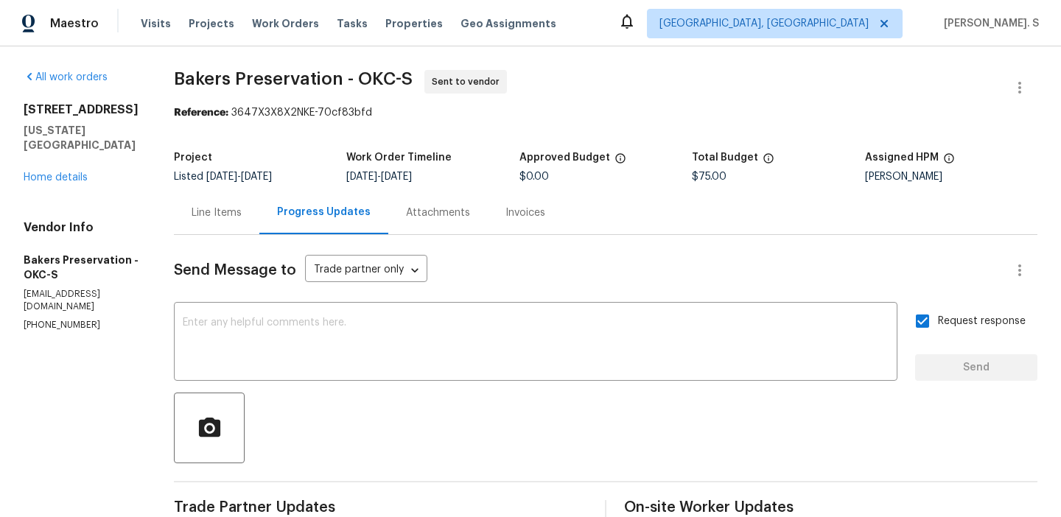
click at [313, 87] on span "Bakers Preservation - OKC-S" at bounding box center [293, 79] width 239 height 18
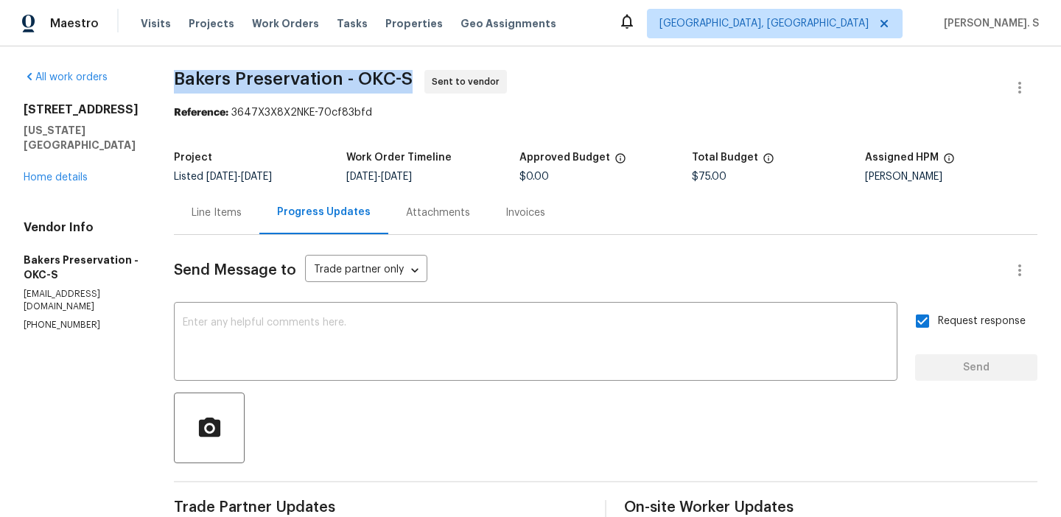
click at [313, 87] on span "Bakers Preservation - OKC-S" at bounding box center [293, 79] width 239 height 18
copy span "Bakers Preservation - OKC-S"
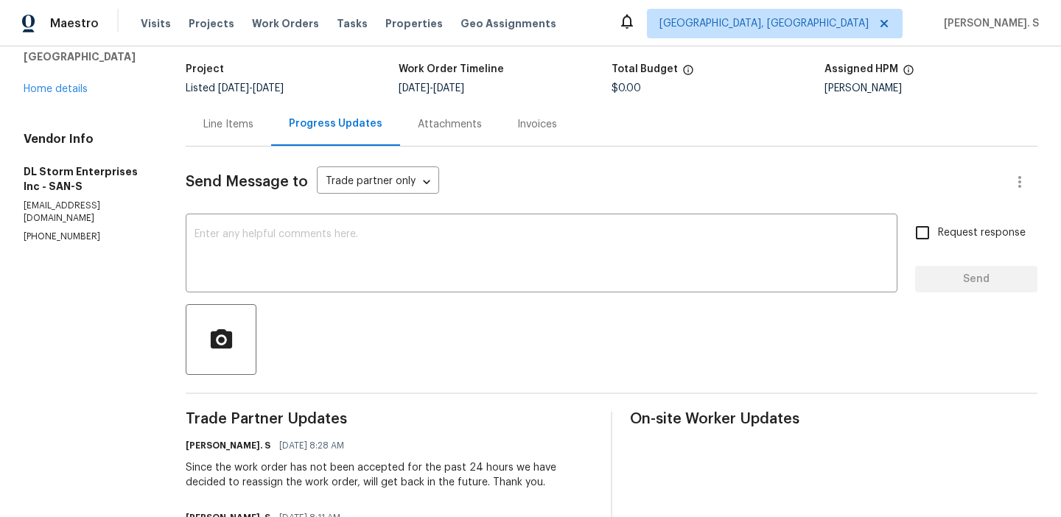
scroll to position [86, 0]
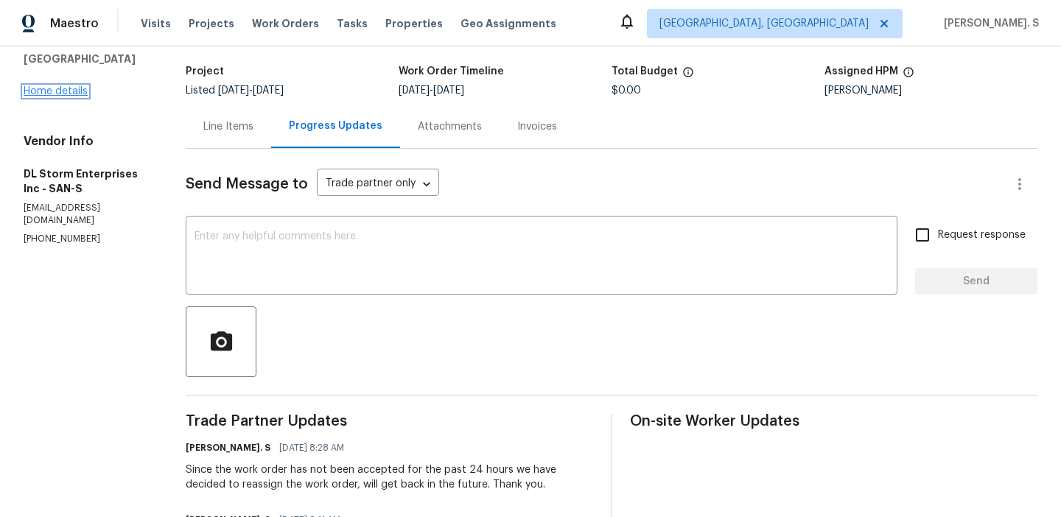
click at [66, 86] on link "Home details" at bounding box center [56, 91] width 64 height 10
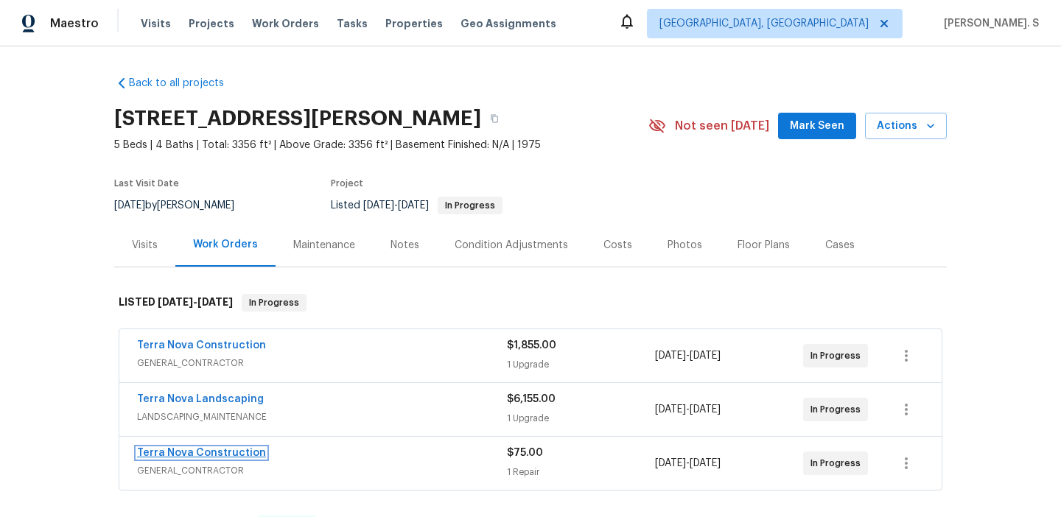
click at [212, 451] on link "Terra Nova Construction" at bounding box center [201, 453] width 129 height 10
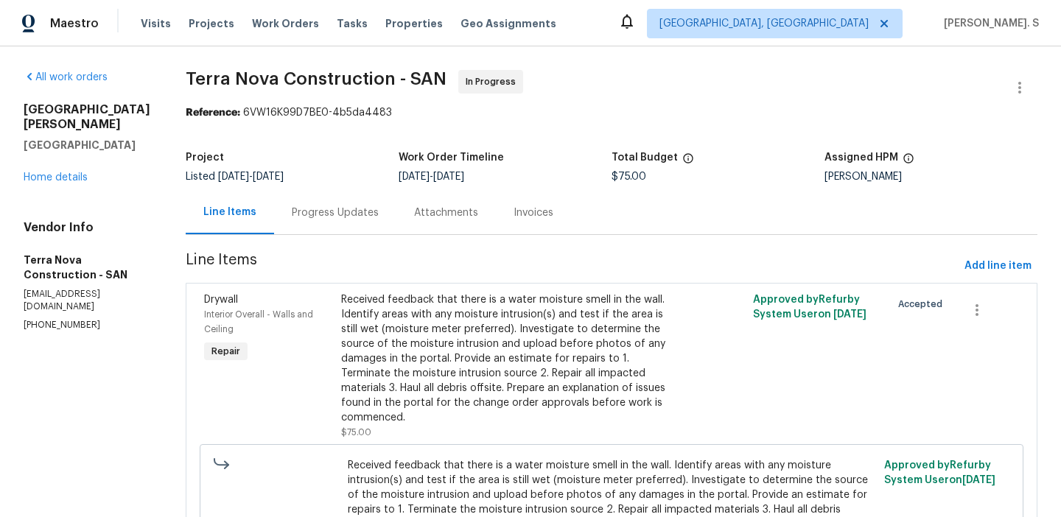
click at [349, 200] on div "Progress Updates" at bounding box center [335, 212] width 122 height 43
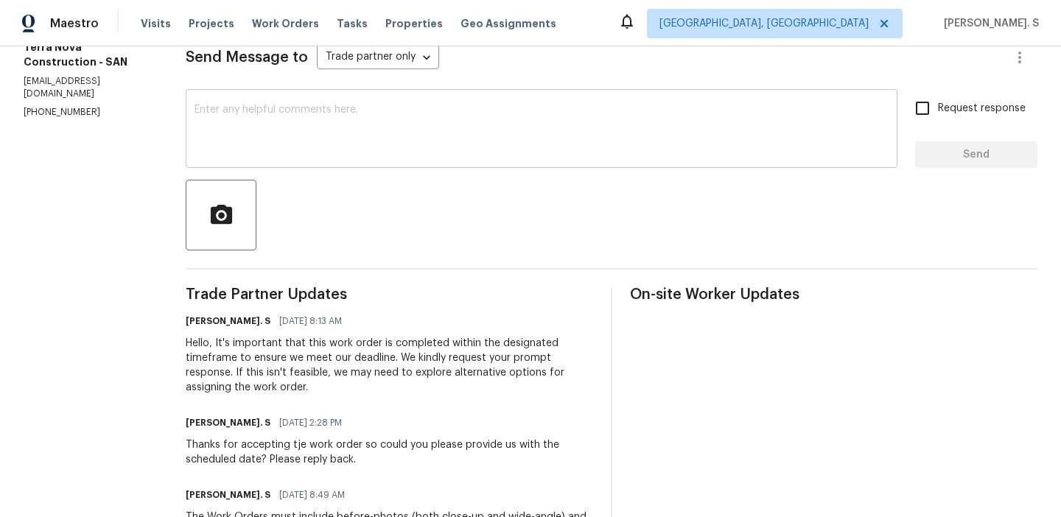
scroll to position [223, 0]
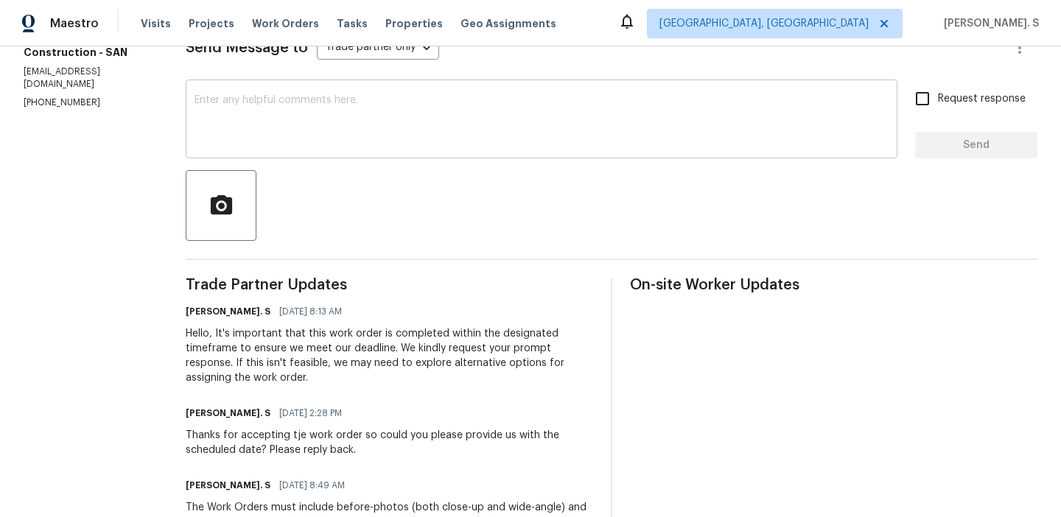
click at [399, 116] on textarea at bounding box center [542, 121] width 694 height 52
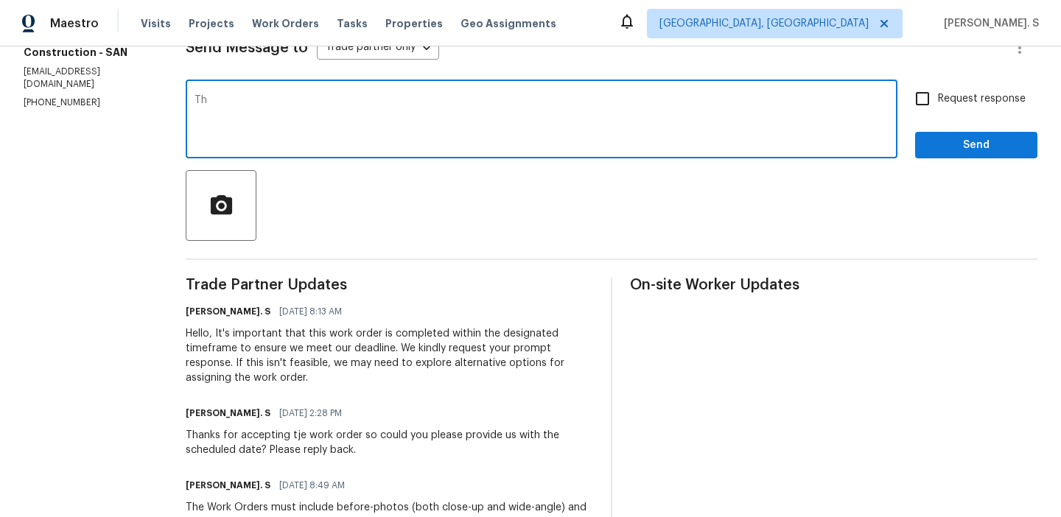
type textarea "T"
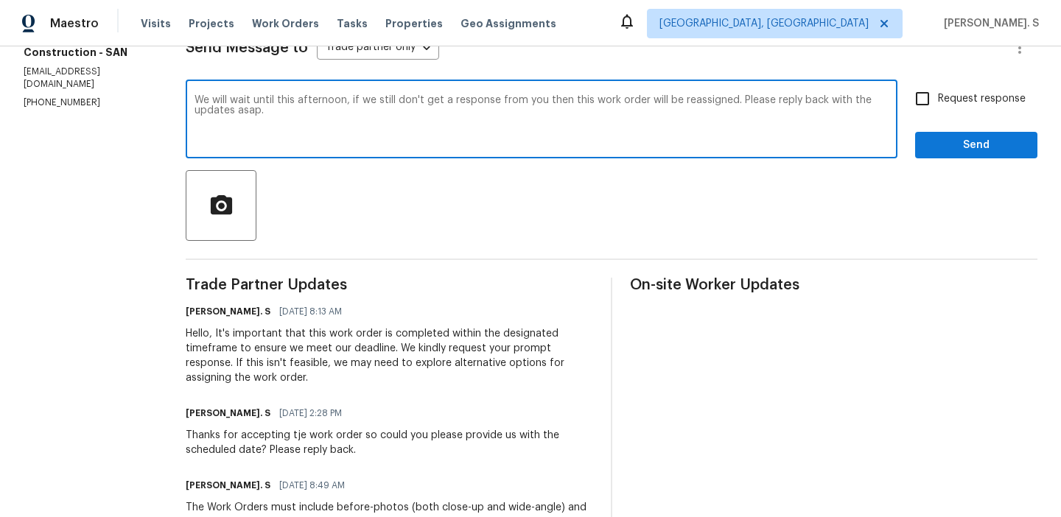
click at [0, 0] on div "a f t e r n o o n ; ," at bounding box center [0, 0] width 0 height 0
click at [741, 96] on textarea "We will wait until this afternoon; if we still don't get a response from you th…" at bounding box center [542, 121] width 694 height 52
click at [0, 0] on icon "Paraphrase text" at bounding box center [0, 0] width 0 height 0
click at [0, 0] on li "If we don't hear back from you by this afternoon, we'll reassign this work orde…" at bounding box center [0, 0] width 0 height 0
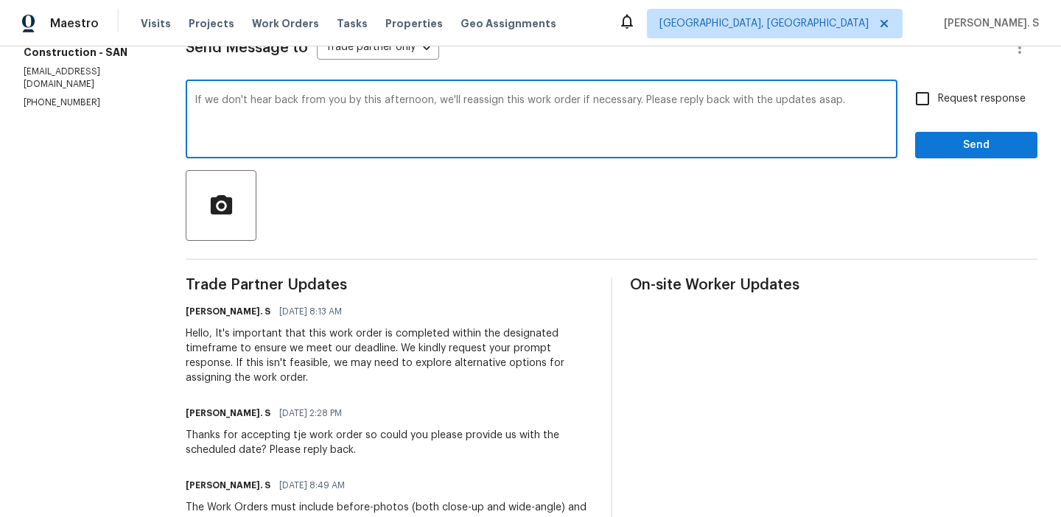
scroll to position [7, 0]
click at [645, 117] on textarea "If we don't hear back from you by this afternoon, we'll reassign this work orde…" at bounding box center [542, 121] width 694 height 52
click at [660, 95] on textarea "If we don't hear back from you by this afternoon, we'll reassign this work orde…" at bounding box center [542, 121] width 694 height 52
type textarea "If we don't hear back from you by this afternoon, we'll reassign this work orde…"
click at [743, 94] on div "If we don't hear back from you by this afternoon, we'll reassign this work orde…" at bounding box center [542, 120] width 712 height 75
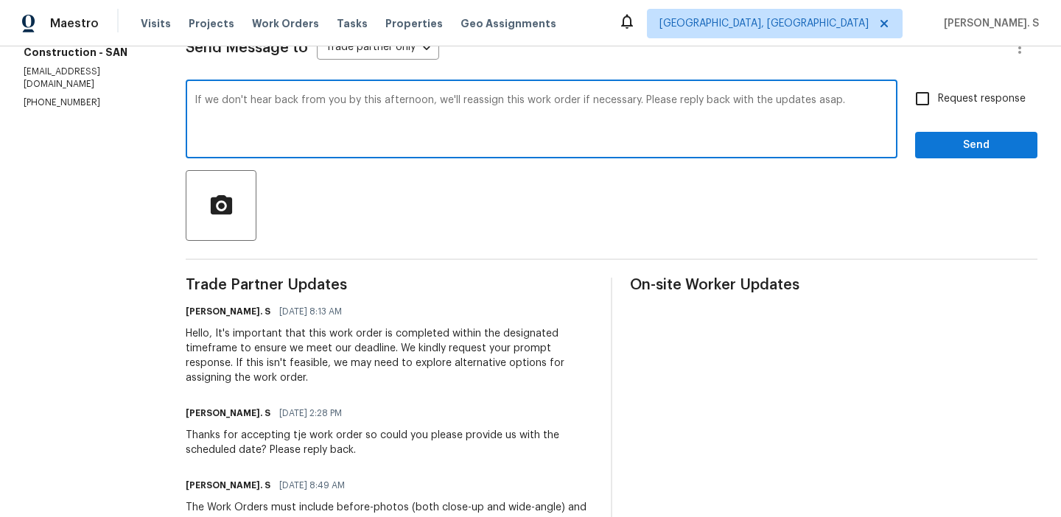
click at [743, 94] on div "If we don't hear back from you by this afternoon, we'll reassign this work orde…" at bounding box center [542, 120] width 712 height 75
click at [677, 107] on textarea "If we don't hear back from you by this afternoon, we'll reassign this work orde…" at bounding box center [542, 121] width 694 height 52
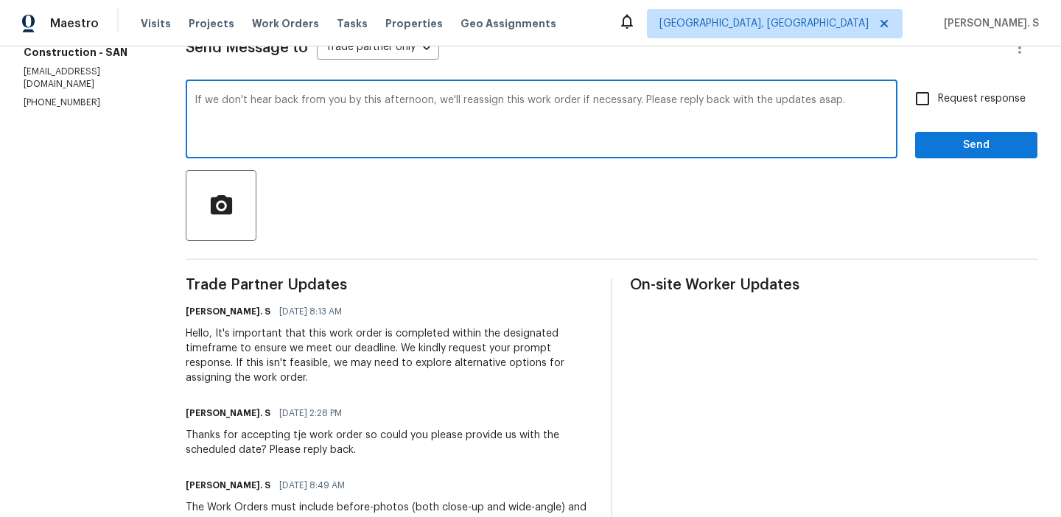
click at [932, 87] on input "Request response" at bounding box center [922, 98] width 31 height 31
checkbox input "true"
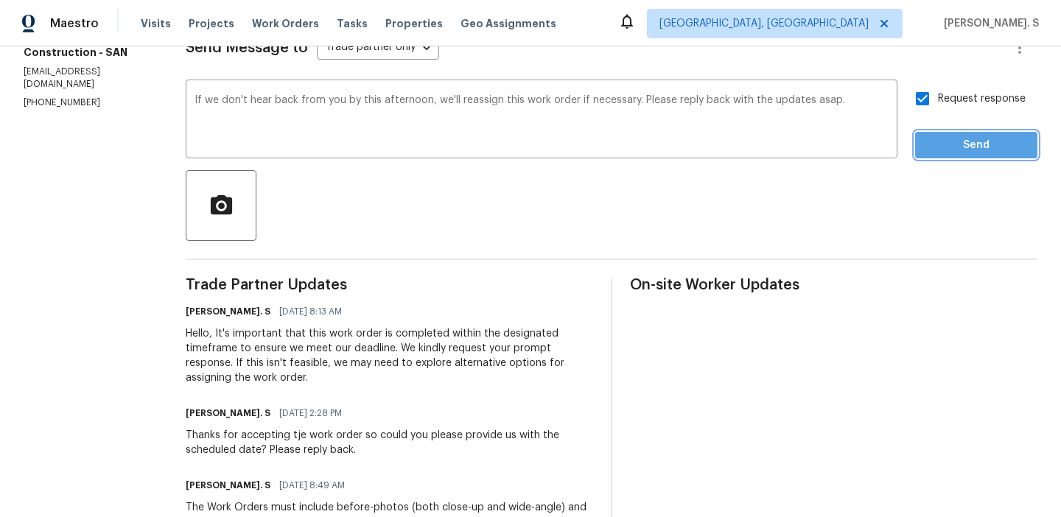
click at [936, 150] on span "Send" at bounding box center [976, 145] width 99 height 18
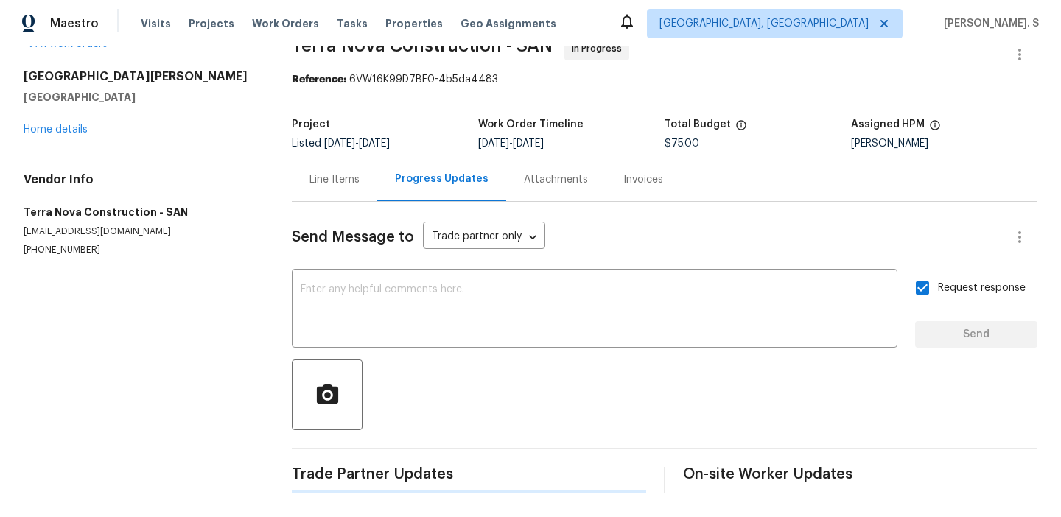
scroll to position [223, 0]
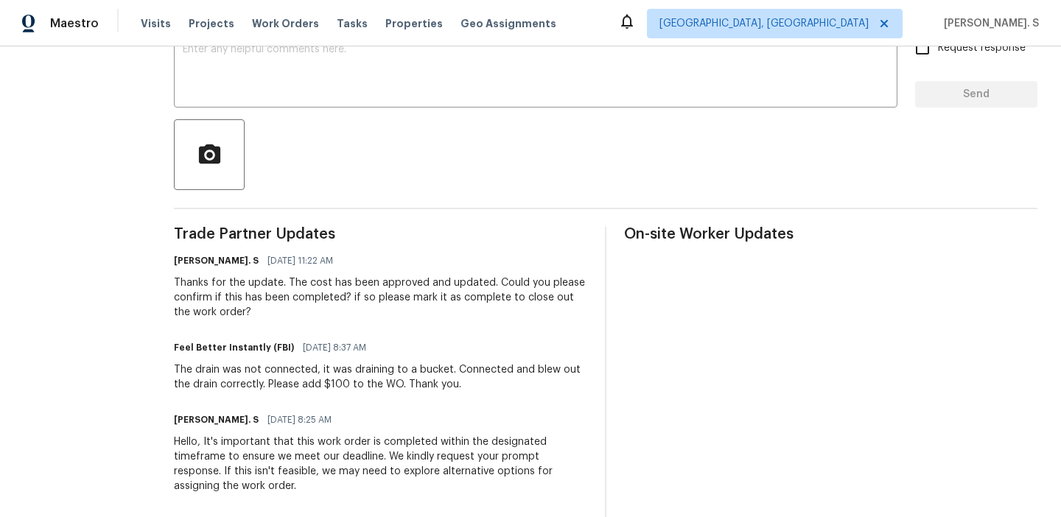
scroll to position [79, 0]
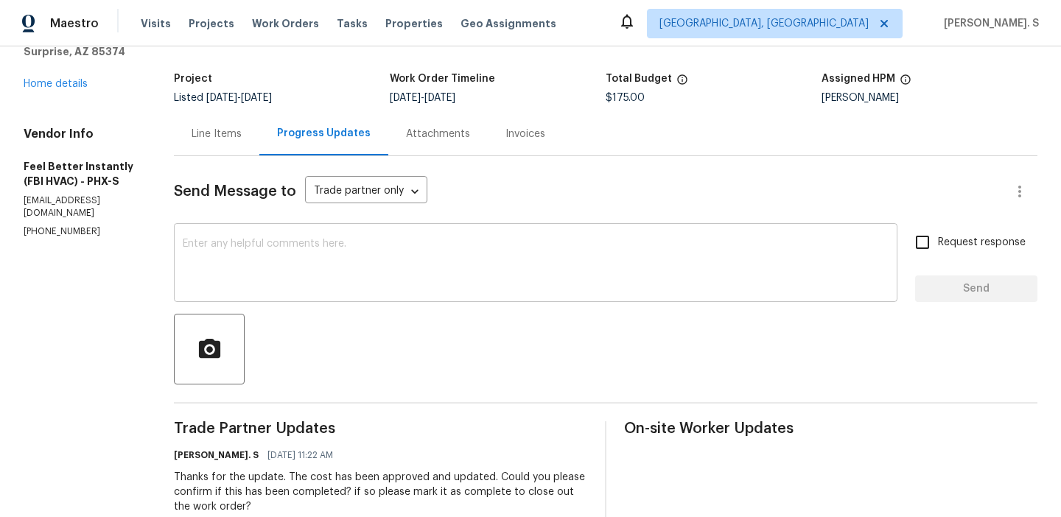
click at [310, 238] on div "x ​" at bounding box center [536, 264] width 724 height 75
click at [318, 286] on textarea at bounding box center [536, 265] width 706 height 52
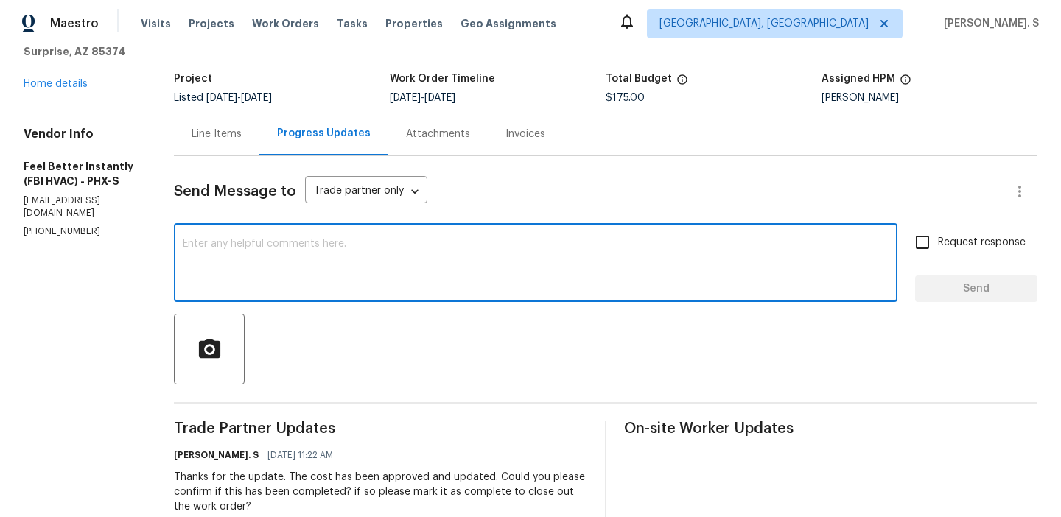
paste textarea "Could you provide an update on the status of the work order?"
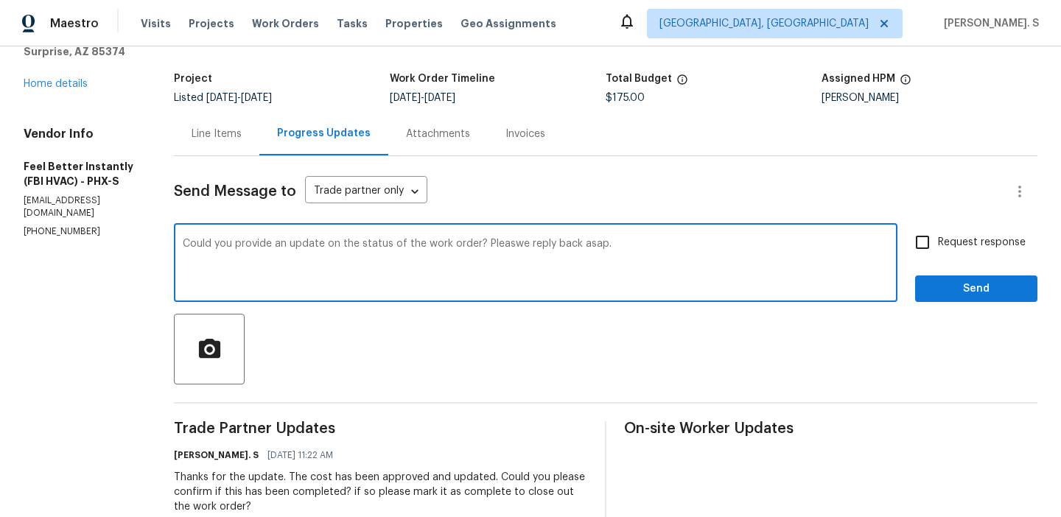
click at [508, 244] on textarea "Could you provide an update on the status of the work order? Pleaswe reply back…" at bounding box center [536, 265] width 706 height 52
type textarea "Could you provide an update on the status of the work order? Please reply back …"
click at [930, 252] on input "Request response" at bounding box center [922, 242] width 31 height 31
checkbox input "true"
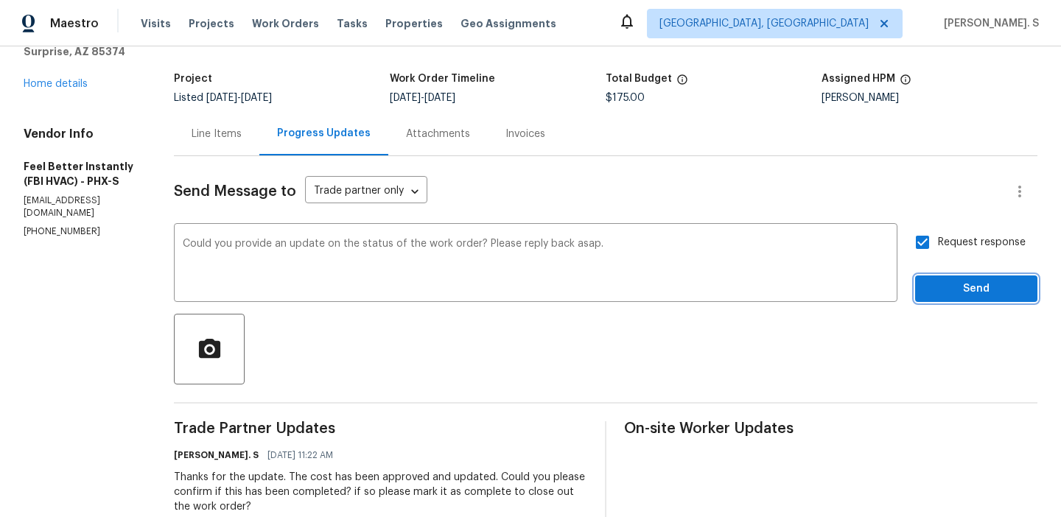
click at [935, 291] on span "Send" at bounding box center [976, 289] width 99 height 18
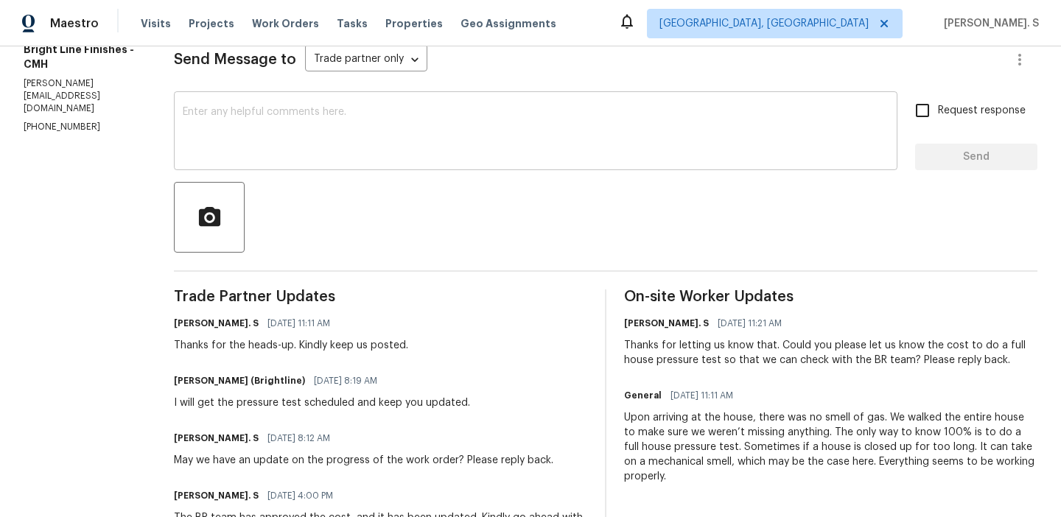
scroll to position [189, 0]
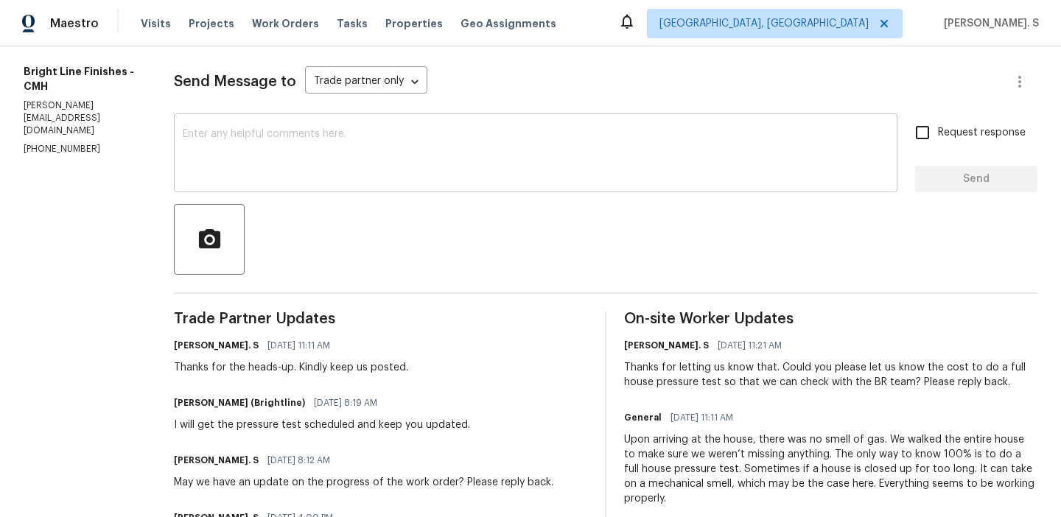
click at [333, 145] on textarea at bounding box center [536, 155] width 706 height 52
paste textarea "Could you provide an update on the status of the work order?"
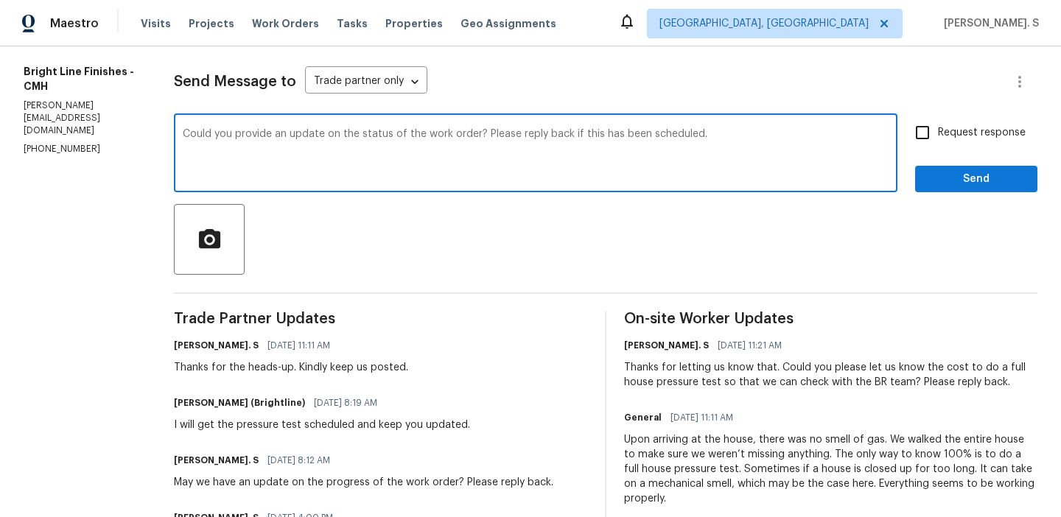
type textarea "Could you provide an update on the status of the work order? Please reply back …"
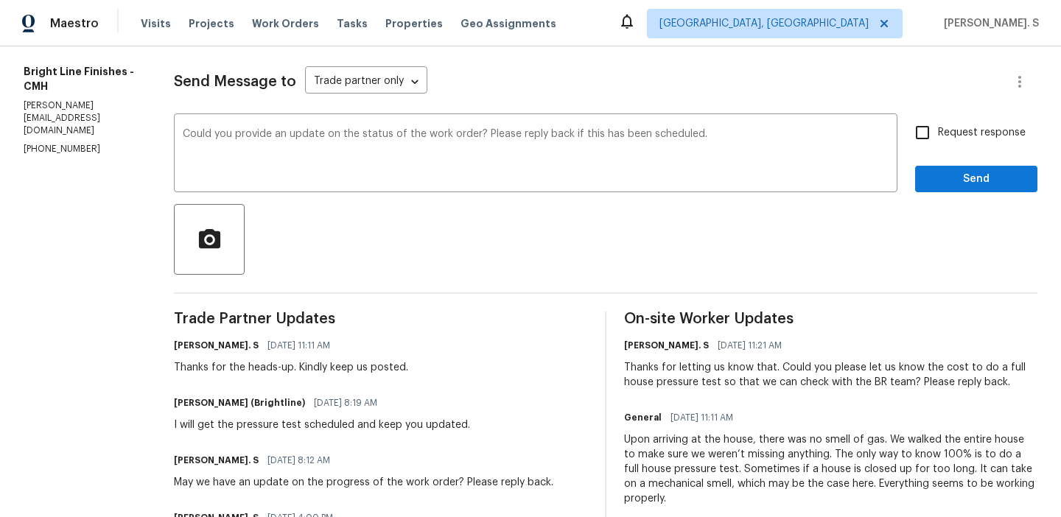
click at [985, 123] on label "Request response" at bounding box center [966, 132] width 119 height 31
click at [938, 123] on input "Request response" at bounding box center [922, 132] width 31 height 31
checkbox input "true"
click at [966, 184] on span "Send" at bounding box center [976, 179] width 99 height 18
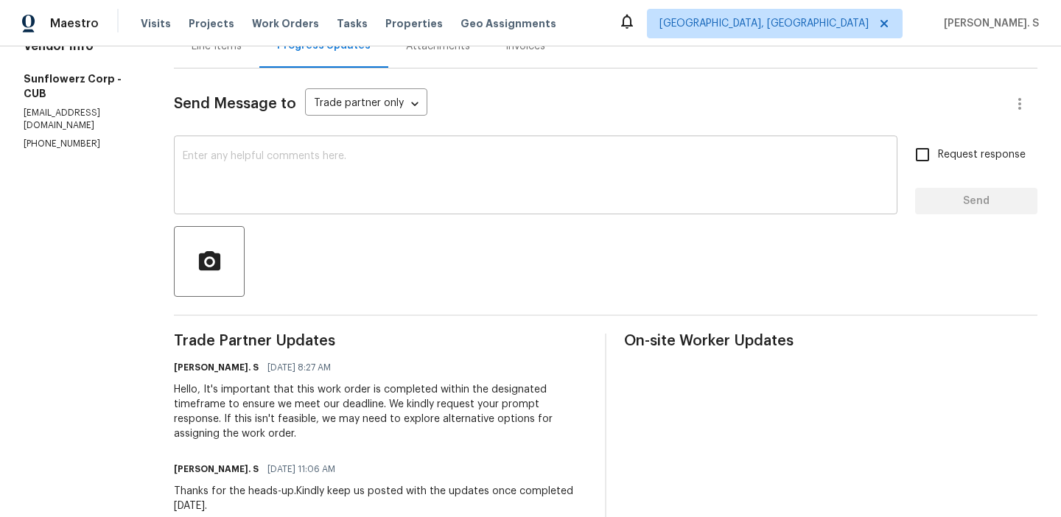
scroll to position [218, 0]
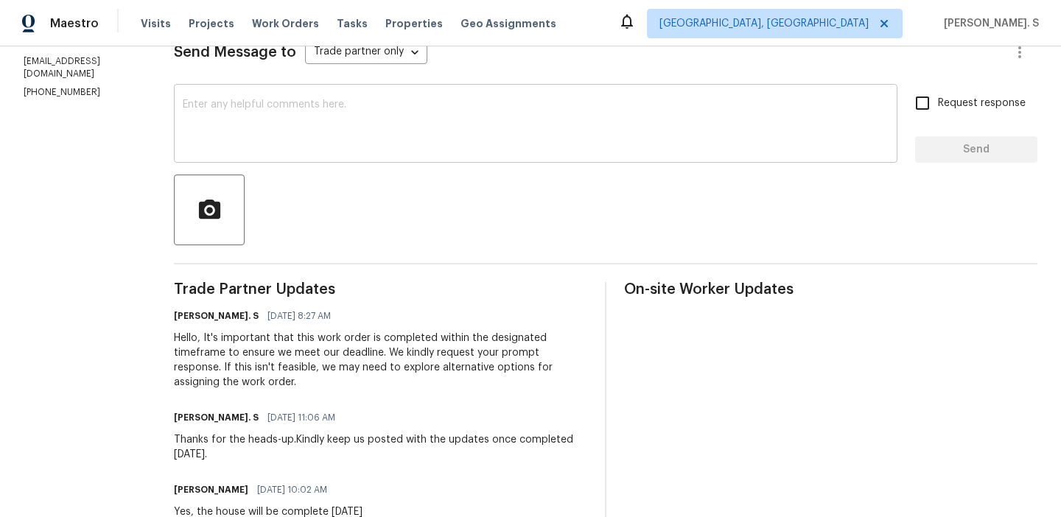
click at [431, 105] on textarea at bounding box center [536, 126] width 706 height 52
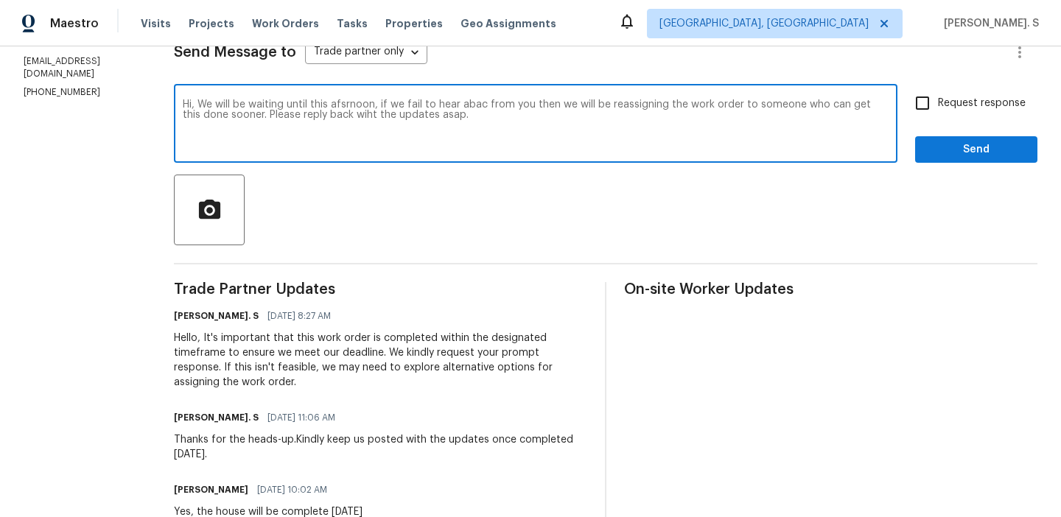
click at [574, 103] on textarea "Hi, We will be waiting until this afsrnoon, if we fail to hear abac from you th…" at bounding box center [536, 126] width 706 height 52
click at [0, 0] on icon "Paraphrase text" at bounding box center [0, 0] width 0 height 0
click at [0, 0] on span "don't" at bounding box center [0, 0] width 0 height 0
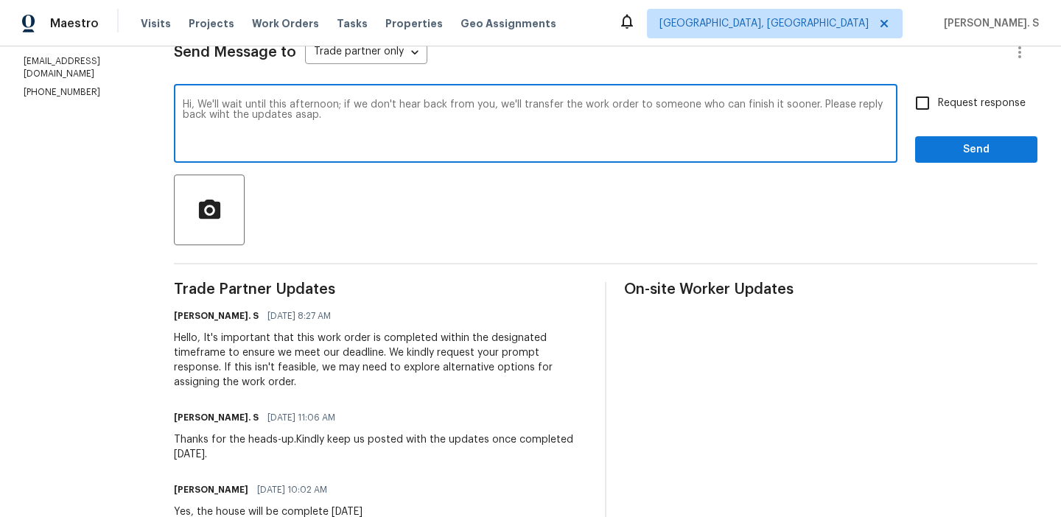
click at [686, 122] on textarea "Hi, We'll wait until this afternoon; if we don't hear back from you, we'll tran…" at bounding box center [536, 126] width 706 height 52
click at [548, 105] on textarea "Hi, We'll wait until this afternoon; if we don't hear back from you, we'll tran…" at bounding box center [536, 126] width 706 height 52
click at [0, 0] on div "with" at bounding box center [0, 0] width 0 height 0
click at [278, 117] on textarea "Hi, We'll wait until this afternoon; if we don't hear back from you, we'll reas…" at bounding box center [536, 126] width 706 height 52
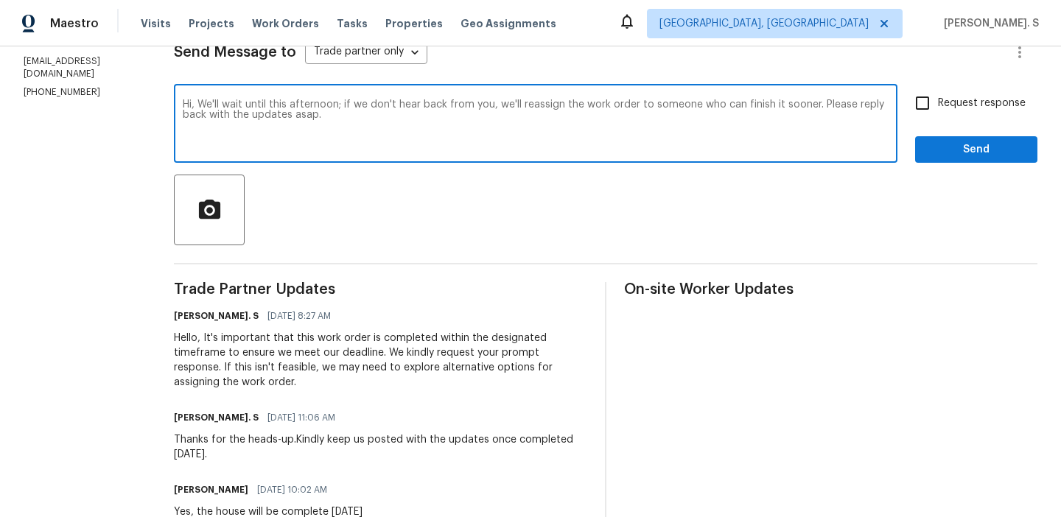
click at [278, 117] on textarea "Hi, We'll wait until this afternoon; if we don't hear back from you, we'll reas…" at bounding box center [536, 126] width 706 height 52
type textarea "Hi, We'll wait until this afternoon; if we don't hear back from you, we'll reas…"
click at [936, 114] on input "Request response" at bounding box center [922, 103] width 31 height 31
checkbox input "true"
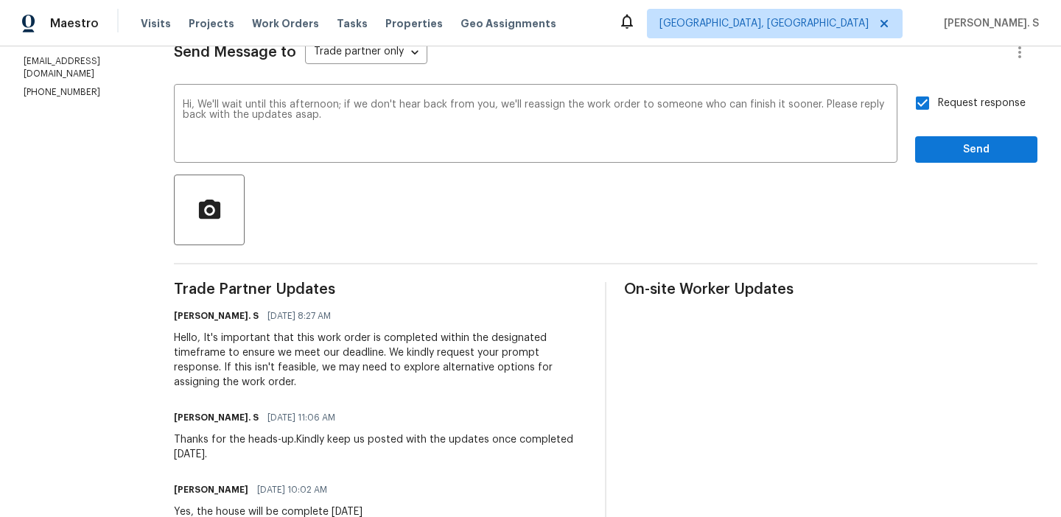
click at [935, 137] on button "Send" at bounding box center [976, 149] width 122 height 27
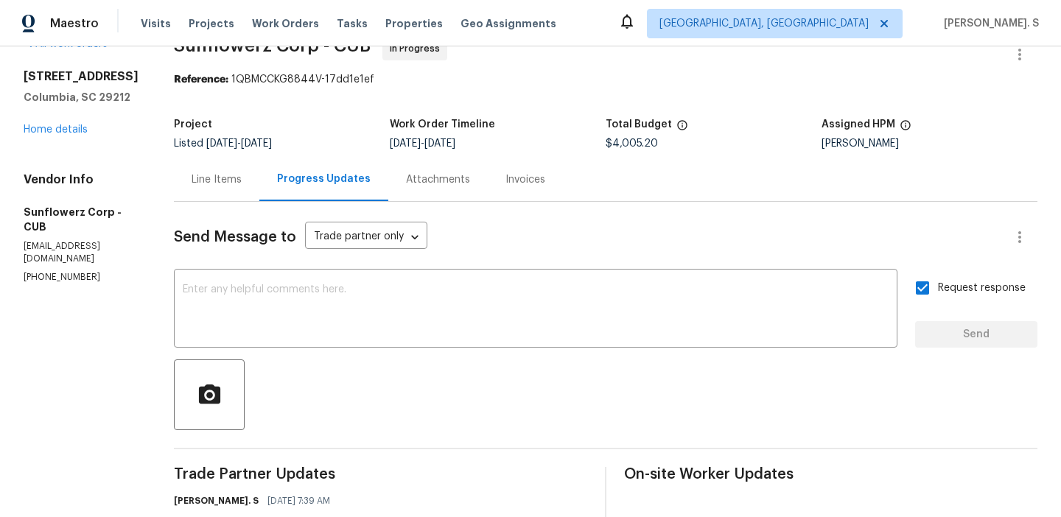
scroll to position [218, 0]
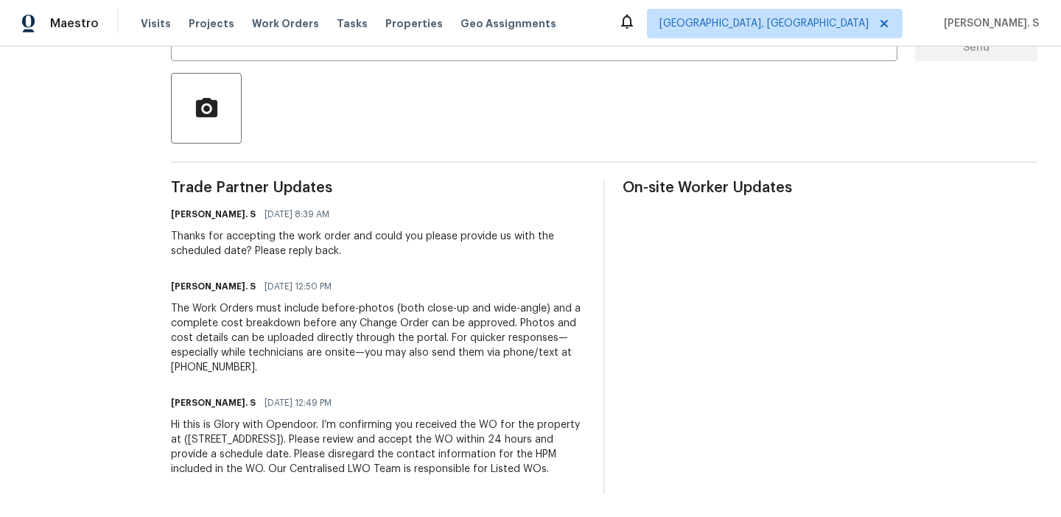
scroll to position [125, 0]
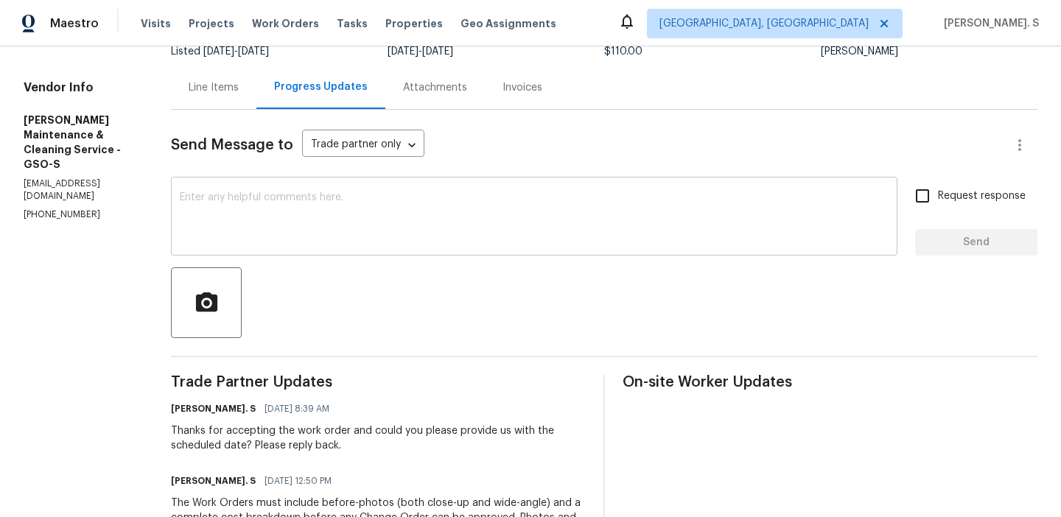
click at [310, 195] on textarea at bounding box center [534, 218] width 709 height 52
paste textarea "May we have an update on the progress of the work order?"
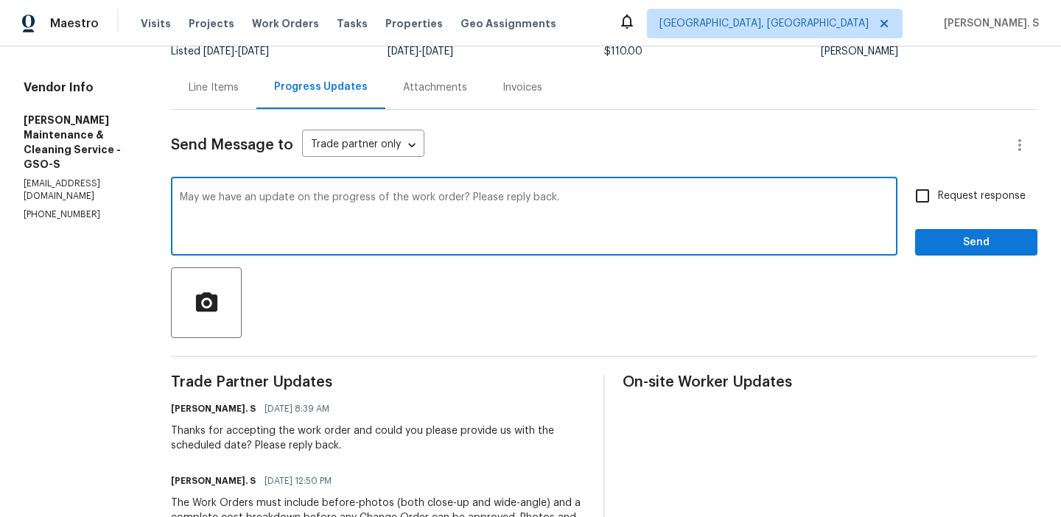
type textarea "May we have an update on the progress of the work order? Please reply back."
click at [931, 186] on input "Request response" at bounding box center [922, 196] width 31 height 31
checkbox input "true"
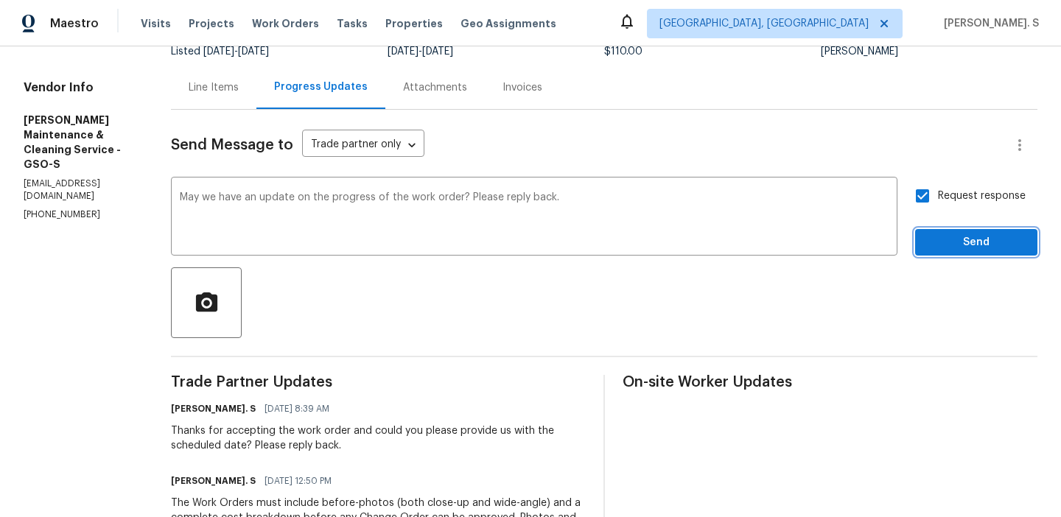
click at [946, 255] on button "Send" at bounding box center [976, 242] width 122 height 27
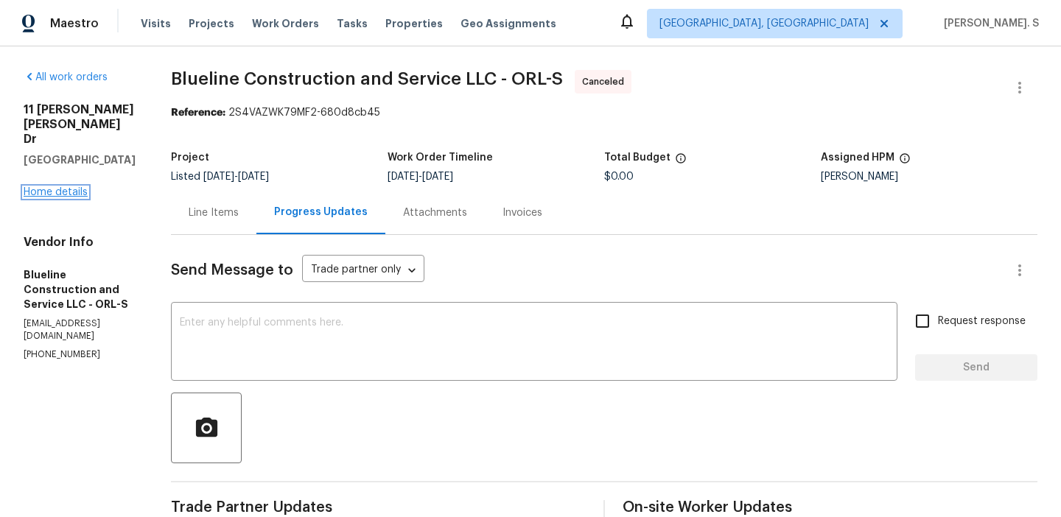
click at [57, 187] on link "Home details" at bounding box center [56, 192] width 64 height 10
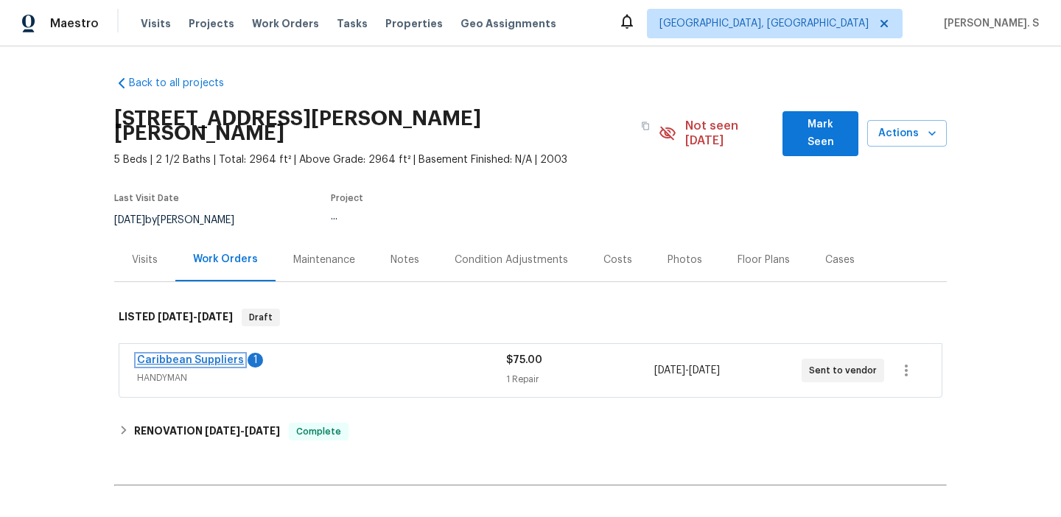
click at [175, 355] on link "Caribbean Suppliers" at bounding box center [190, 360] width 107 height 10
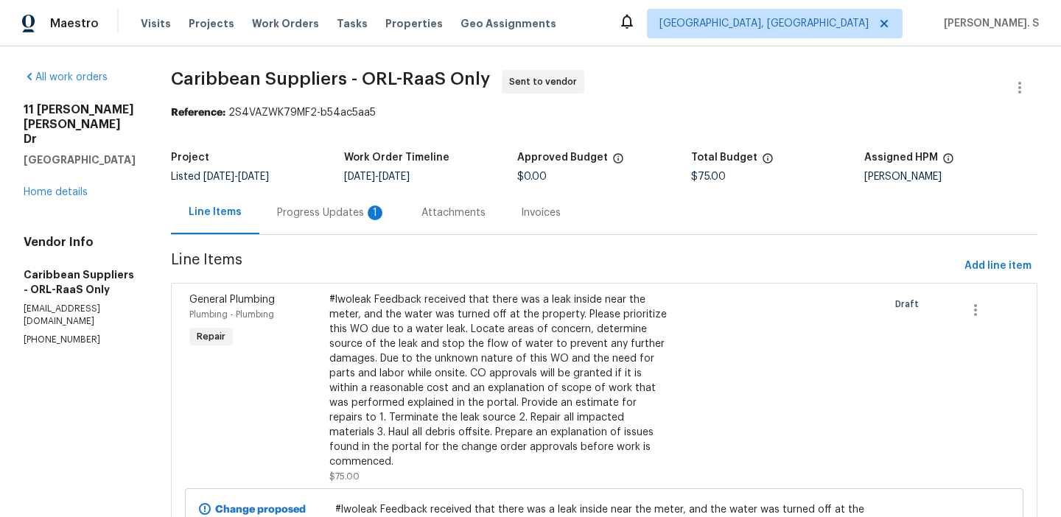
click at [380, 208] on div "Progress Updates 1" at bounding box center [331, 213] width 109 height 15
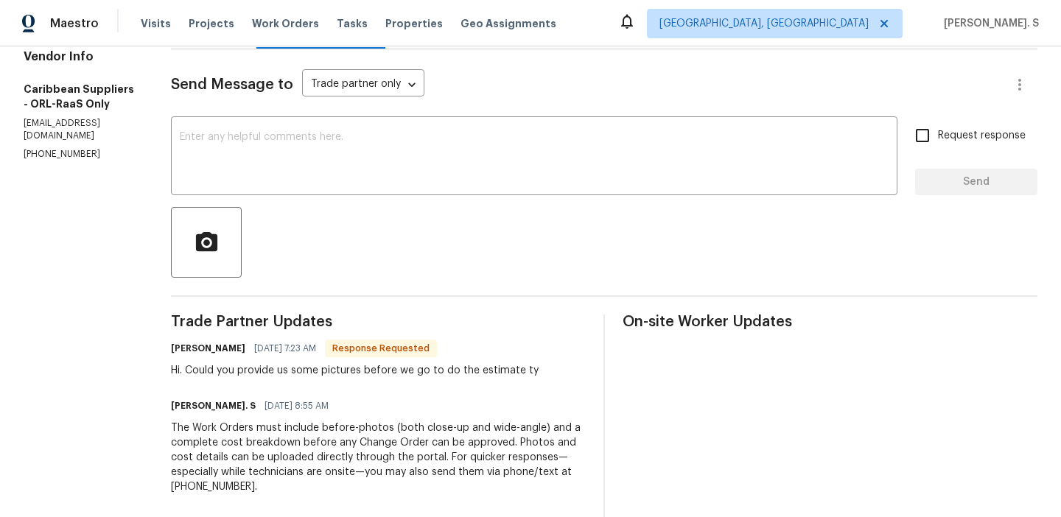
scroll to position [256, 0]
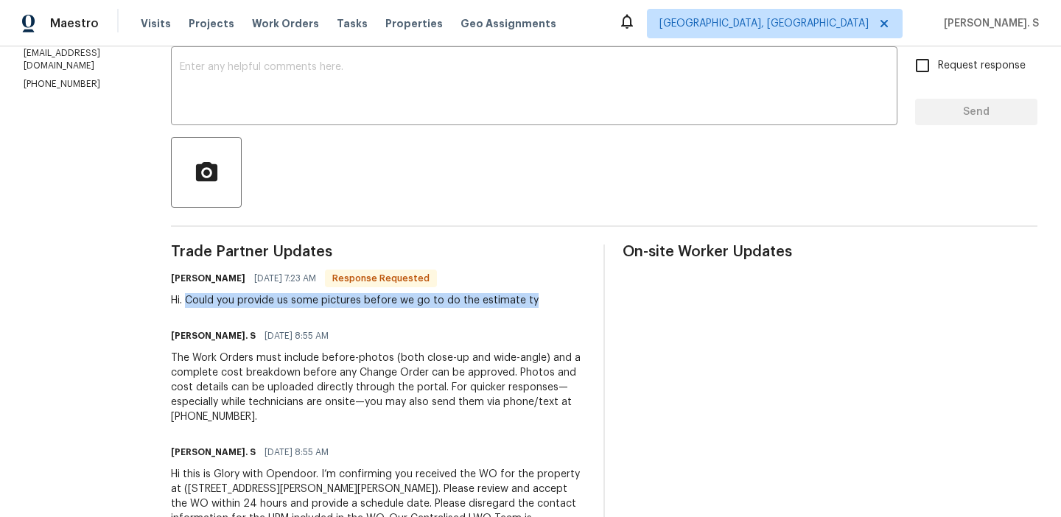
drag, startPoint x: 222, startPoint y: 301, endPoint x: 567, endPoint y: 301, distance: 344.9
click at [567, 301] on div "[PERSON_NAME] [DATE] 7:23 AM Response Requested Hi. Could you provide us some p…" at bounding box center [378, 288] width 415 height 40
copy div "Could you provide us some pictures before we go to do the estimate ty"
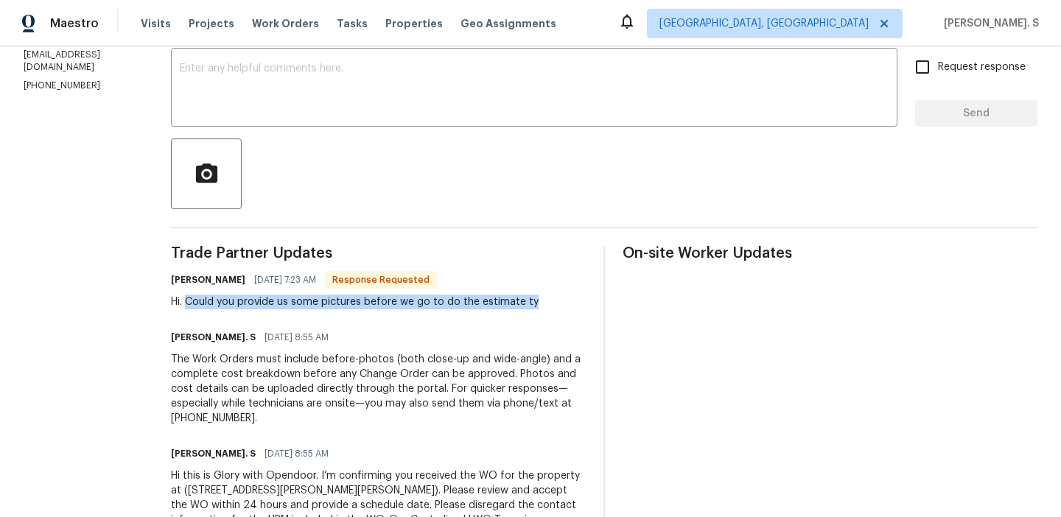
scroll to position [281, 0]
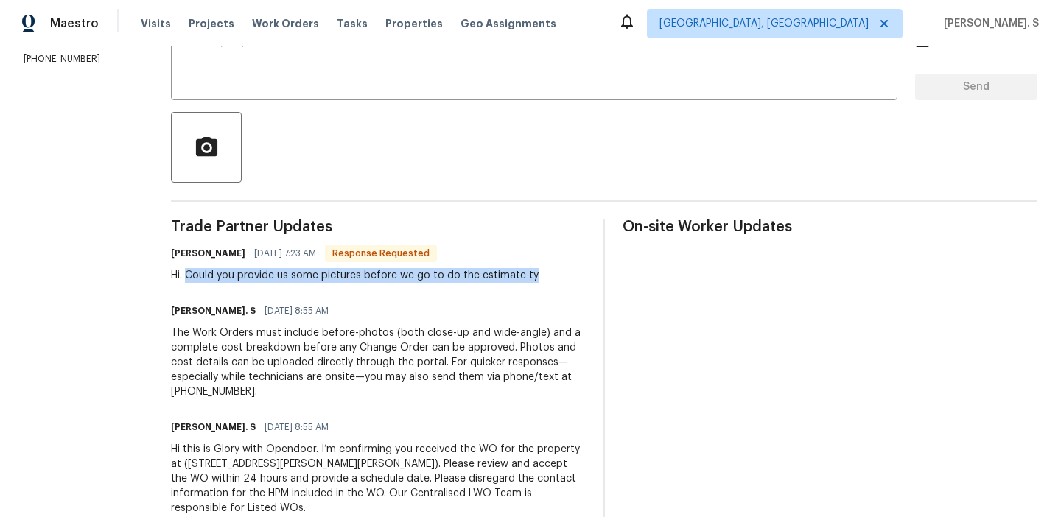
copy div "Could you provide us some pictures before we go to do the estimate ty"
click at [431, 105] on div "Send Message to Trade partner only Trade partner only ​ x ​ Request response Se…" at bounding box center [604, 243] width 867 height 579
click at [440, 63] on textarea at bounding box center [534, 63] width 709 height 52
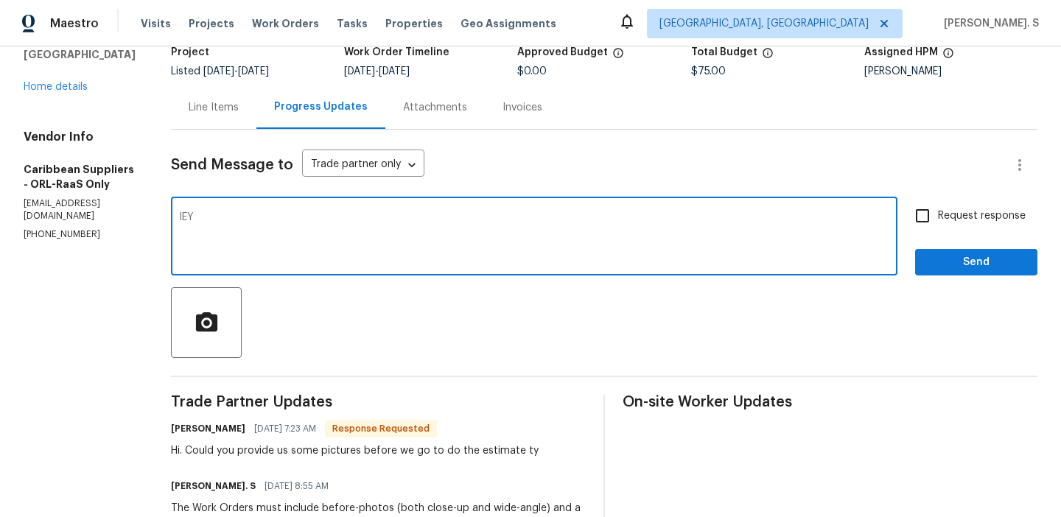
scroll to position [102, 0]
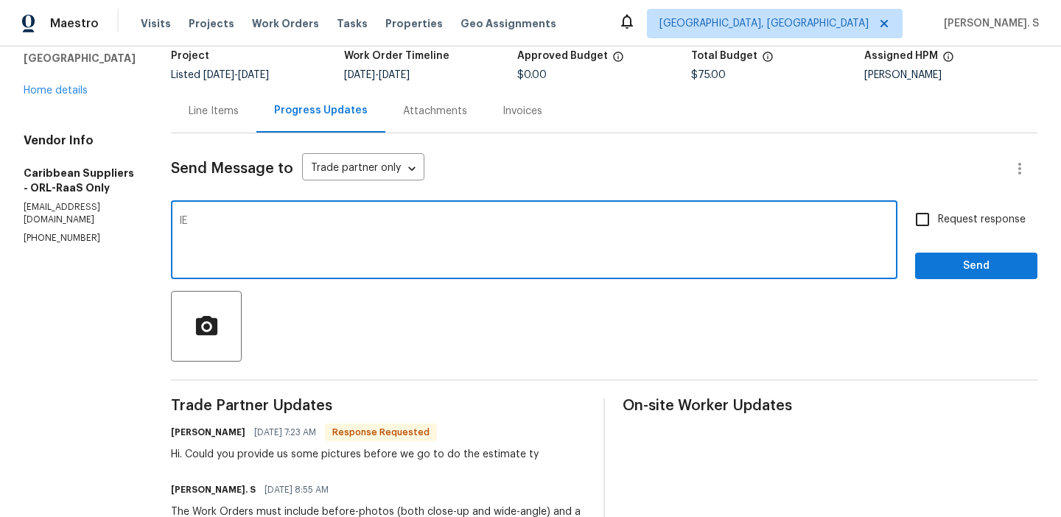
type textarea "l"
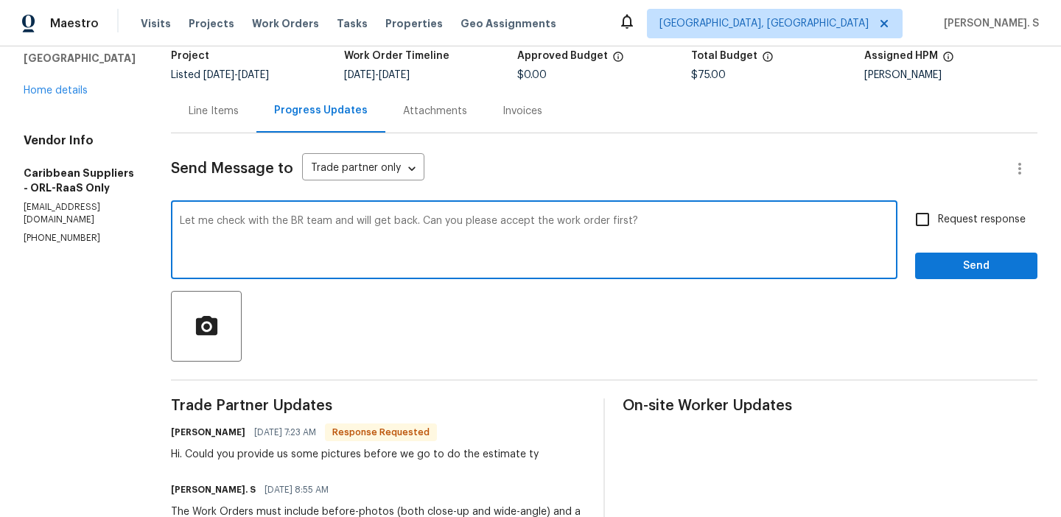
type textarea "Let me check with the BR team and will get back. Can you please accept the work…"
click at [935, 206] on input "Request response" at bounding box center [922, 219] width 31 height 31
checkbox input "true"
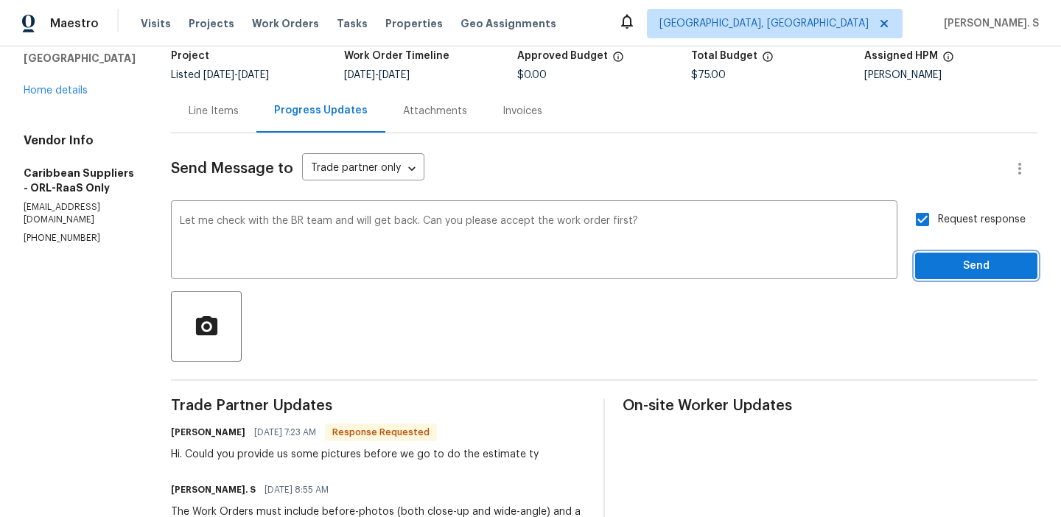
click at [946, 263] on span "Send" at bounding box center [976, 266] width 99 height 18
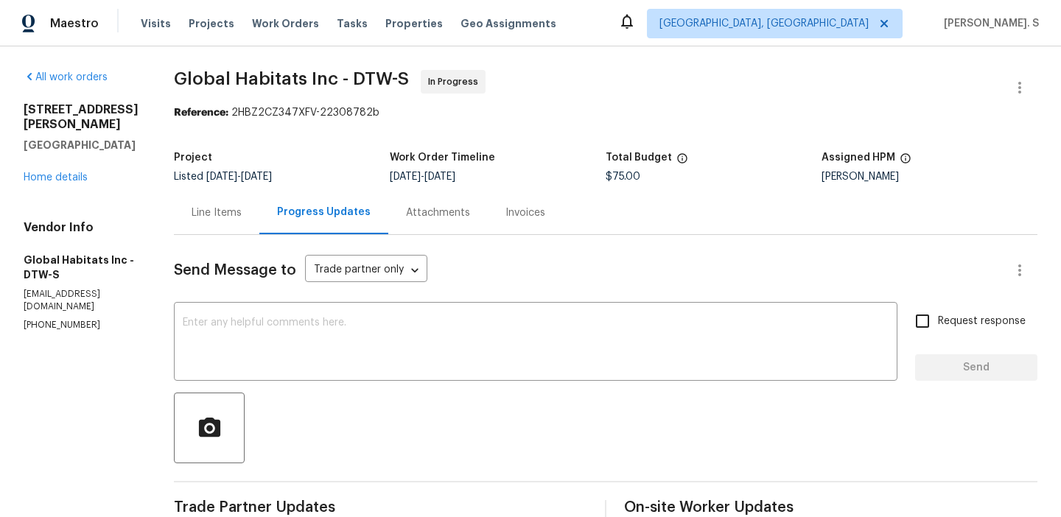
click at [195, 211] on div "Line Items" at bounding box center [217, 213] width 50 height 15
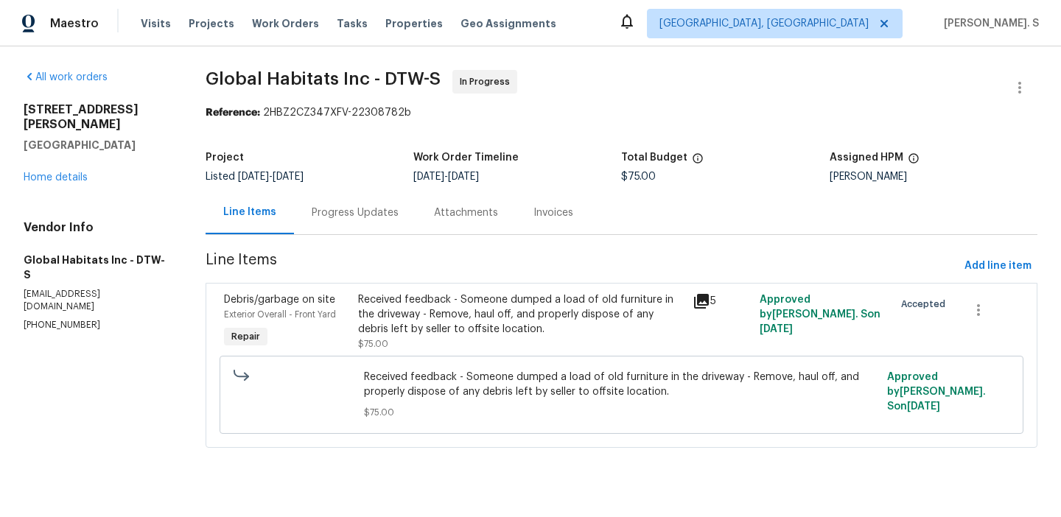
click at [444, 343] on div "Received feedback - Someone dumped a load of old furniture in the driveway - Re…" at bounding box center [521, 322] width 327 height 59
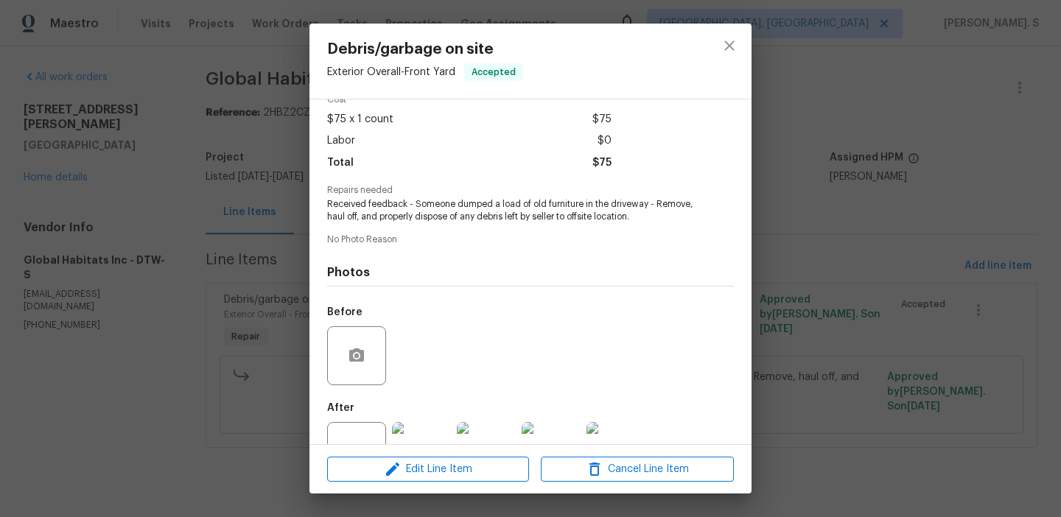
scroll to position [124, 0]
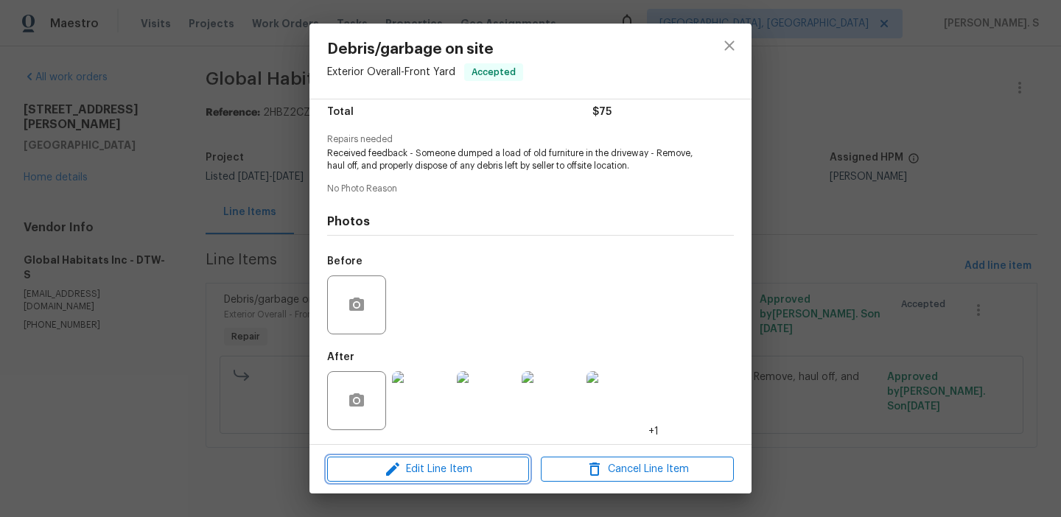
click at [434, 461] on span "Edit Line Item" at bounding box center [428, 470] width 193 height 18
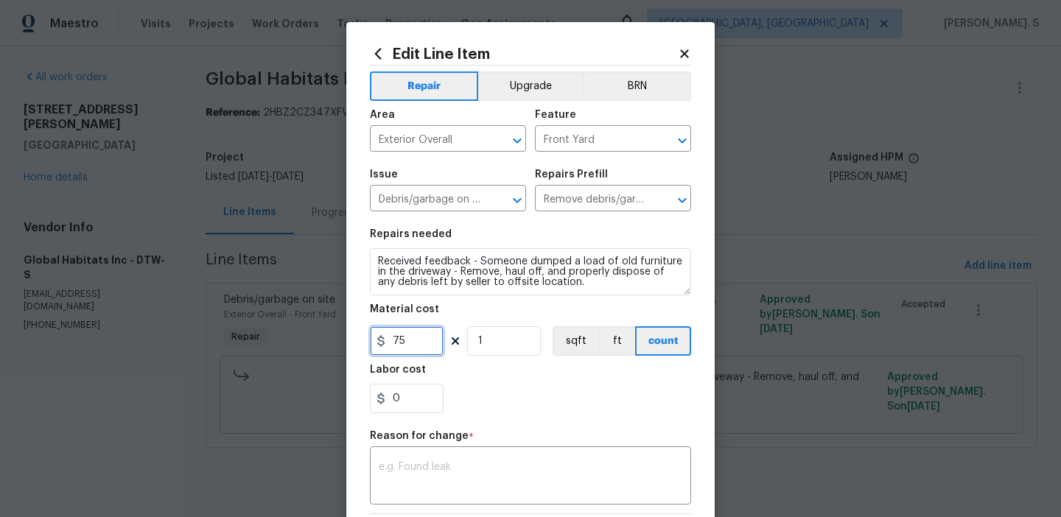
click at [405, 342] on input "75" at bounding box center [407, 341] width 74 height 29
type input "525"
click at [472, 471] on textarea at bounding box center [531, 477] width 304 height 31
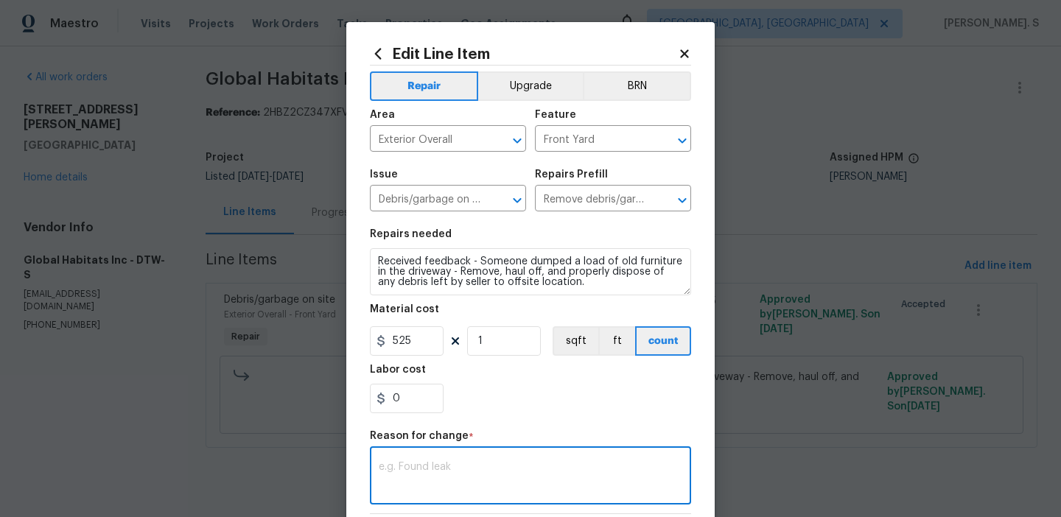
paste textarea "(GJ) Updated cost per BR team approval"
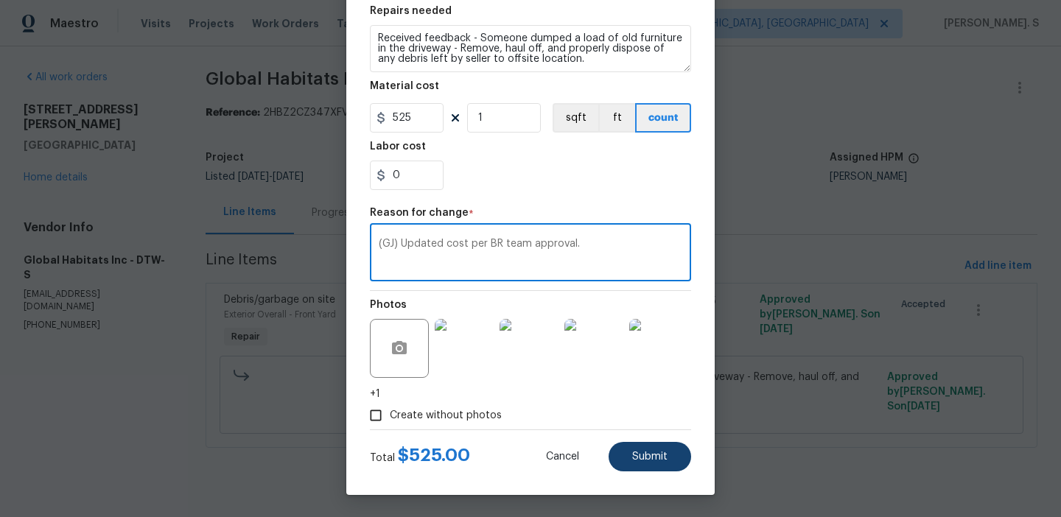
type textarea "(GJ) Updated cost per BR team approval."
click at [624, 470] on button "Submit" at bounding box center [650, 456] width 83 height 29
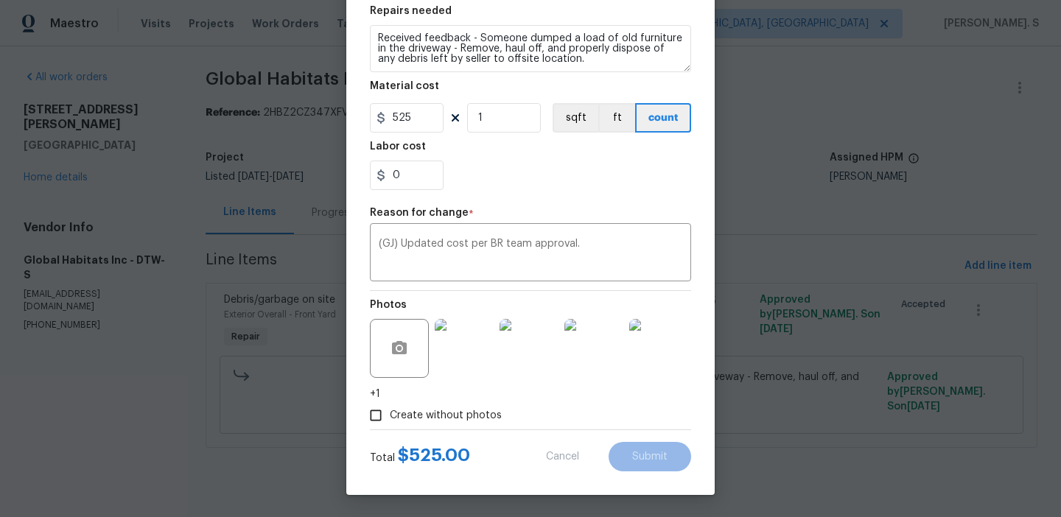
click at [981, 468] on body "Maestro Visits Projects Work Orders Tasks Properties Geo Assignments Albuquerqu…" at bounding box center [530, 244] width 1061 height 489
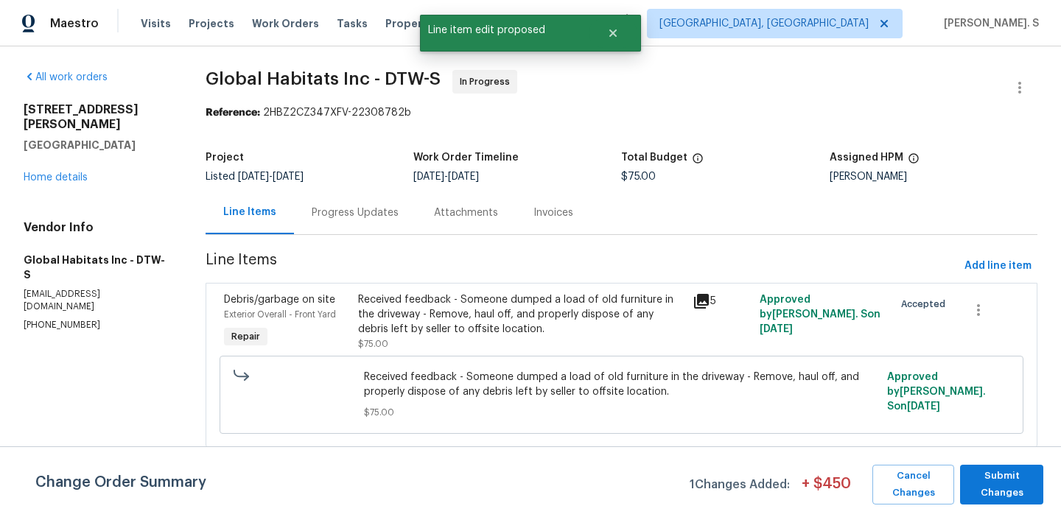
scroll to position [0, 0]
click at [1002, 486] on span "Submit Changes" at bounding box center [1002, 485] width 69 height 34
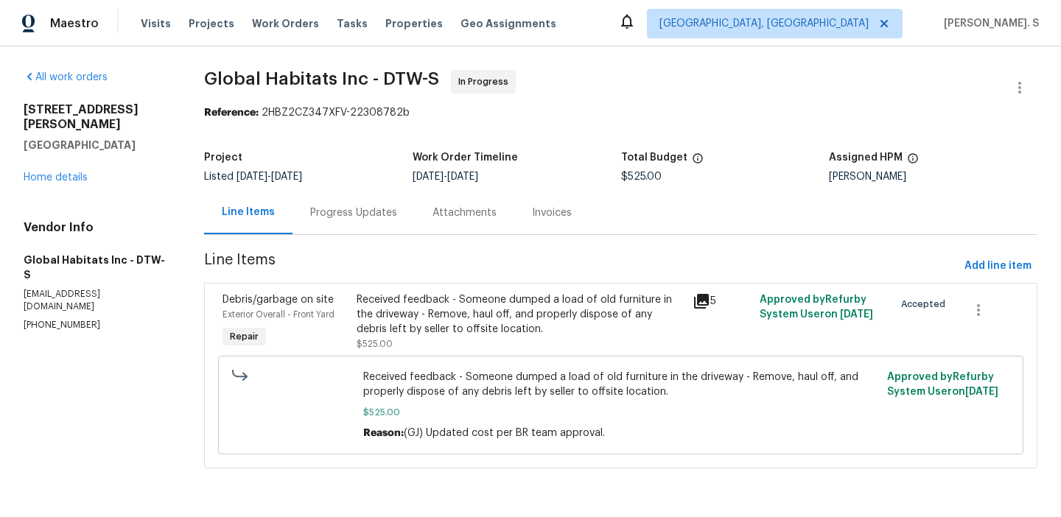
click at [355, 219] on div "Progress Updates" at bounding box center [353, 213] width 87 height 15
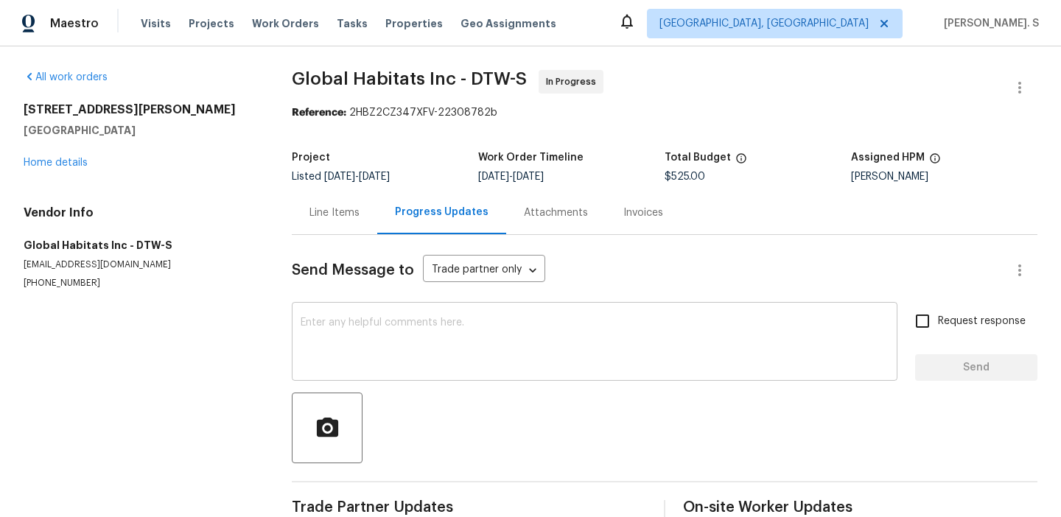
click at [384, 345] on textarea at bounding box center [595, 344] width 588 height 52
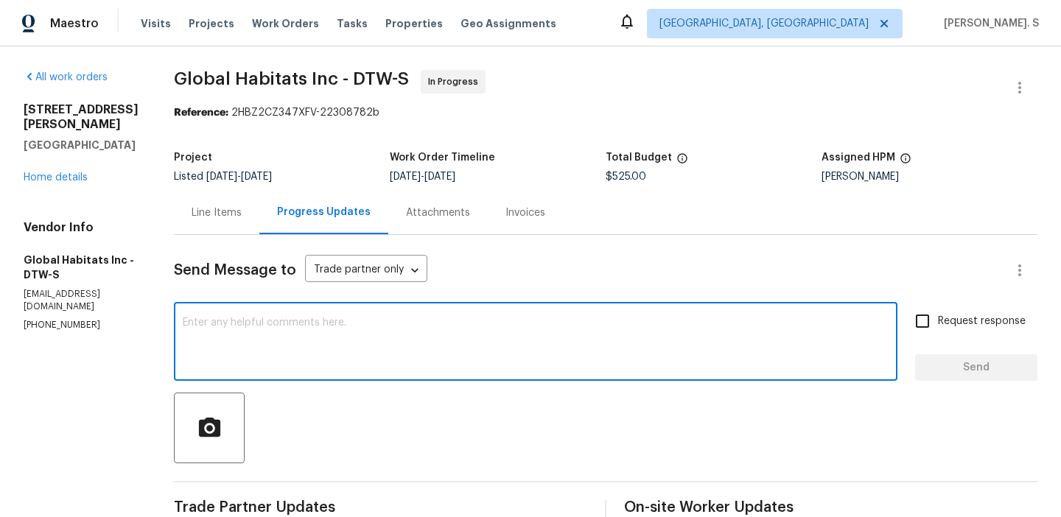
paste textarea "The BR team has approved the cost, and it has been updated."
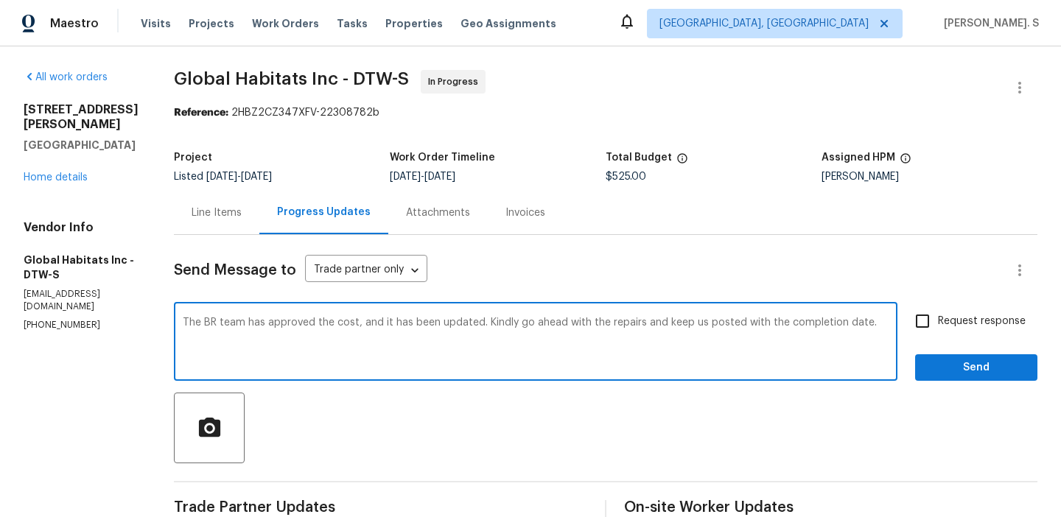
click at [384, 345] on textarea "The BR team has approved the cost, and it has been updated. Kindly go ahead wit…" at bounding box center [536, 344] width 706 height 52
type textarea "The BR team has approved the cost, and it has been updated. Kindly go ahead wit…"
click at [914, 320] on input "Request response" at bounding box center [922, 321] width 31 height 31
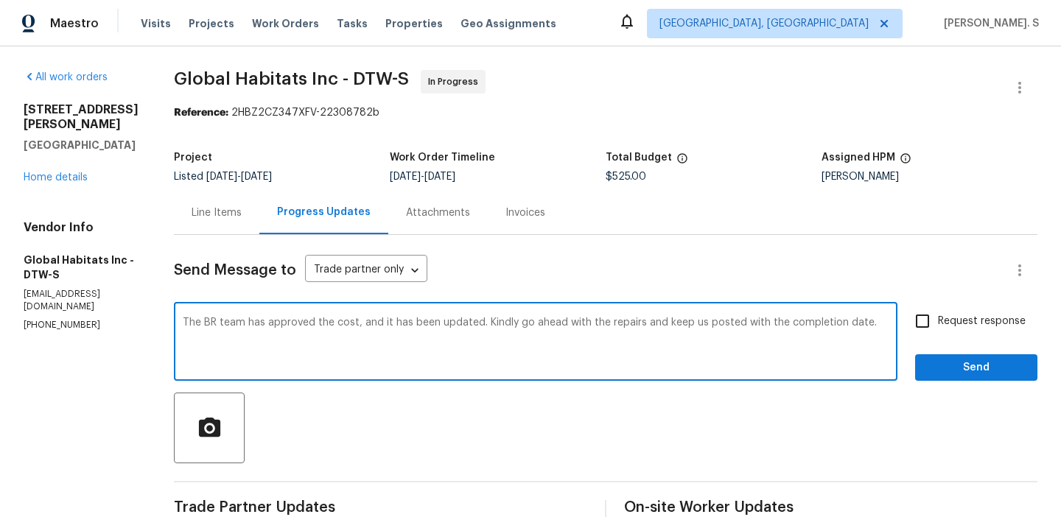
checkbox input "true"
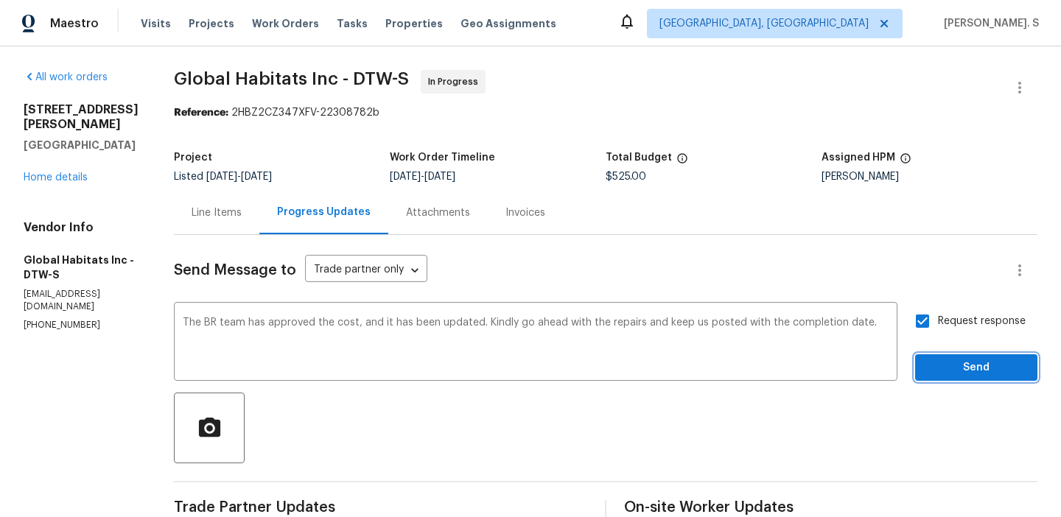
click at [948, 360] on span "Send" at bounding box center [976, 368] width 99 height 18
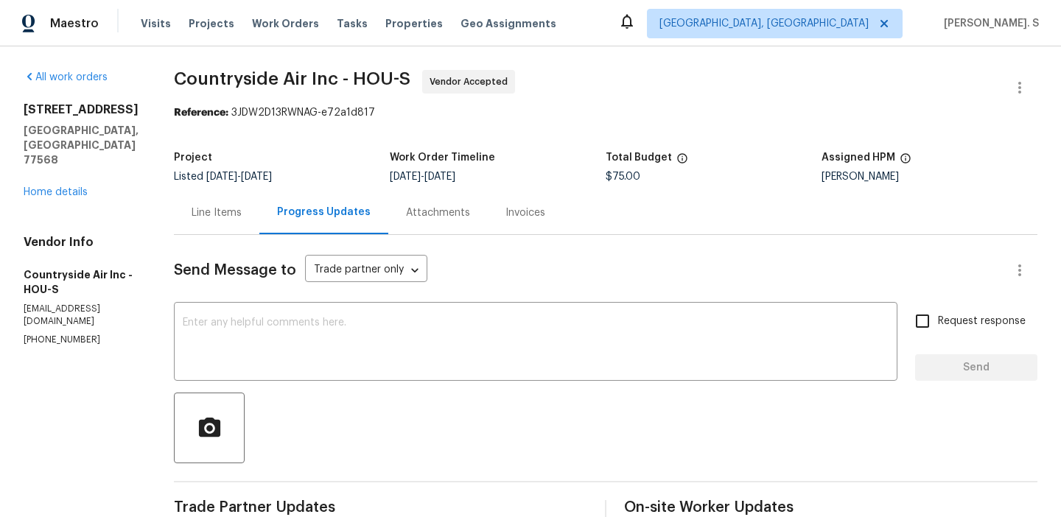
scroll to position [86, 0]
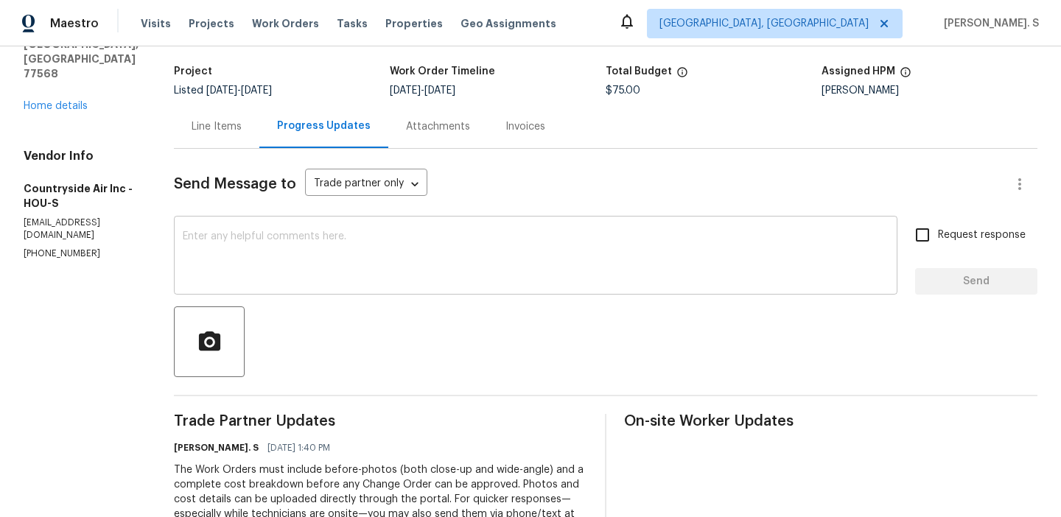
click at [445, 232] on textarea at bounding box center [536, 257] width 706 height 52
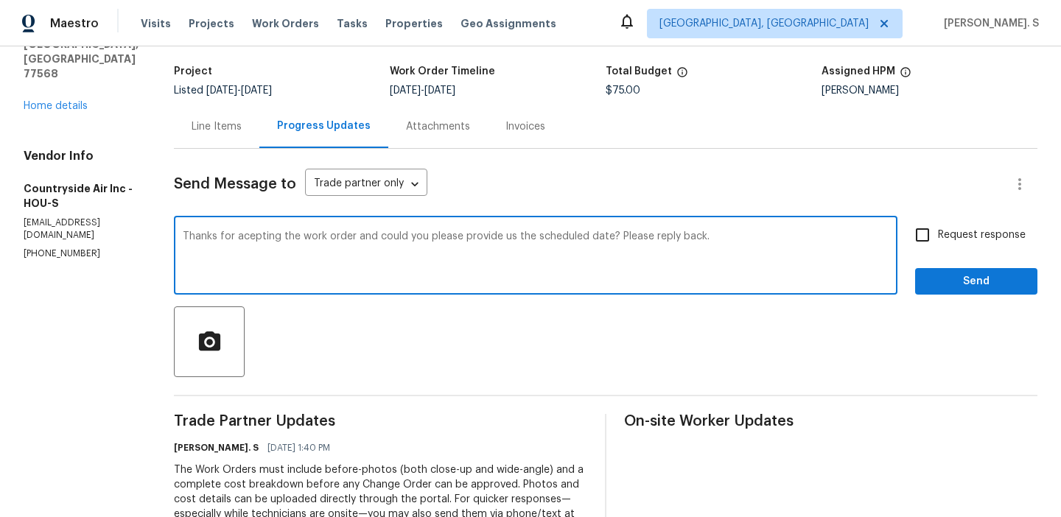
click at [0, 0] on div "Correct the spelling error" at bounding box center [0, 0] width 0 height 0
type textarea "Thanks for accepting the work order and could you please provide us the schedul…"
click at [951, 249] on label "Request response" at bounding box center [966, 235] width 119 height 31
click at [938, 249] on input "Request response" at bounding box center [922, 235] width 31 height 31
checkbox input "true"
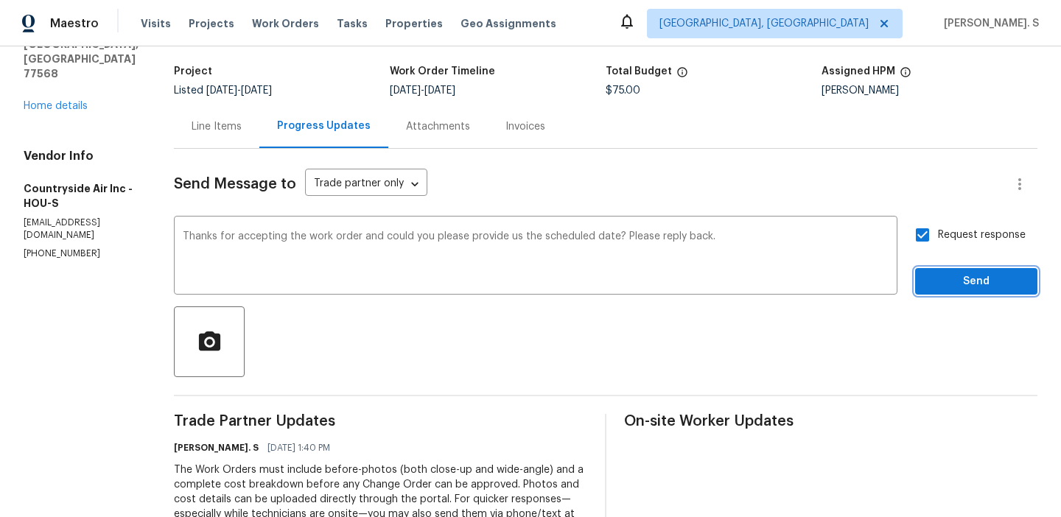
click at [946, 284] on span "Send" at bounding box center [976, 282] width 99 height 18
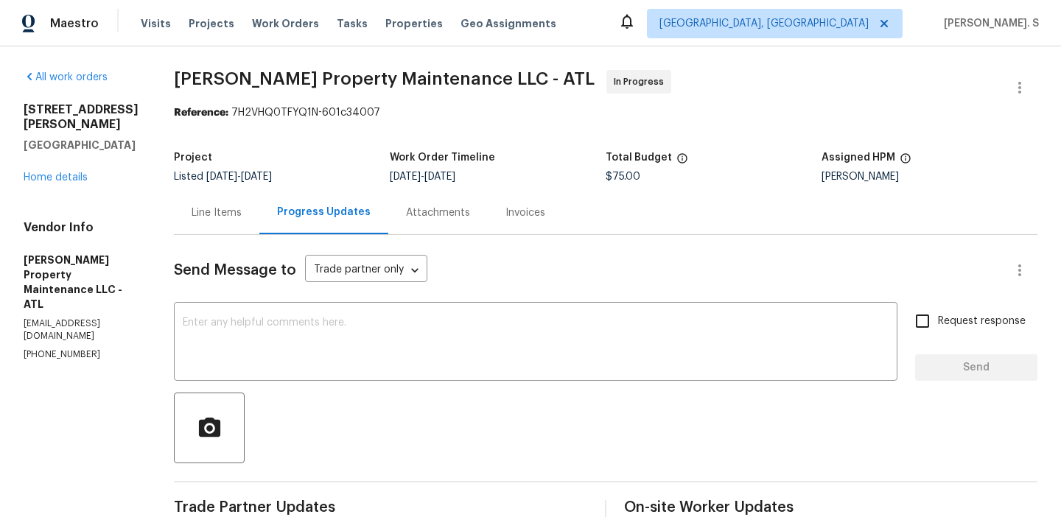
click at [330, 296] on div "Send Message to Trade partner only Trade partner only ​ x ​ Request response Se…" at bounding box center [606, 517] width 864 height 565
click at [334, 347] on textarea at bounding box center [536, 344] width 706 height 52
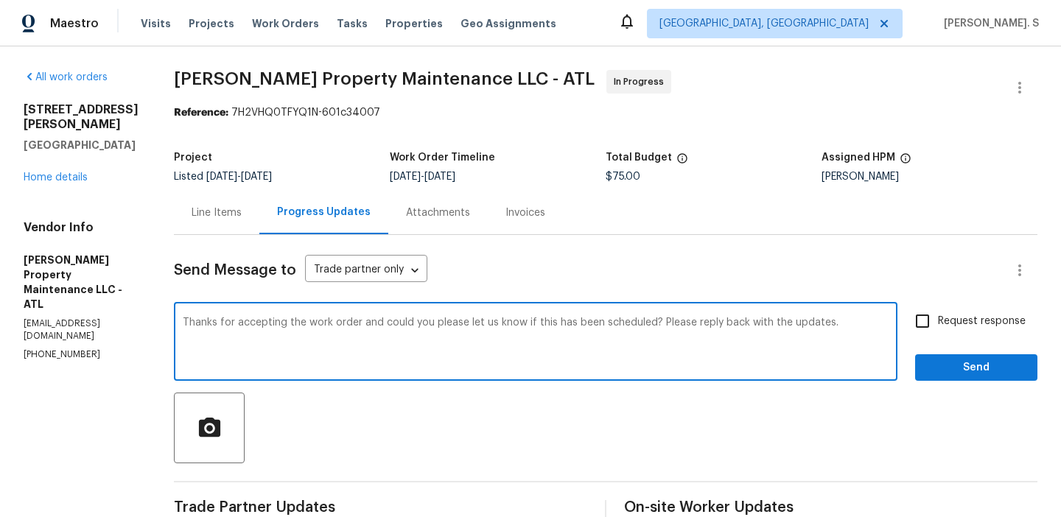
type textarea "Thanks for accepting the work order and could you please let us know if this ha…"
click at [905, 311] on div "Thanks for accepting the work order and could you please let us know if this ha…" at bounding box center [606, 343] width 864 height 75
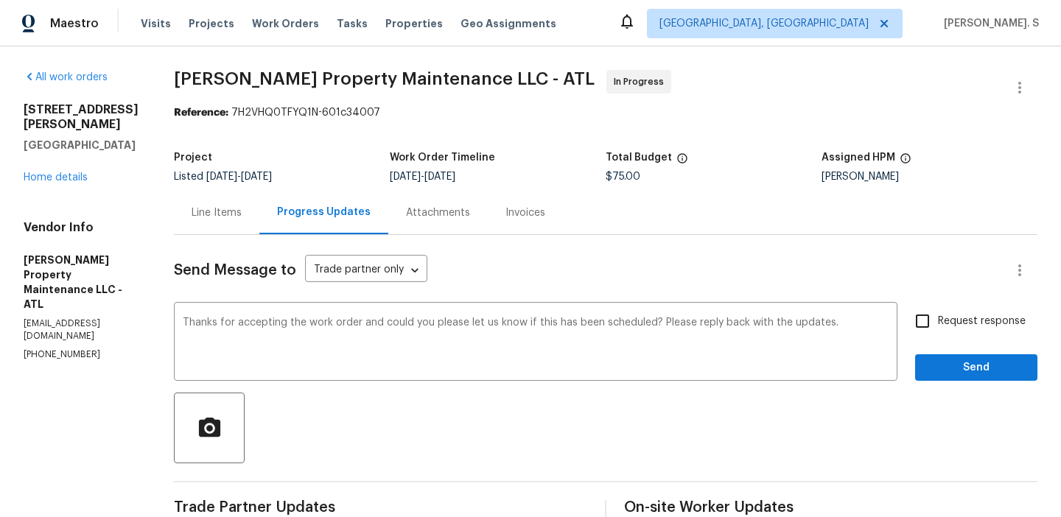
click at [937, 320] on input "Request response" at bounding box center [922, 321] width 31 height 31
checkbox input "true"
click at [945, 376] on span "Send" at bounding box center [976, 368] width 99 height 18
